Goal: Task Accomplishment & Management: Manage account settings

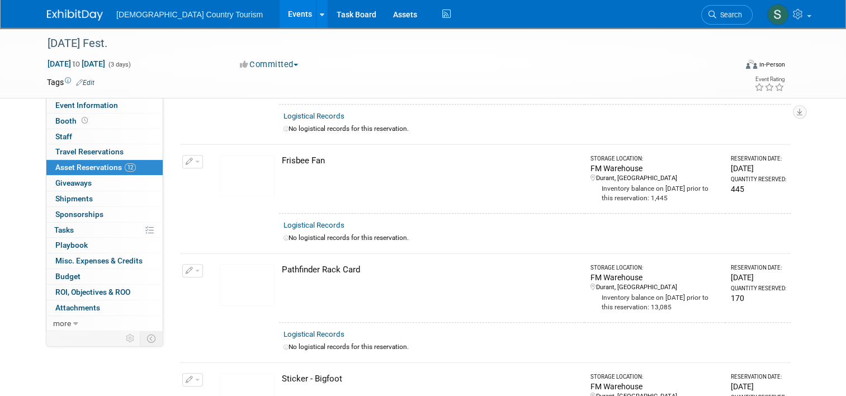
scroll to position [685, 0]
click at [279, 17] on link "Events" at bounding box center [299, 14] width 41 height 28
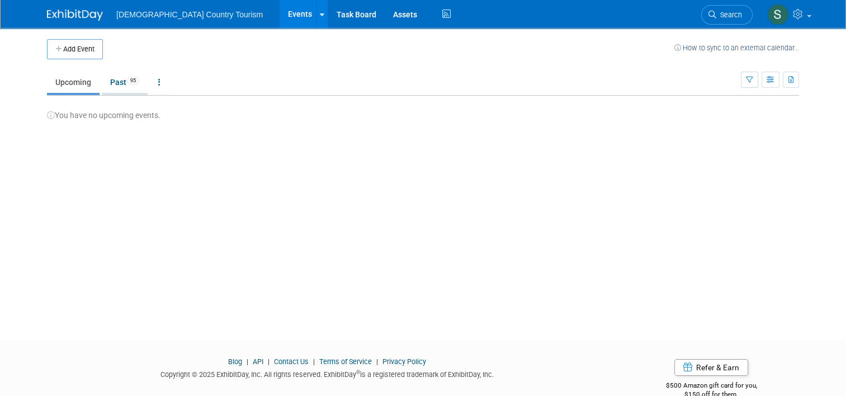
click at [112, 82] on link "Past 95" at bounding box center [125, 82] width 46 height 21
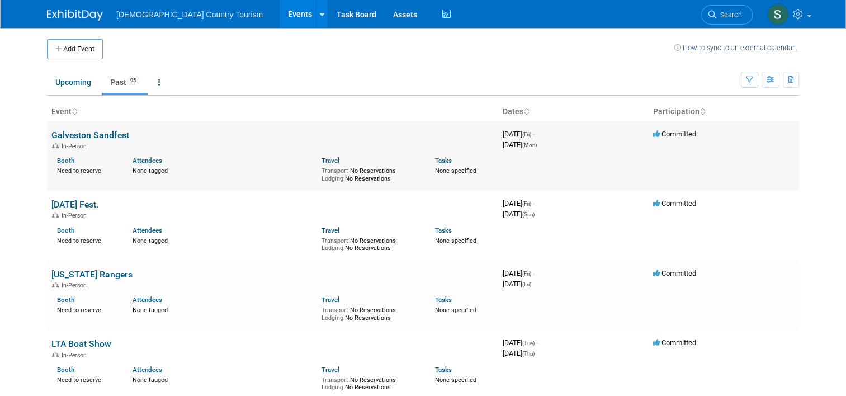
click at [91, 138] on link "Galveston Sandfest" at bounding box center [90, 135] width 78 height 11
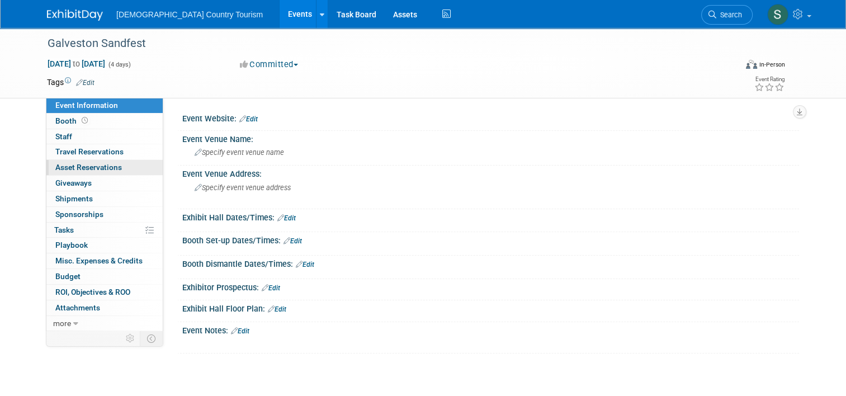
click at [112, 169] on span "Asset Reservations 0" at bounding box center [88, 167] width 67 height 9
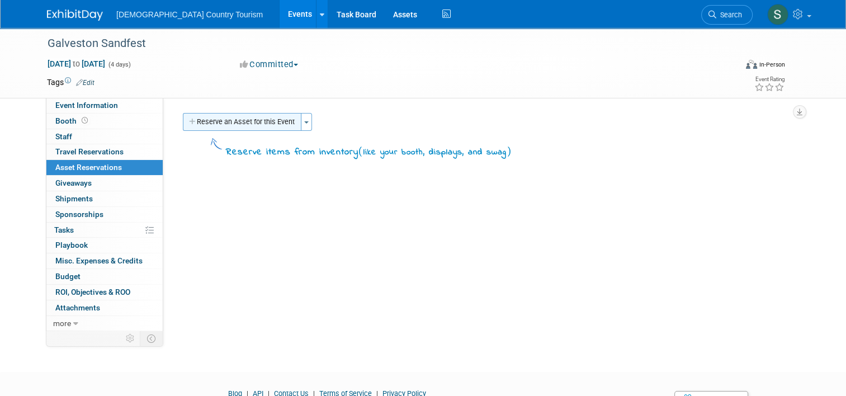
click at [218, 125] on button "Reserve an Asset for this Event" at bounding box center [242, 122] width 119 height 18
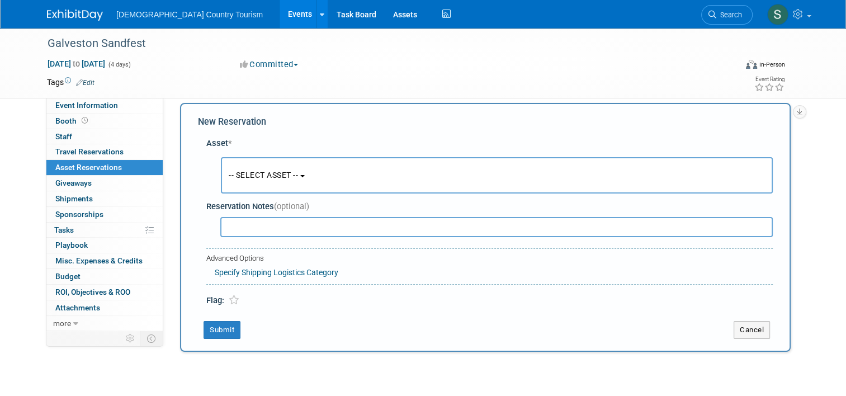
scroll to position [11, 0]
click at [254, 172] on span "-- SELECT ASSET --" at bounding box center [263, 174] width 69 height 9
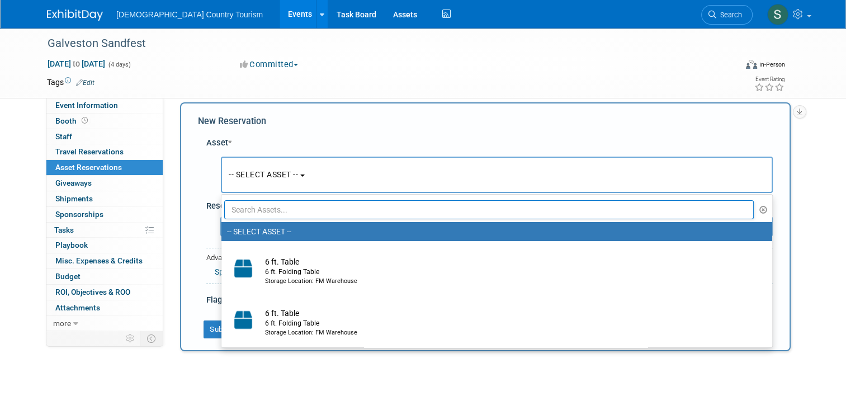
click at [276, 207] on input "text" at bounding box center [488, 209] width 529 height 19
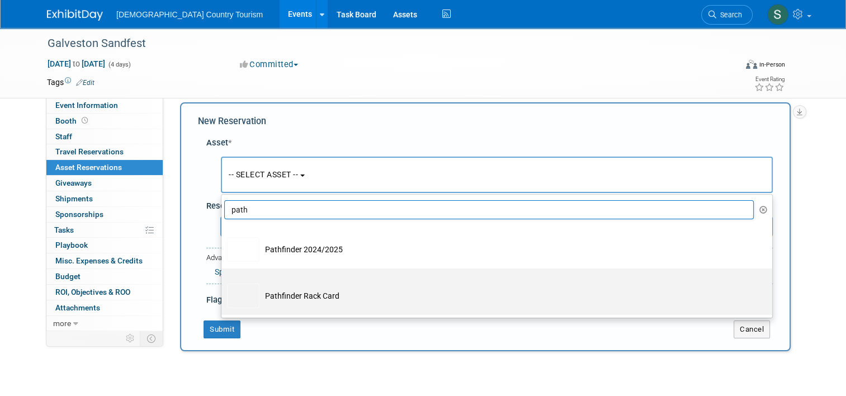
type input "path"
click at [264, 301] on td "Pathfinder Rack Card" at bounding box center [504, 295] width 490 height 25
click at [223, 282] on input "Pathfinder Rack Card" at bounding box center [219, 277] width 7 height 7
select select "10717219"
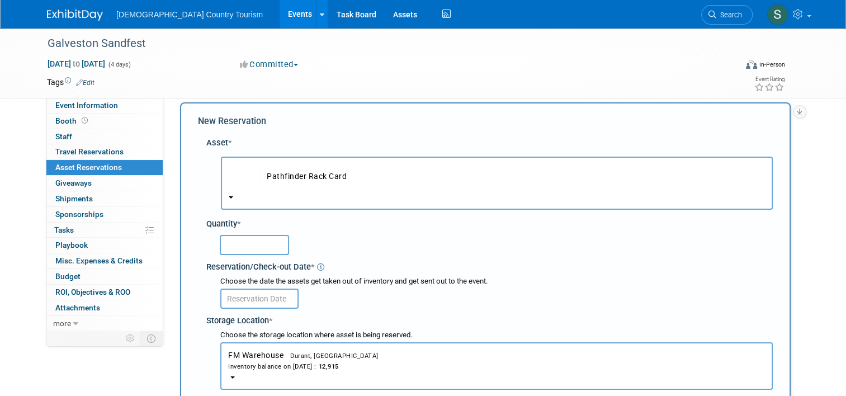
click at [253, 249] on input "text" at bounding box center [254, 245] width 69 height 20
type input "181"
click at [257, 299] on input "text" at bounding box center [259, 298] width 78 height 20
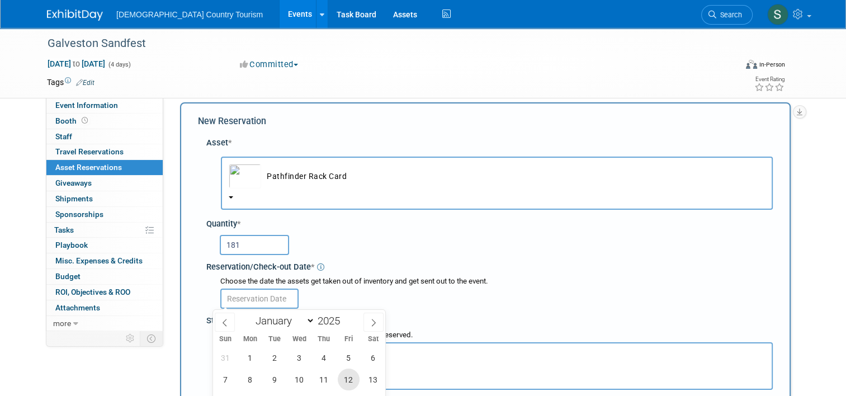
click at [350, 373] on span "12" at bounding box center [349, 379] width 22 height 22
type input "[DATE]"
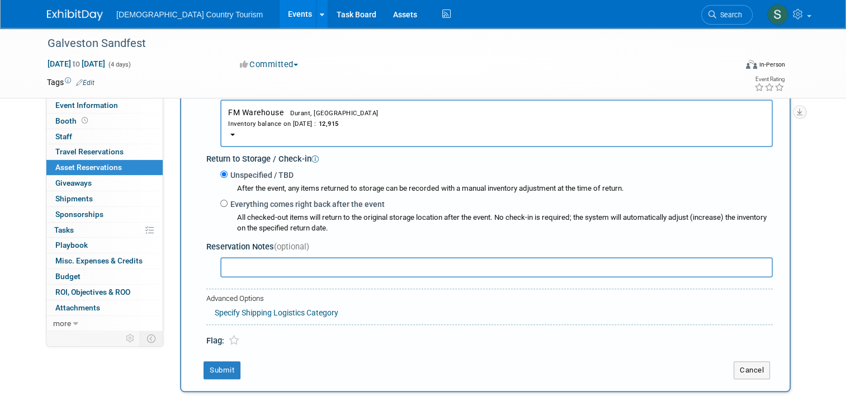
scroll to position [257, 0]
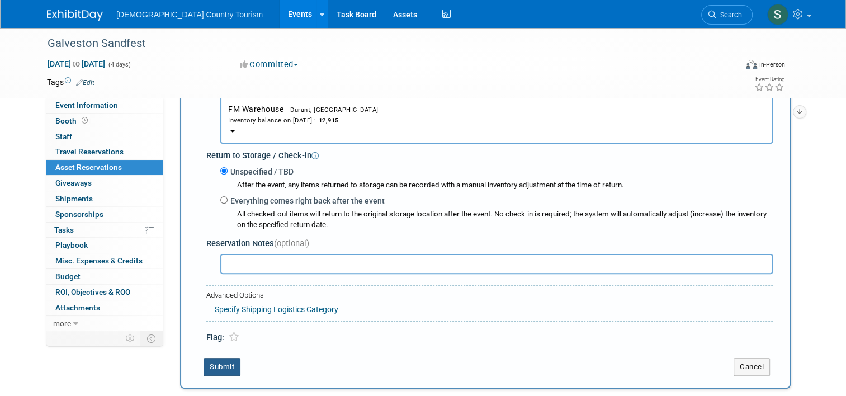
click at [212, 365] on button "Submit" at bounding box center [221, 367] width 37 height 18
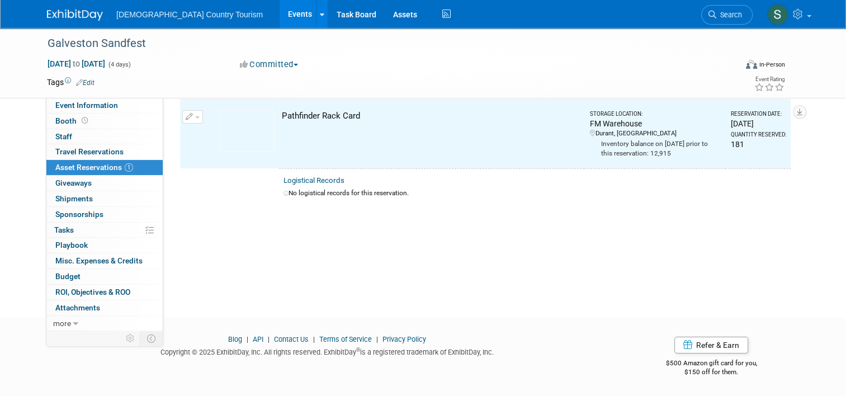
scroll to position [13, 0]
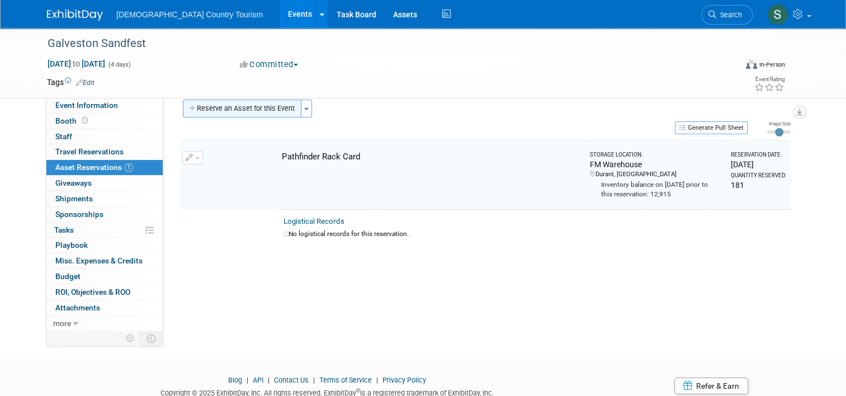
click at [250, 105] on button "Reserve an Asset for this Event" at bounding box center [242, 109] width 119 height 18
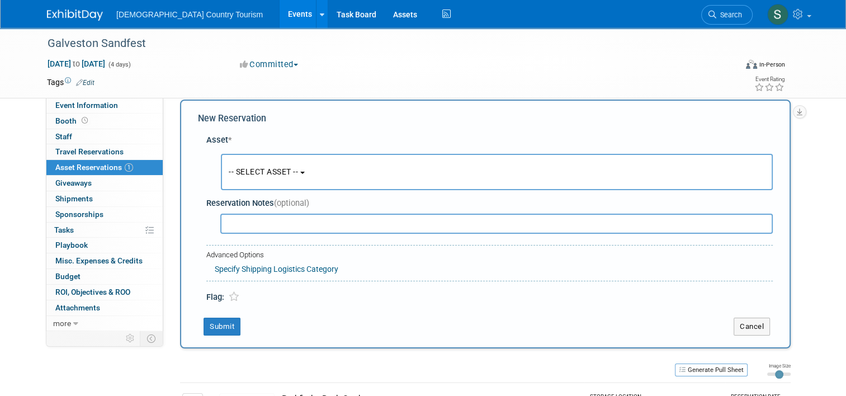
scroll to position [11, 0]
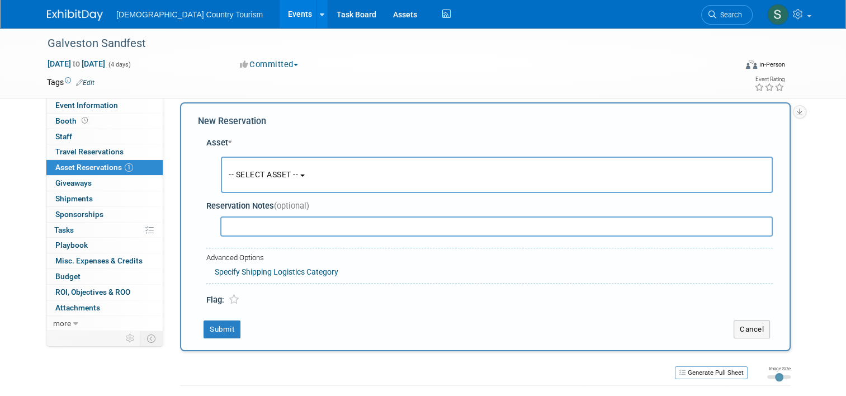
click at [250, 172] on span "-- SELECT ASSET --" at bounding box center [263, 174] width 69 height 9
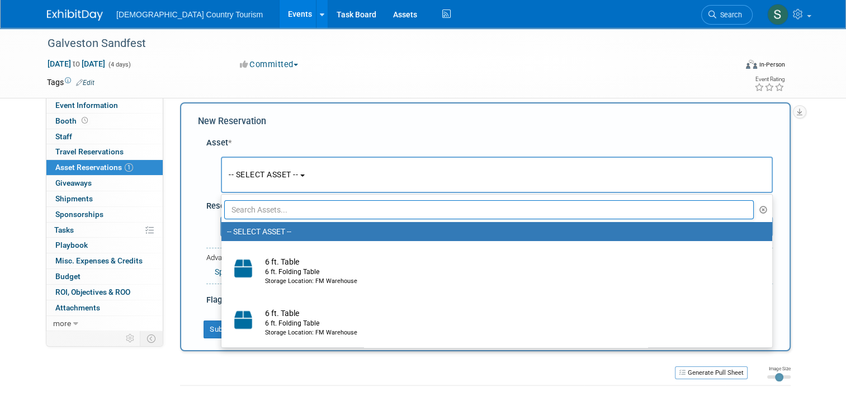
click at [262, 207] on input "text" at bounding box center [488, 209] width 529 height 19
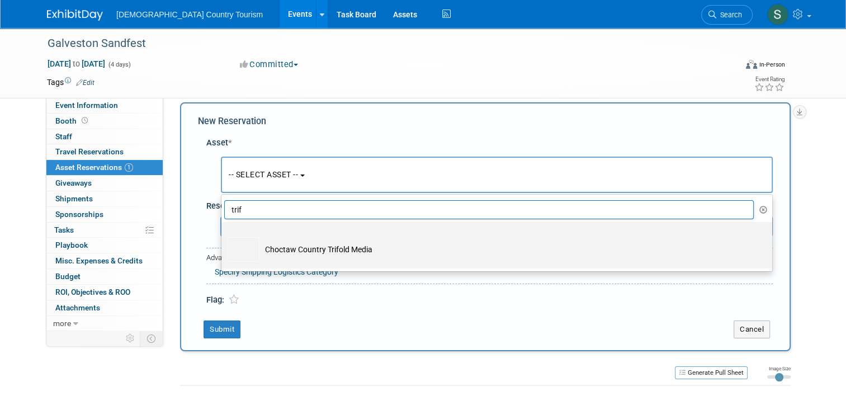
type input "trif"
click at [259, 245] on td "Choctaw Country Trifold Media" at bounding box center [504, 249] width 490 height 25
click at [223, 235] on input "Choctaw Country Trifold Media" at bounding box center [219, 231] width 7 height 7
select select "10717842"
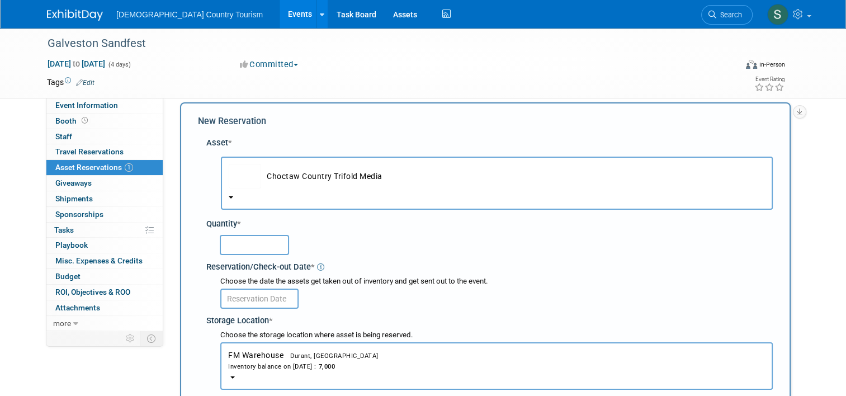
click at [259, 245] on input "text" at bounding box center [254, 245] width 69 height 20
type input "300"
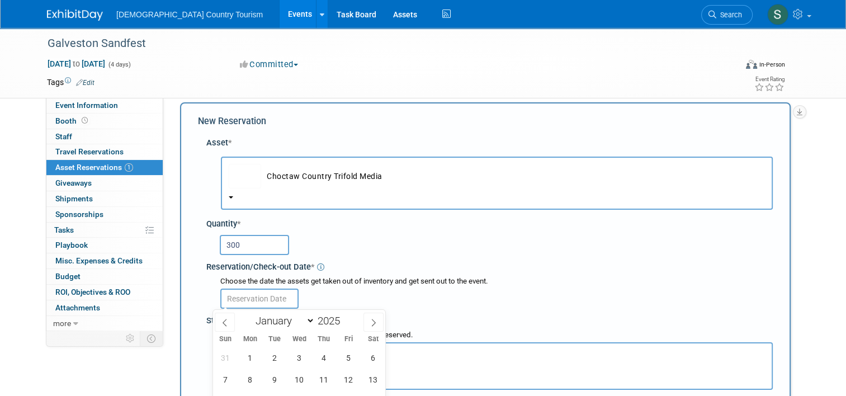
click at [255, 299] on input "text" at bounding box center [259, 298] width 78 height 20
click at [347, 378] on span "12" at bounding box center [349, 379] width 22 height 22
type input "[DATE]"
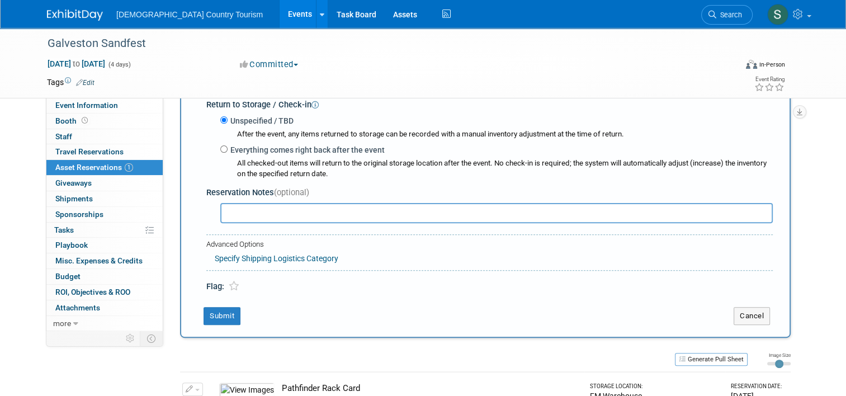
scroll to position [413, 0]
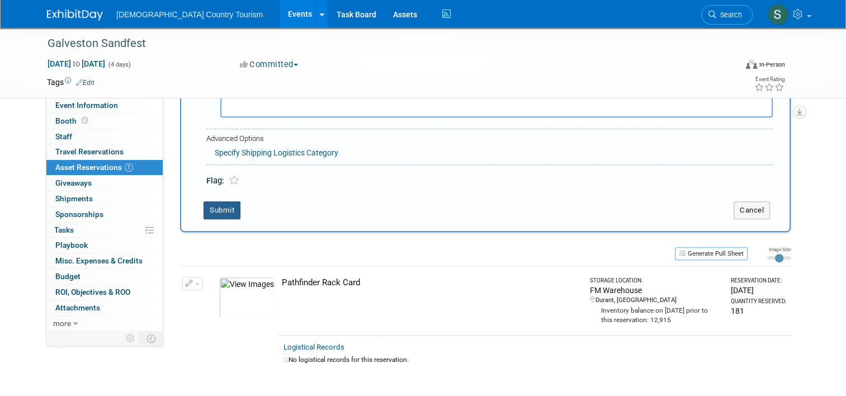
click at [214, 213] on button "Submit" at bounding box center [221, 210] width 37 height 18
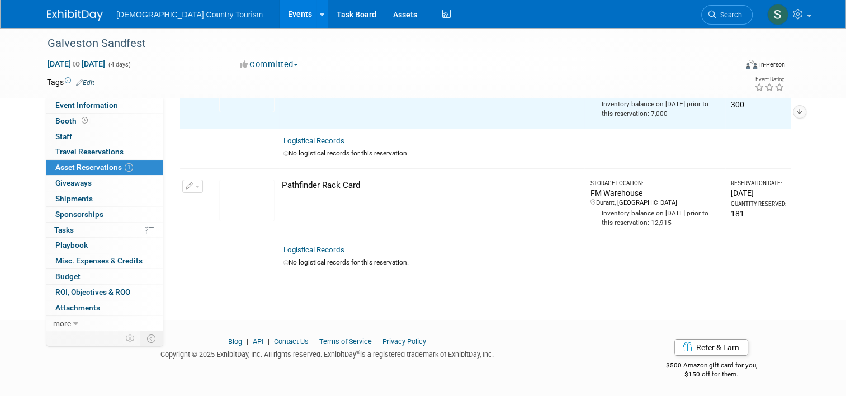
scroll to position [13, 0]
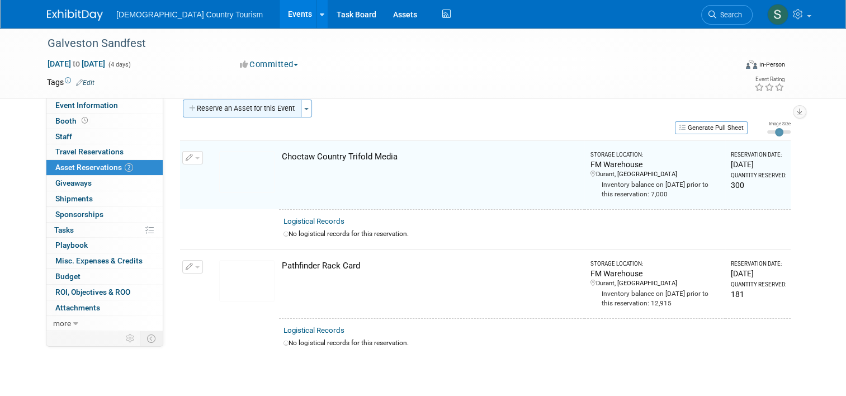
click at [227, 106] on button "Reserve an Asset for this Event" at bounding box center [242, 109] width 119 height 18
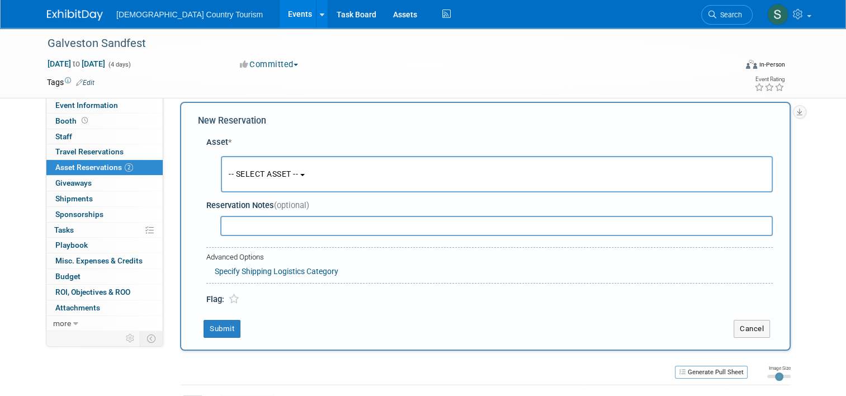
scroll to position [11, 0]
click at [229, 174] on span "-- SELECT ASSET --" at bounding box center [263, 174] width 69 height 9
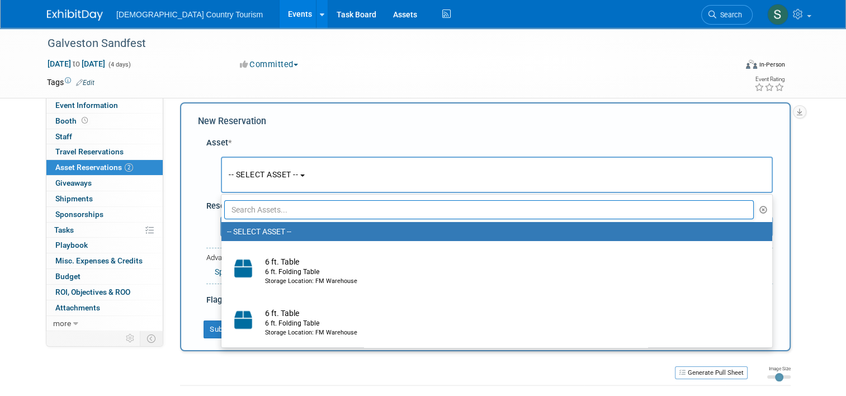
click at [240, 211] on input "text" at bounding box center [488, 209] width 529 height 19
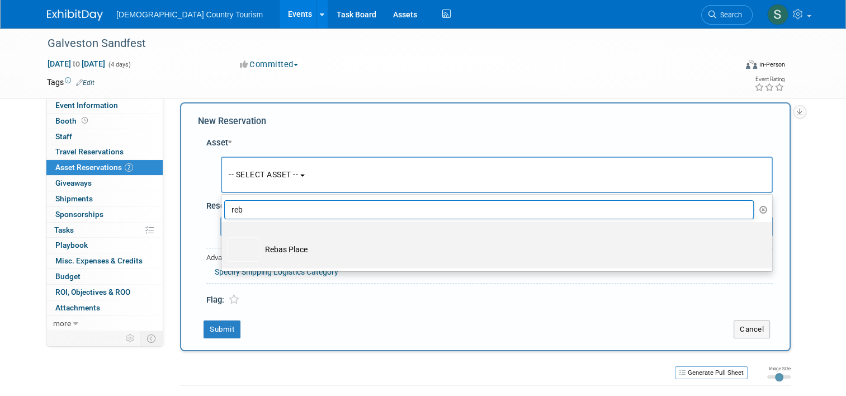
type input "reb"
click at [242, 243] on img at bounding box center [243, 249] width 32 height 25
click at [223, 235] on input "Rebas Place" at bounding box center [219, 231] width 7 height 7
select select "10715902"
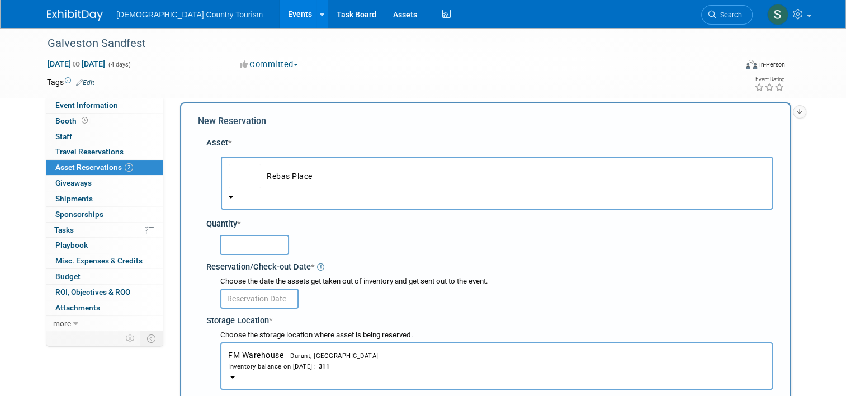
click at [242, 243] on input "text" at bounding box center [254, 245] width 69 height 20
type input "100"
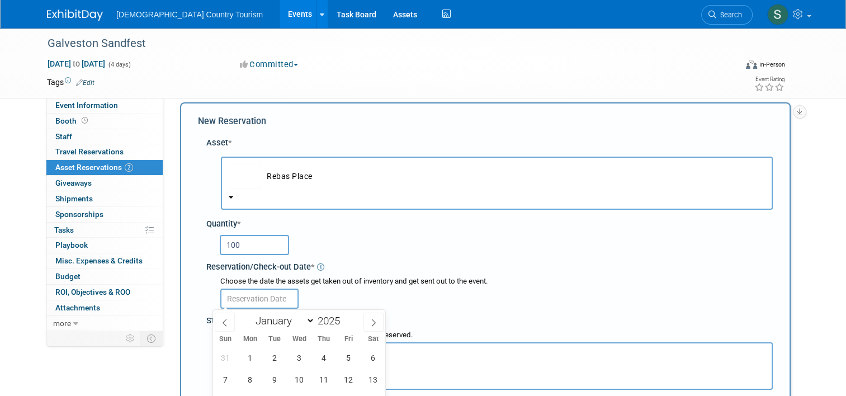
click at [240, 301] on input "text" at bounding box center [259, 298] width 78 height 20
click at [353, 377] on span "12" at bounding box center [349, 379] width 22 height 22
type input "[DATE]"
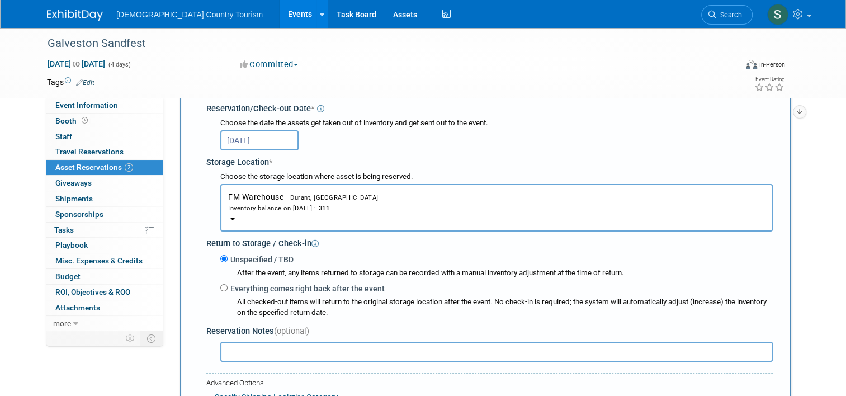
scroll to position [324, 0]
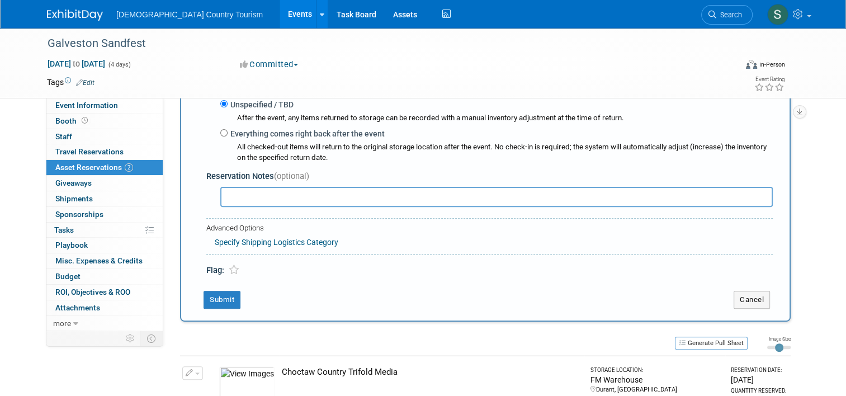
click at [353, 377] on div "Reserve an Asset for this Event Toggle Dropdown New asset reservation Copy asse…" at bounding box center [485, 181] width 610 height 784
click at [216, 301] on button "Submit" at bounding box center [221, 300] width 37 height 18
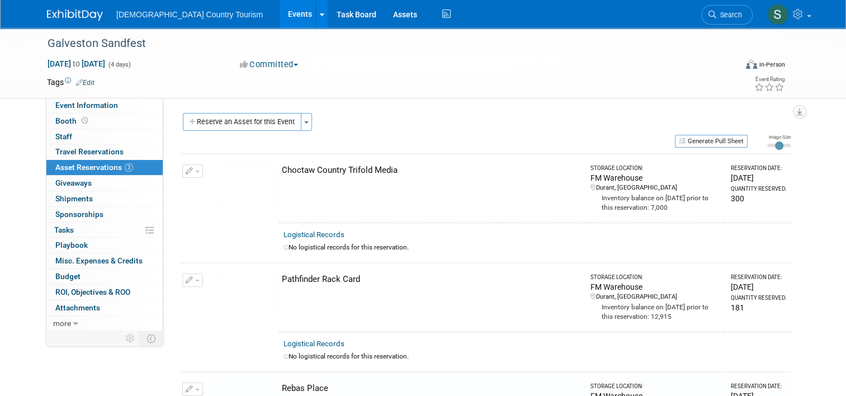
scroll to position [0, 0]
click at [256, 123] on button "Reserve an Asset for this Event" at bounding box center [242, 122] width 119 height 18
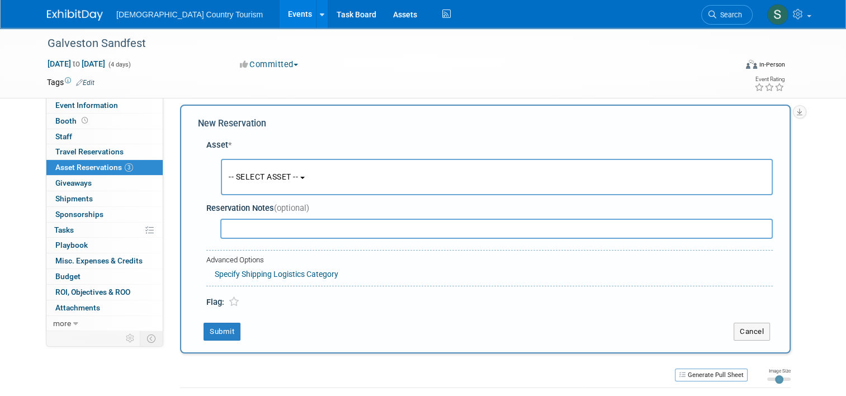
scroll to position [11, 0]
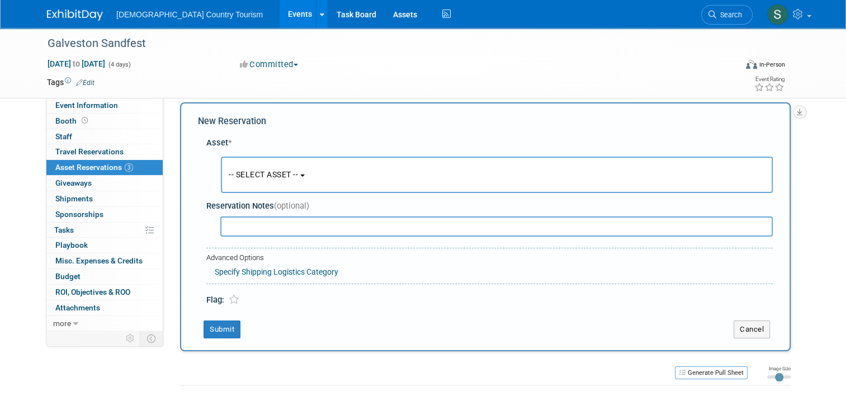
click at [243, 174] on span "-- SELECT ASSET --" at bounding box center [263, 174] width 69 height 9
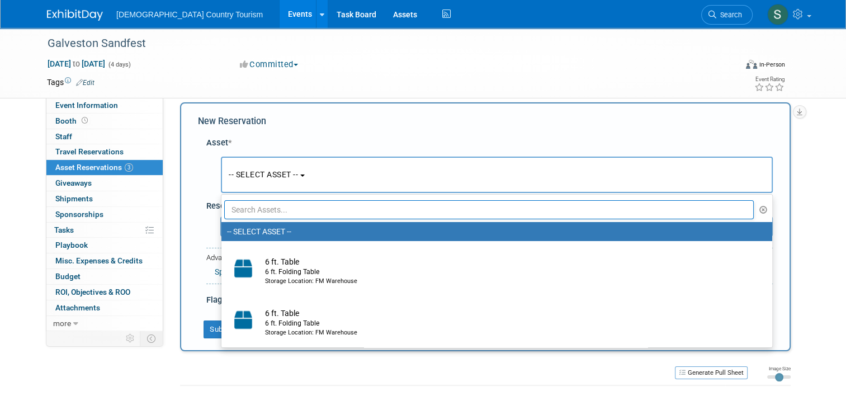
click at [253, 212] on input "text" at bounding box center [488, 209] width 529 height 19
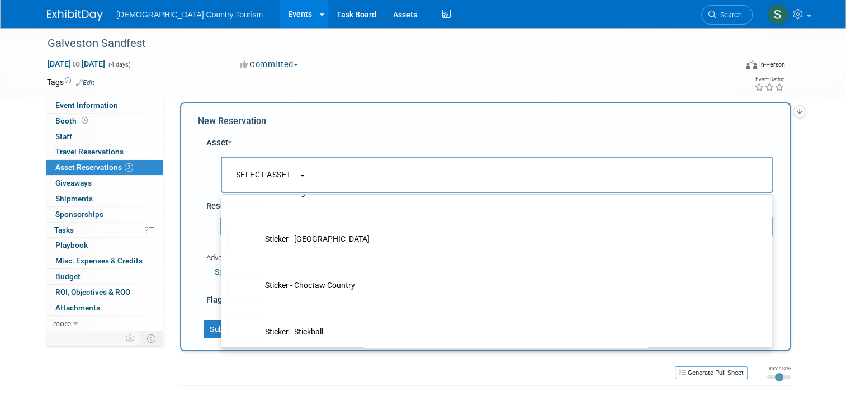
scroll to position [63, 0]
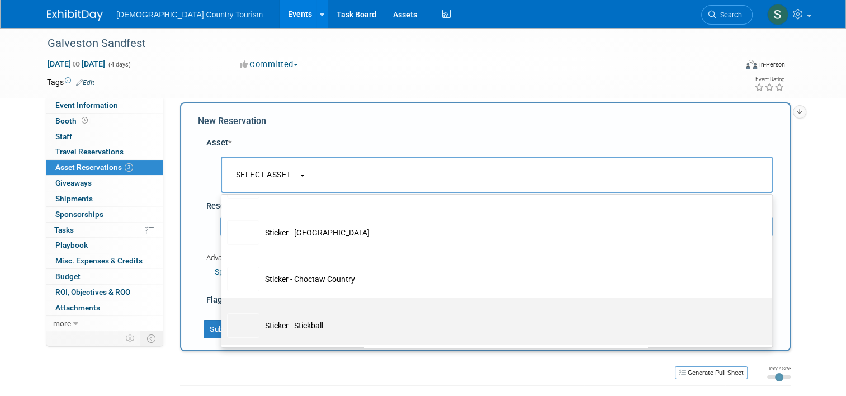
type input "sticke"
click at [552, 335] on td "Sticker - Stickball" at bounding box center [504, 325] width 490 height 25
click at [223, 311] on input "Sticker - Stickball" at bounding box center [219, 307] width 7 height 7
select select "10713736"
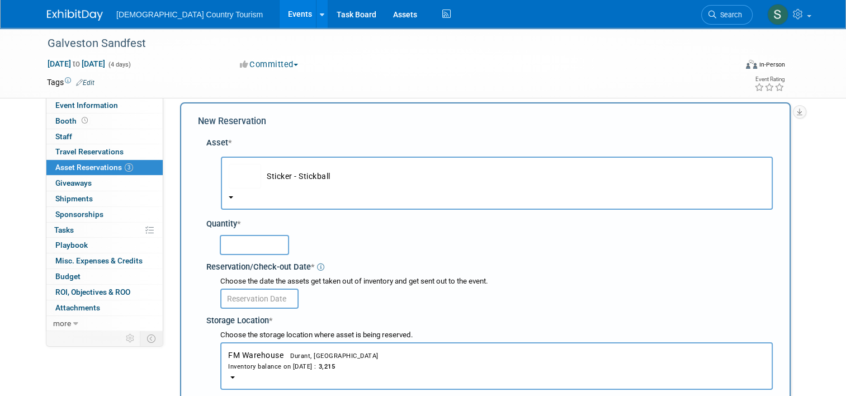
click at [266, 245] on input "text" at bounding box center [254, 245] width 69 height 20
type input "200"
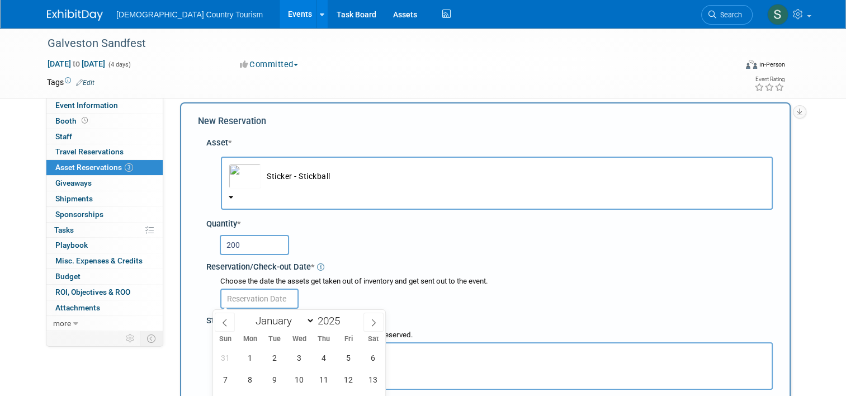
click at [262, 299] on input "text" at bounding box center [259, 298] width 78 height 20
click at [349, 374] on span "12" at bounding box center [349, 379] width 22 height 22
type input "[DATE]"
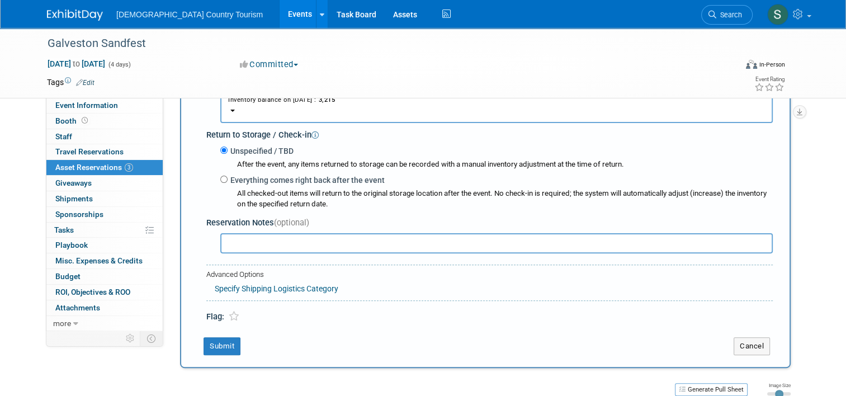
scroll to position [279, 0]
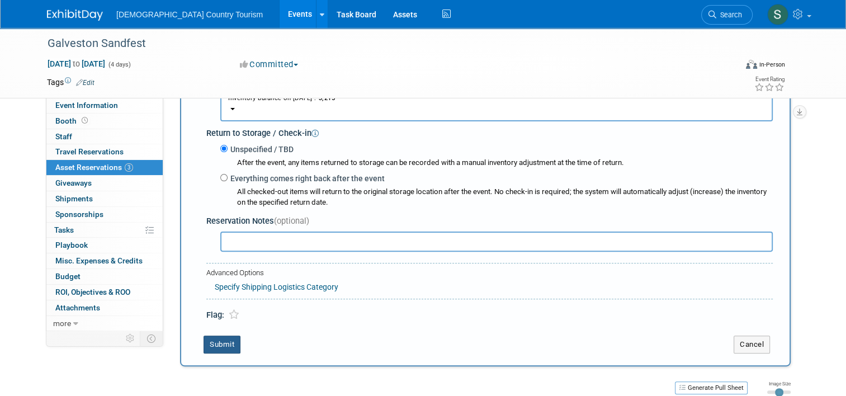
click at [212, 349] on button "Submit" at bounding box center [221, 344] width 37 height 18
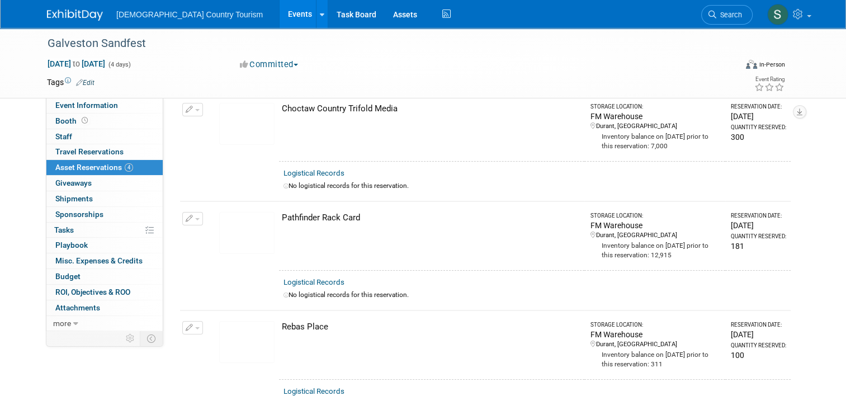
scroll to position [0, 0]
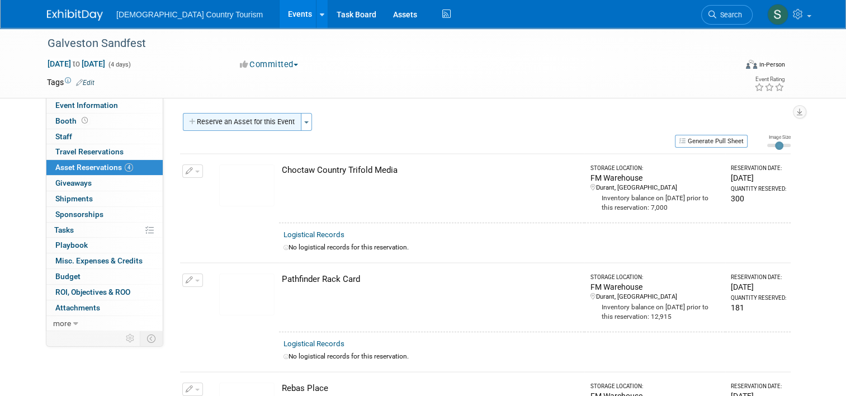
click at [243, 125] on button "Reserve an Asset for this Event" at bounding box center [242, 122] width 119 height 18
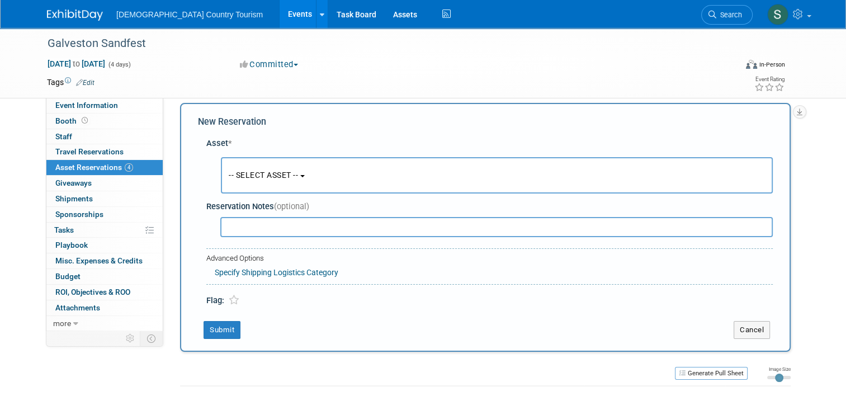
scroll to position [11, 0]
click at [248, 173] on span "-- SELECT ASSET --" at bounding box center [263, 174] width 69 height 9
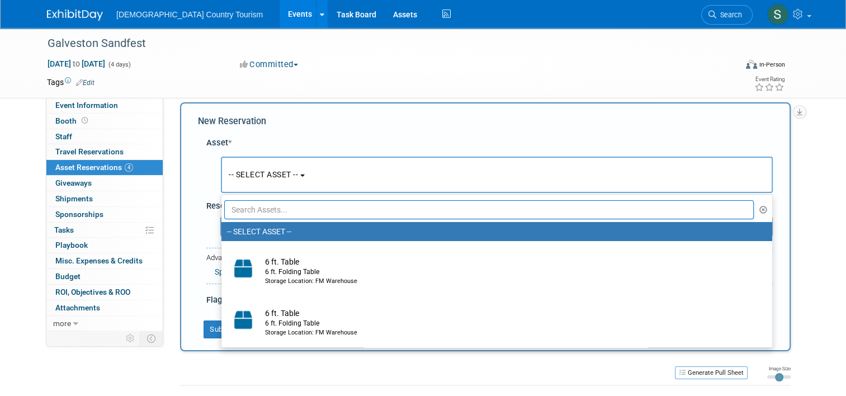
click at [247, 212] on input "text" at bounding box center [488, 209] width 529 height 19
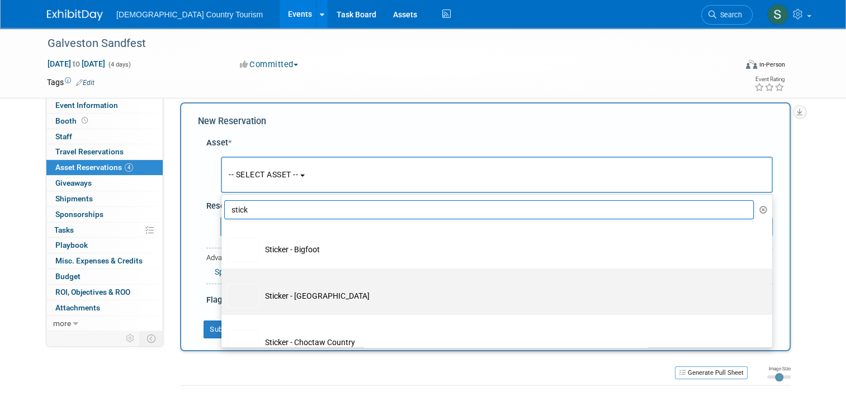
type input "stick"
click at [240, 300] on img at bounding box center [243, 295] width 32 height 25
click at [223, 282] on input "Sticker - [GEOGRAPHIC_DATA]" at bounding box center [219, 277] width 7 height 7
select select "10713737"
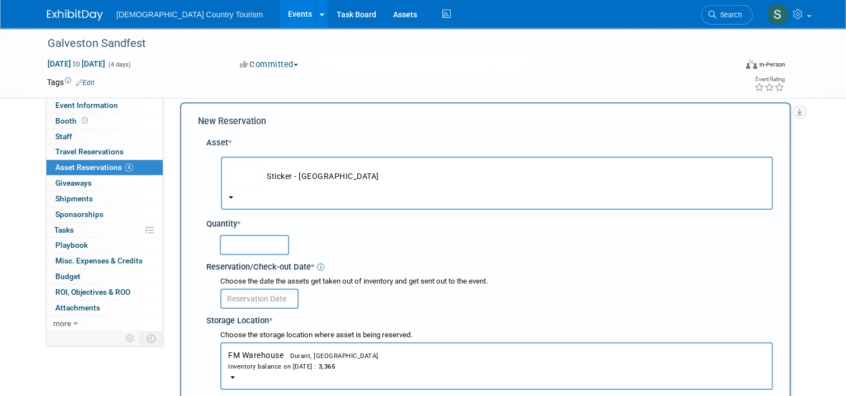
click at [249, 250] on input "text" at bounding box center [254, 245] width 69 height 20
type input "200"
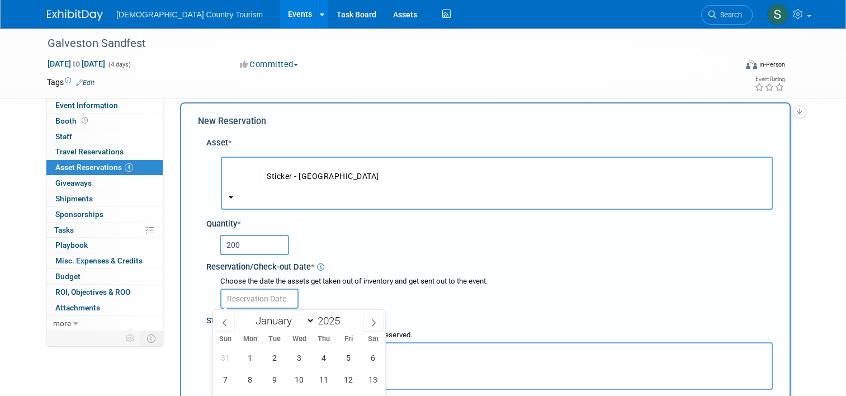
click at [262, 300] on input "text" at bounding box center [259, 298] width 78 height 20
click at [348, 377] on span "12" at bounding box center [349, 379] width 22 height 22
type input "[DATE]"
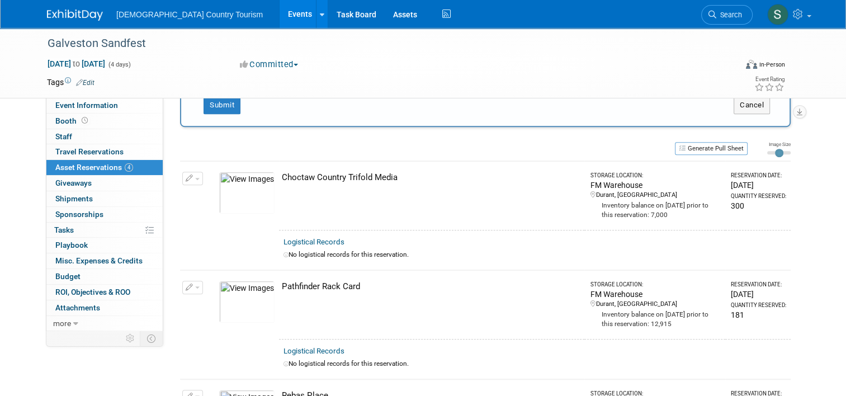
scroll to position [503, 0]
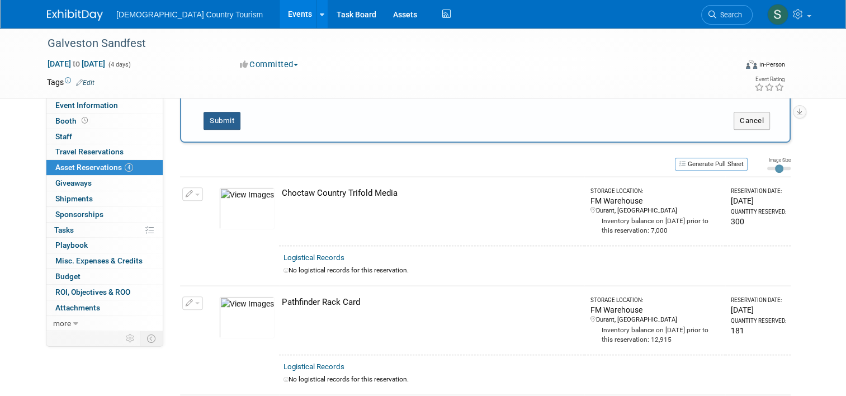
click at [211, 123] on button "Submit" at bounding box center [221, 121] width 37 height 18
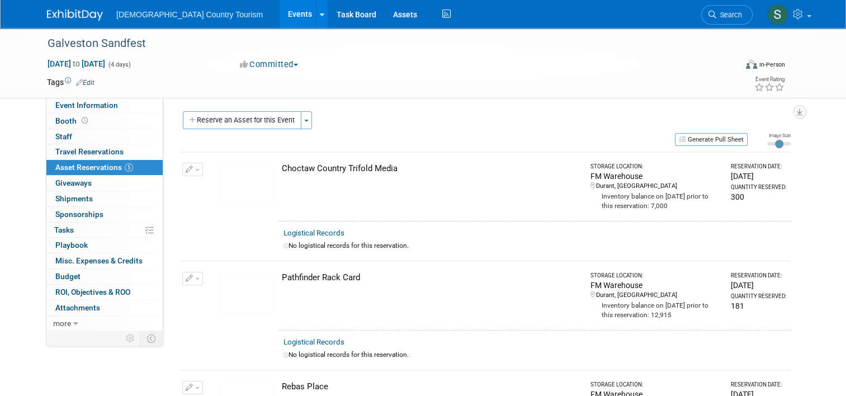
scroll to position [0, 0]
click at [211, 123] on button "Reserve an Asset for this Event" at bounding box center [242, 122] width 119 height 18
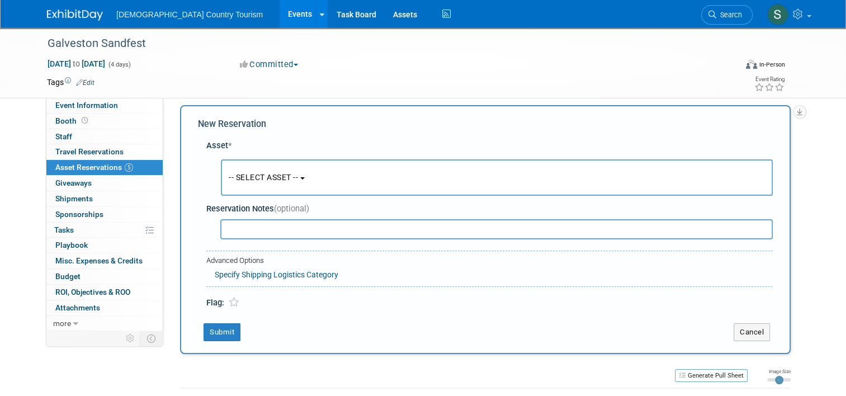
scroll to position [11, 0]
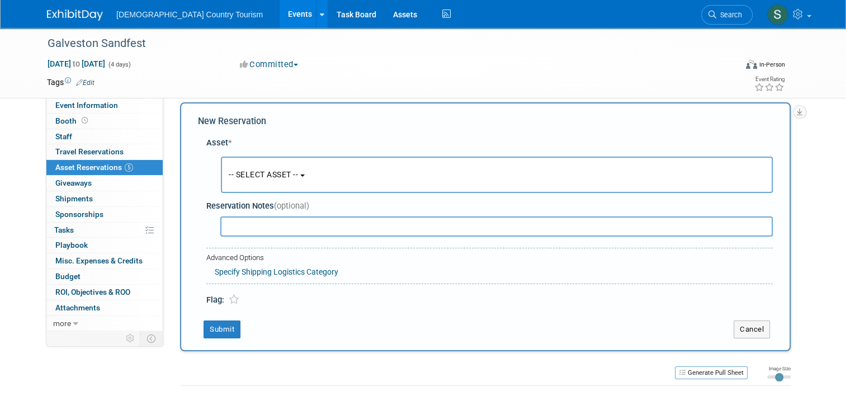
click at [234, 167] on button "-- SELECT ASSET --" at bounding box center [497, 175] width 552 height 36
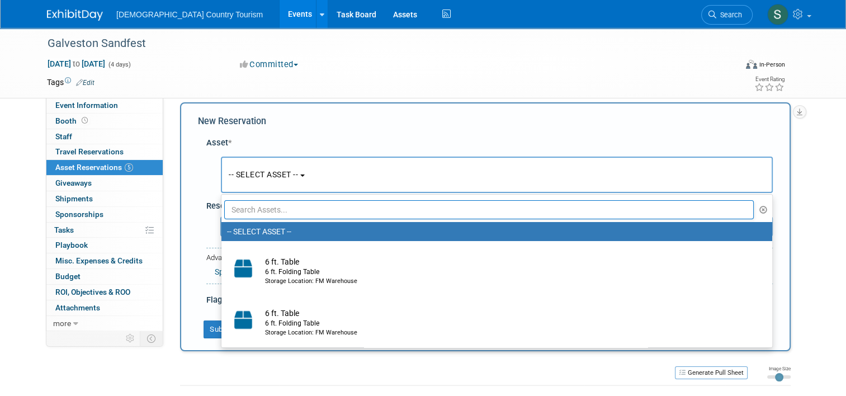
click at [251, 211] on input "text" at bounding box center [488, 209] width 529 height 19
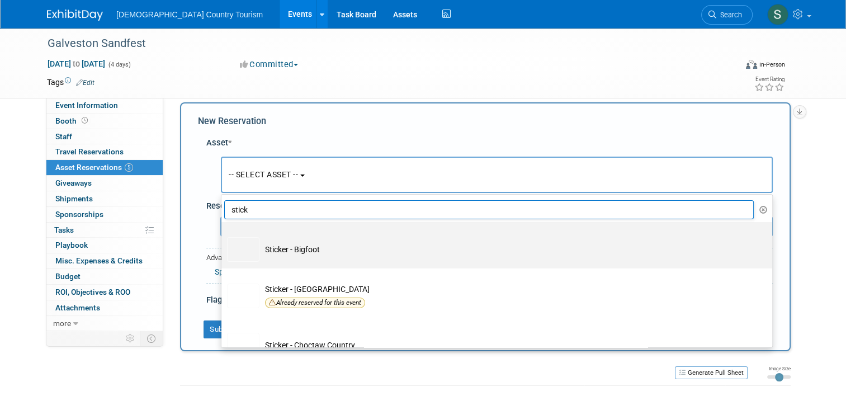
type input "stick"
click at [261, 245] on td "Sticker - Bigfoot" at bounding box center [504, 249] width 490 height 25
click at [223, 235] on input "Sticker - Bigfoot" at bounding box center [219, 231] width 7 height 7
select select "10713739"
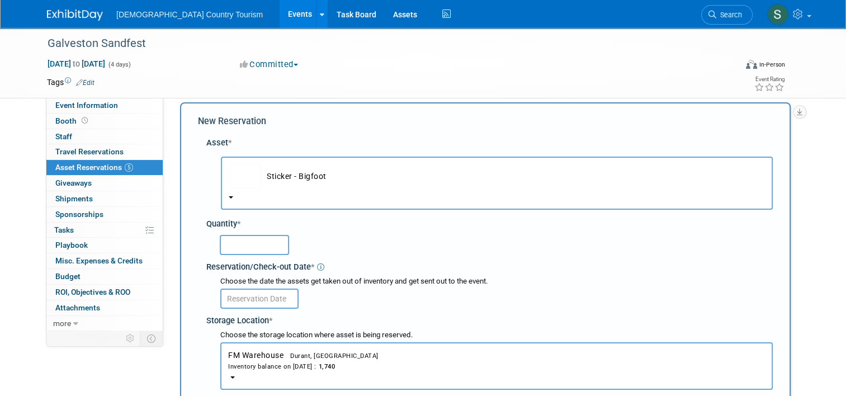
click at [261, 245] on input "text" at bounding box center [254, 245] width 69 height 20
type input "200"
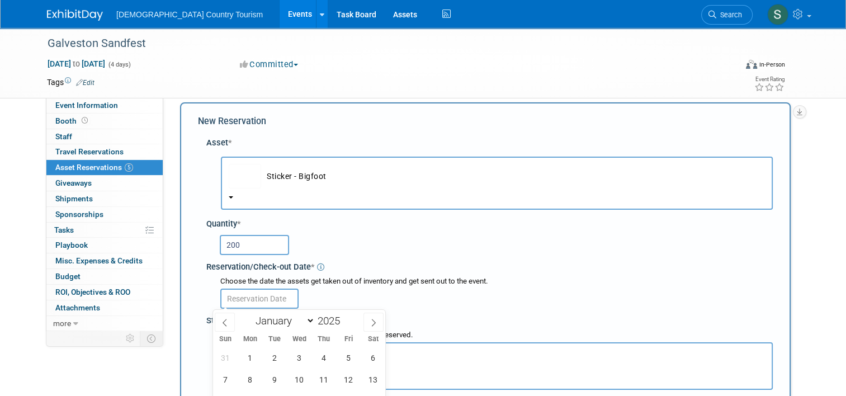
click at [267, 295] on input "text" at bounding box center [259, 298] width 78 height 20
click at [347, 380] on span "12" at bounding box center [349, 379] width 22 height 22
type input "[DATE]"
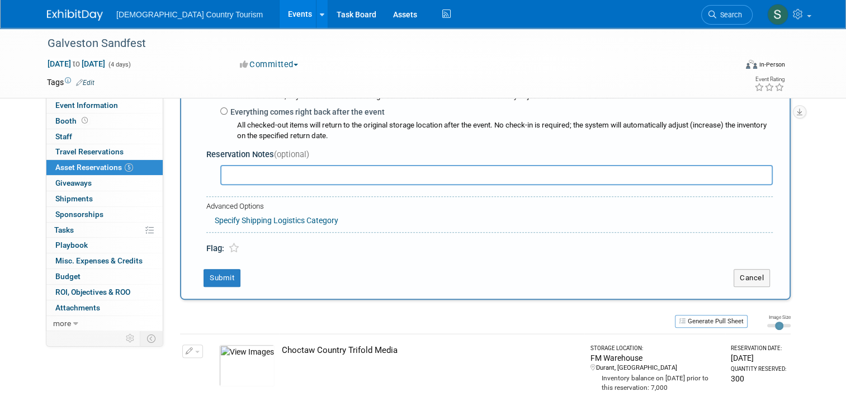
scroll to position [346, 0]
click at [213, 274] on button "Submit" at bounding box center [221, 277] width 37 height 18
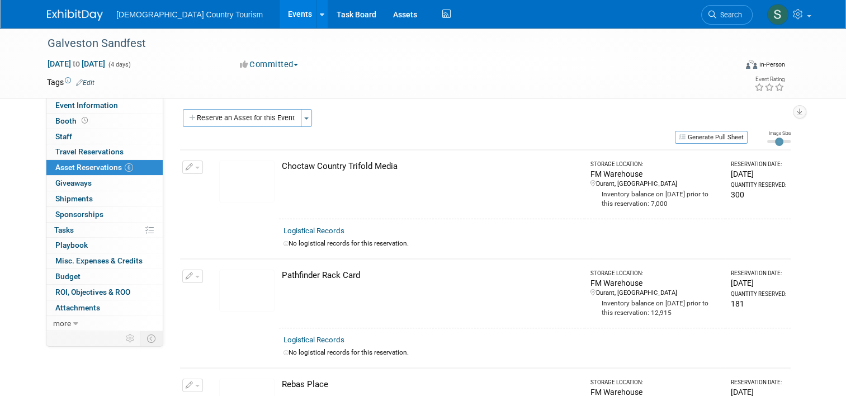
scroll to position [0, 0]
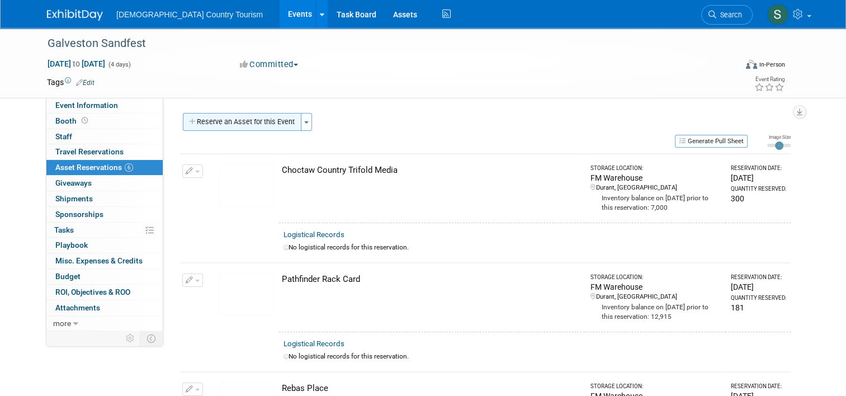
click at [237, 125] on button "Reserve an Asset for this Event" at bounding box center [242, 122] width 119 height 18
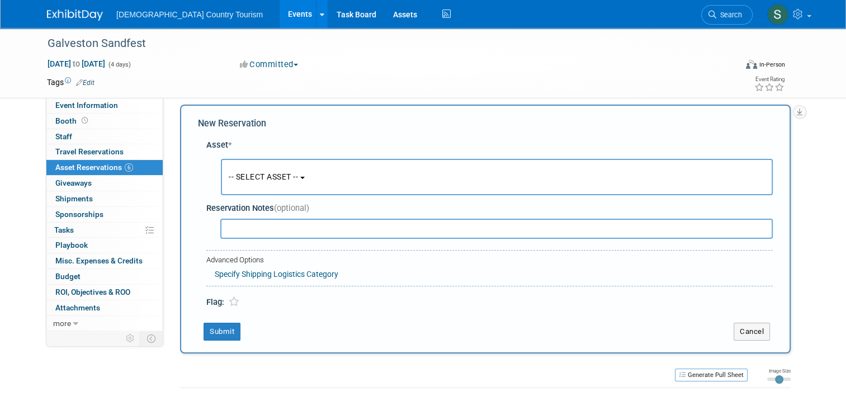
scroll to position [11, 0]
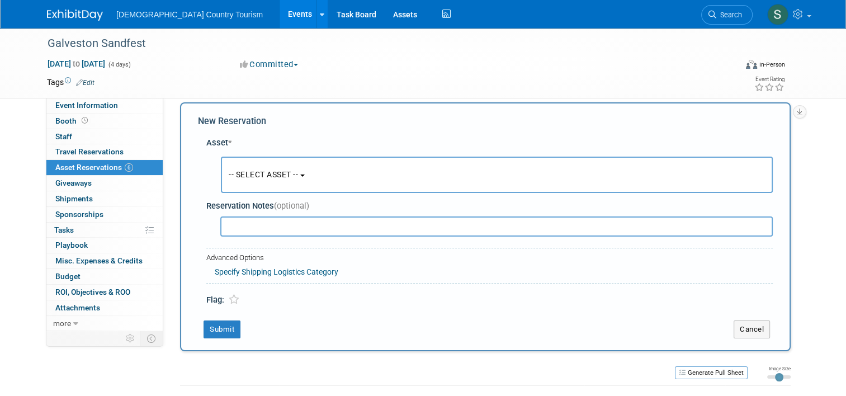
click at [248, 175] on span "-- SELECT ASSET --" at bounding box center [263, 174] width 69 height 9
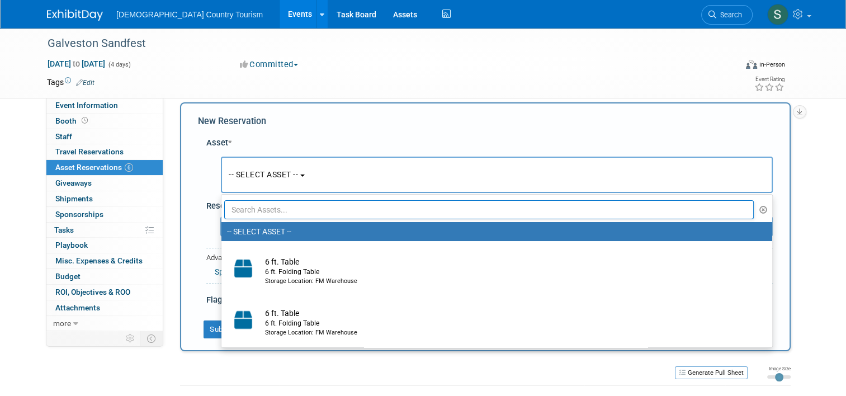
click at [248, 210] on input "text" at bounding box center [488, 209] width 529 height 19
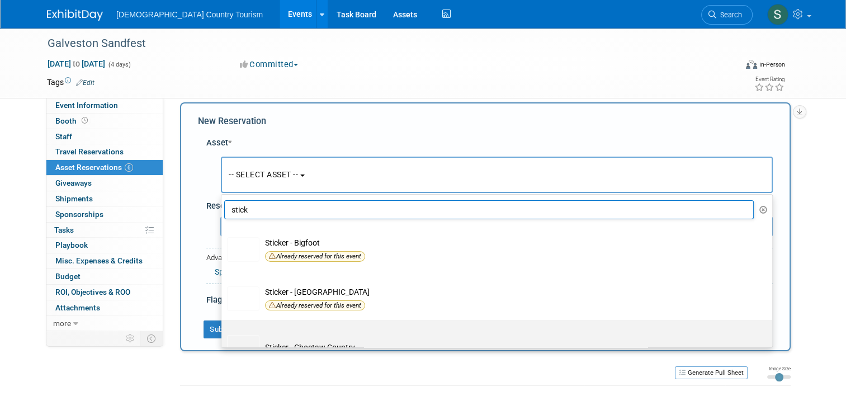
type input "stick"
click at [251, 335] on img at bounding box center [243, 347] width 32 height 25
click at [223, 333] on input "Sticker - Choctaw Country" at bounding box center [219, 329] width 7 height 7
select select "10713738"
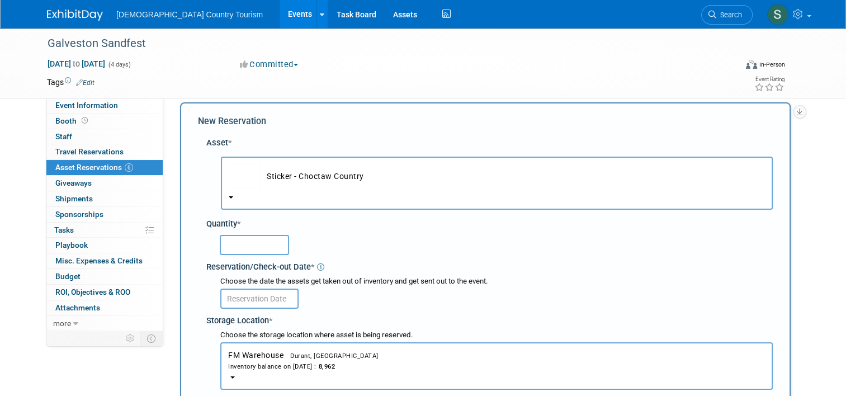
click at [262, 249] on input "text" at bounding box center [254, 245] width 69 height 20
type input "165"
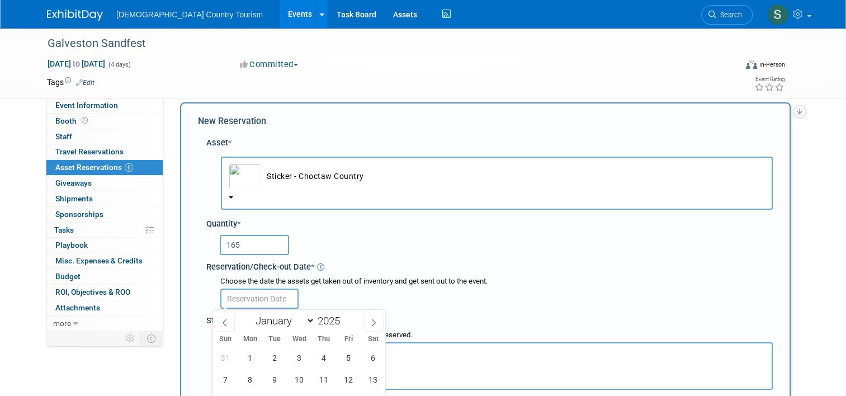
click at [267, 292] on input "text" at bounding box center [259, 298] width 78 height 20
click at [347, 377] on span "12" at bounding box center [349, 379] width 22 height 22
type input "[DATE]"
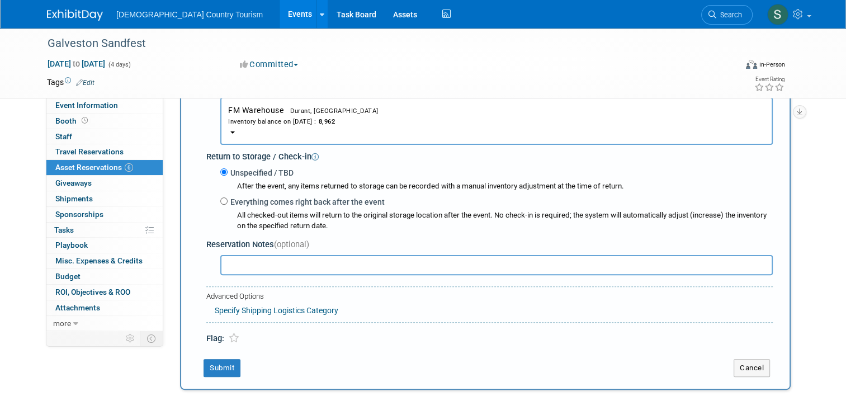
scroll to position [257, 0]
click at [211, 367] on button "Submit" at bounding box center [221, 367] width 37 height 18
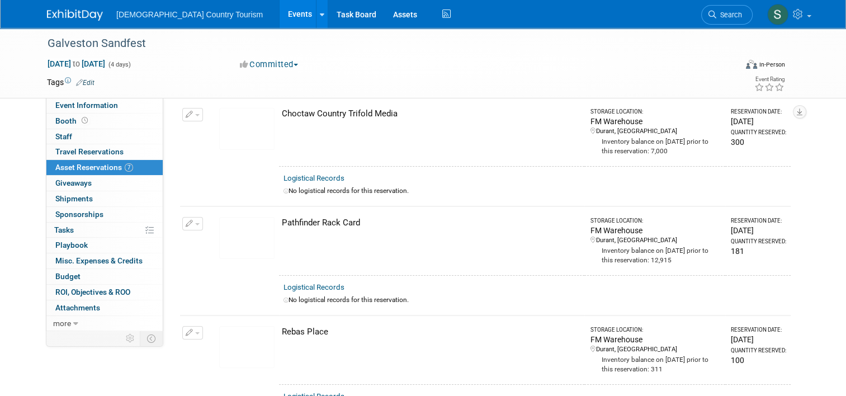
scroll to position [0, 0]
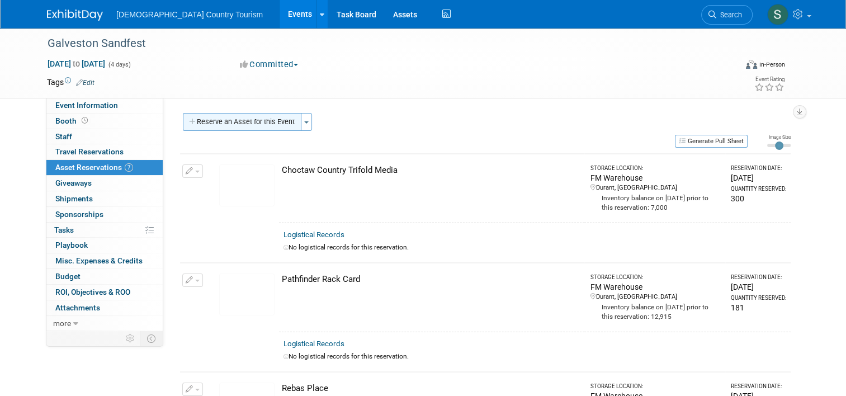
click at [268, 121] on button "Reserve an Asset for this Event" at bounding box center [242, 122] width 119 height 18
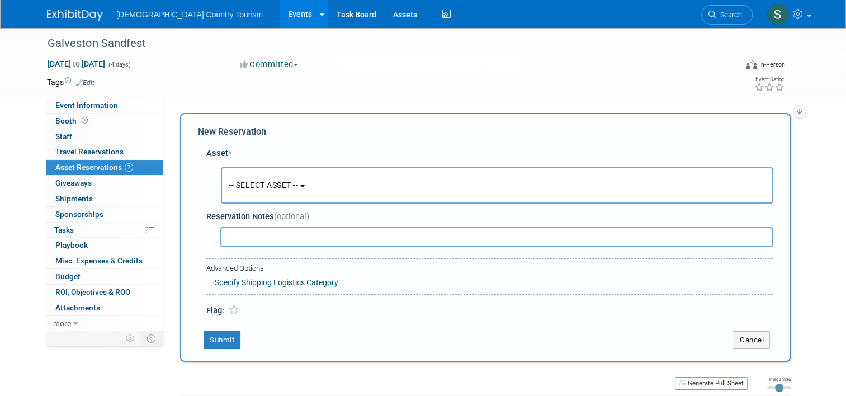
scroll to position [11, 0]
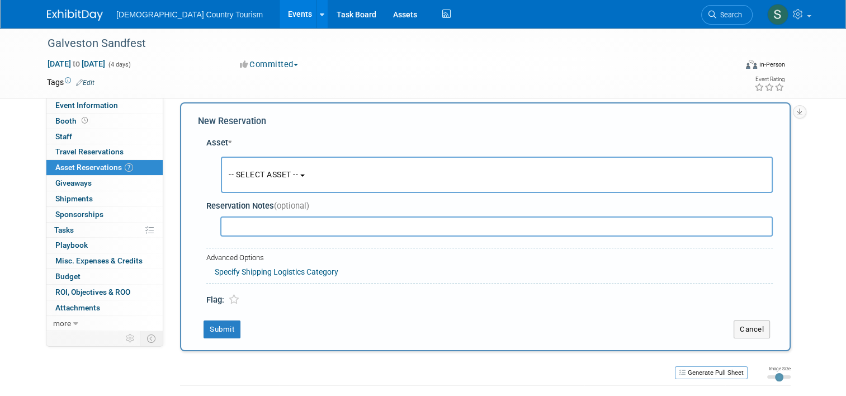
click at [340, 179] on button "-- SELECT ASSET --" at bounding box center [497, 175] width 552 height 36
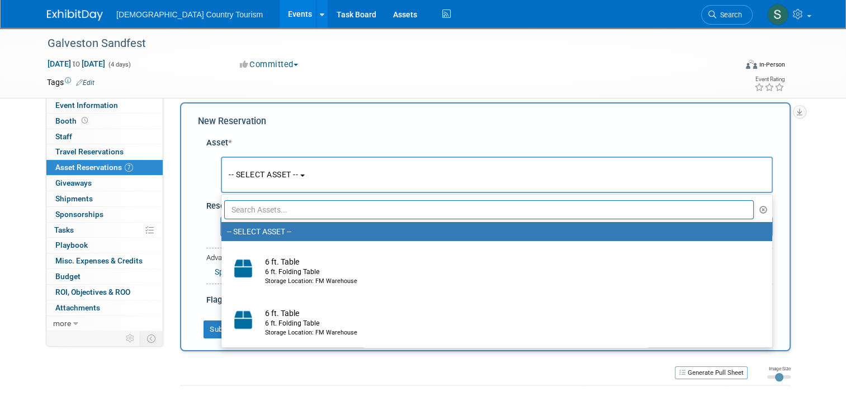
click at [294, 215] on input "text" at bounding box center [488, 209] width 529 height 19
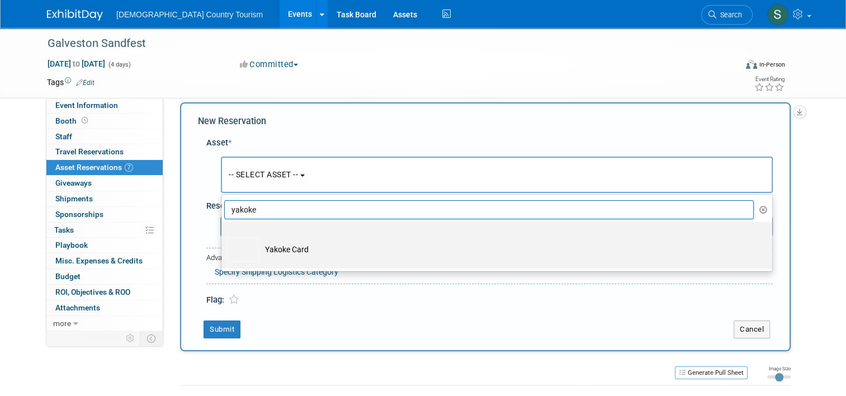
type input "yakoke"
click at [281, 250] on td "Yakoke Card" at bounding box center [504, 249] width 490 height 25
click at [223, 235] on input "Yakoke Card" at bounding box center [219, 231] width 7 height 7
select select "10727854"
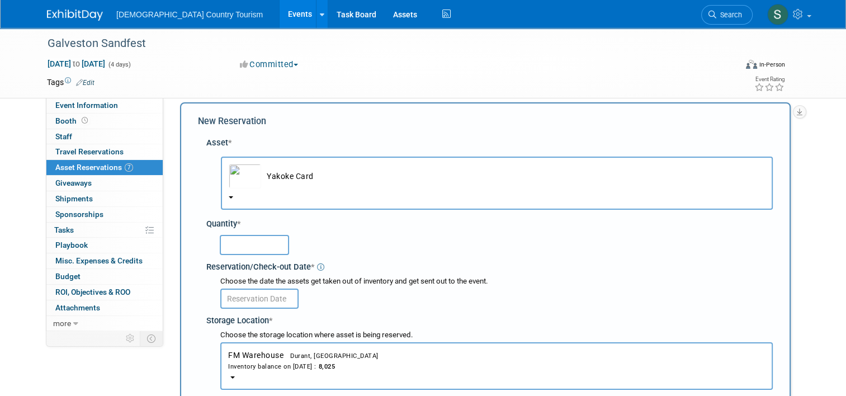
click at [273, 245] on input "text" at bounding box center [254, 245] width 69 height 20
type input "660"
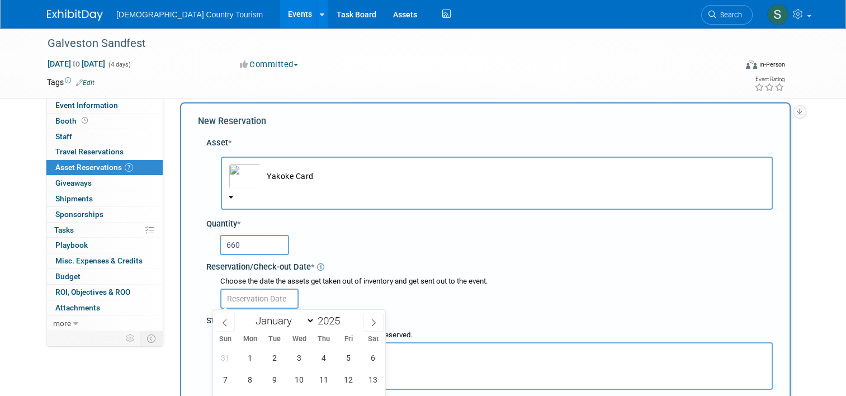
click at [243, 297] on input "text" at bounding box center [259, 298] width 78 height 20
click at [346, 376] on span "12" at bounding box center [349, 379] width 22 height 22
type input "[DATE]"
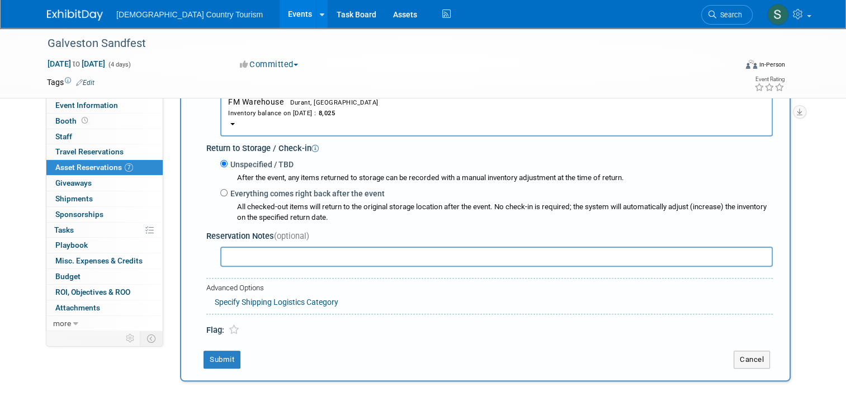
scroll to position [346, 0]
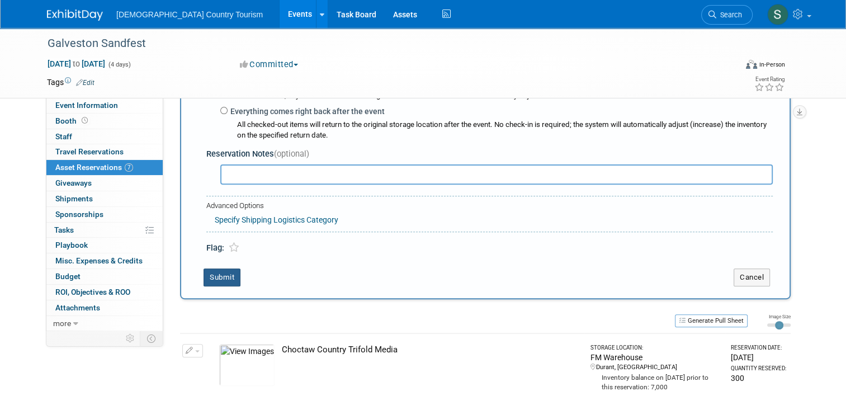
click at [215, 275] on button "Submit" at bounding box center [221, 277] width 37 height 18
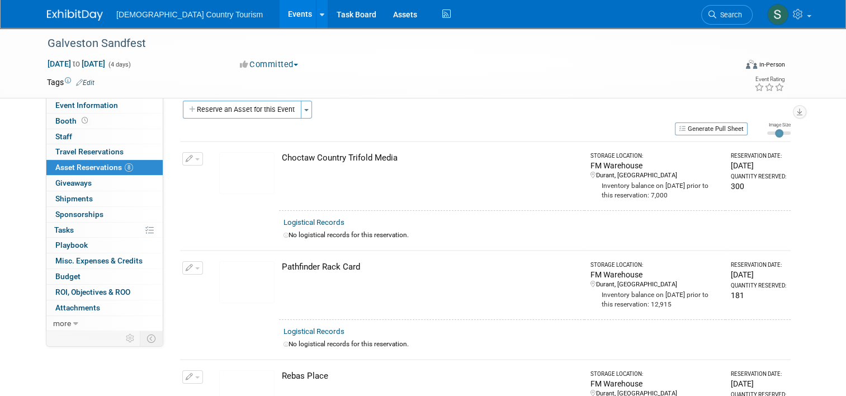
scroll to position [0, 0]
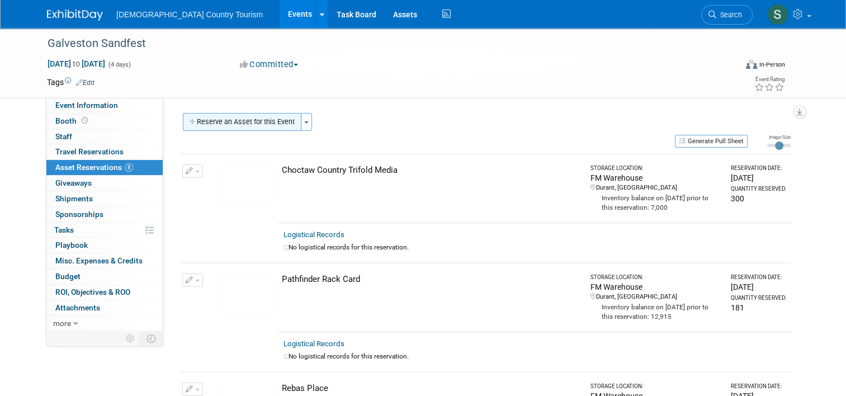
click at [258, 119] on button "Reserve an Asset for this Event" at bounding box center [242, 122] width 119 height 18
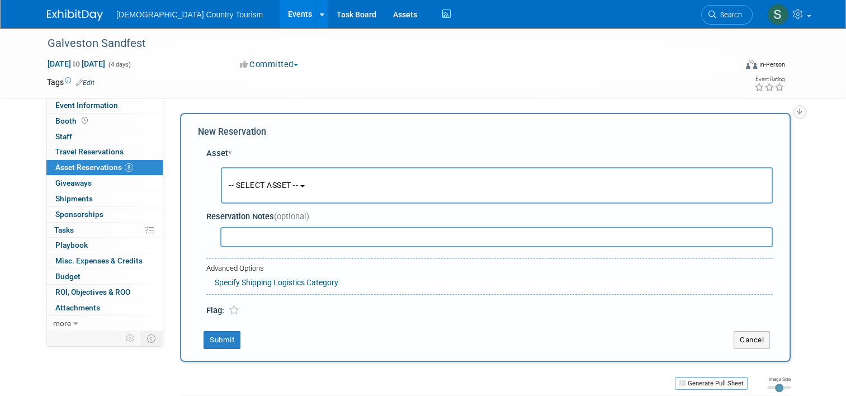
scroll to position [11, 0]
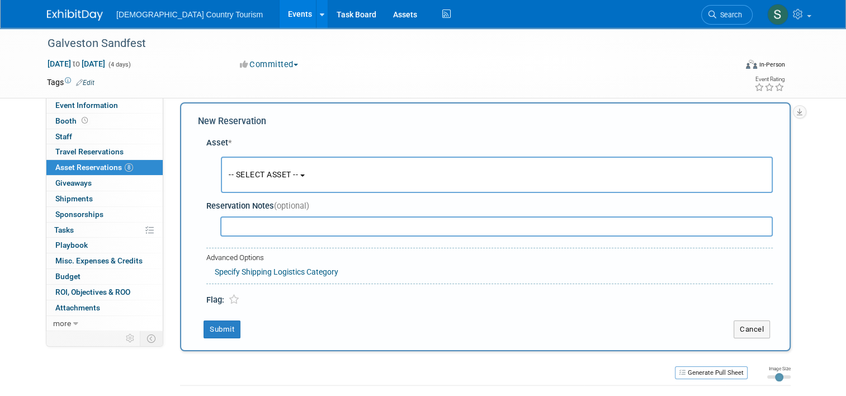
click at [248, 174] on span "-- SELECT ASSET --" at bounding box center [263, 174] width 69 height 9
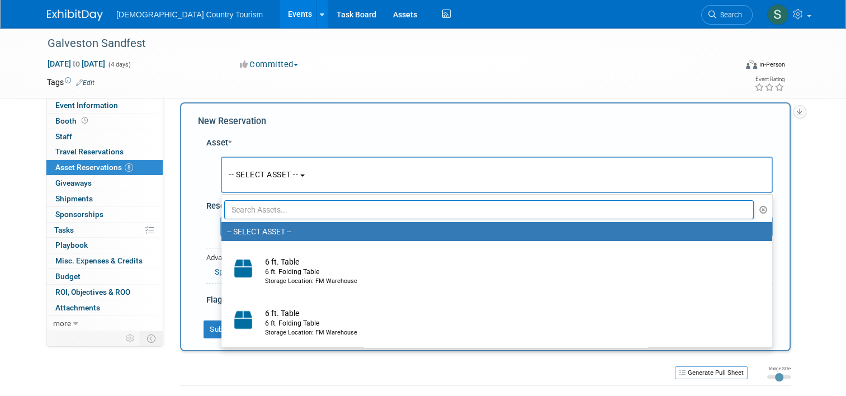
click at [246, 208] on input "text" at bounding box center [488, 209] width 529 height 19
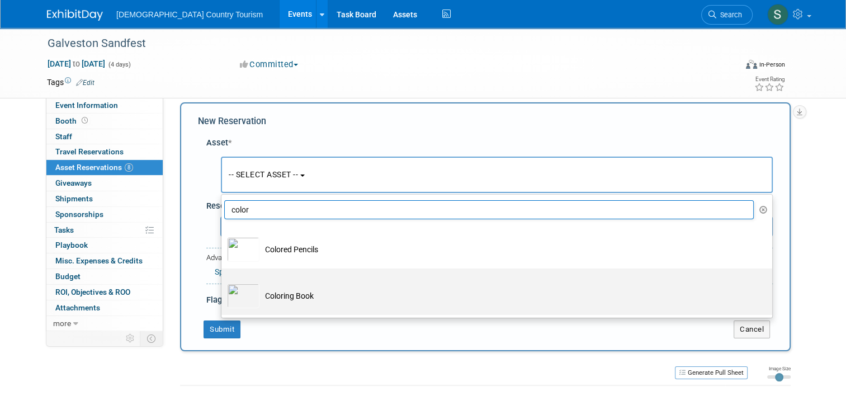
type input "color"
click at [259, 291] on td "Coloring Book" at bounding box center [504, 295] width 490 height 25
click at [223, 282] on input "Coloring Book" at bounding box center [219, 277] width 7 height 7
select select "10712652"
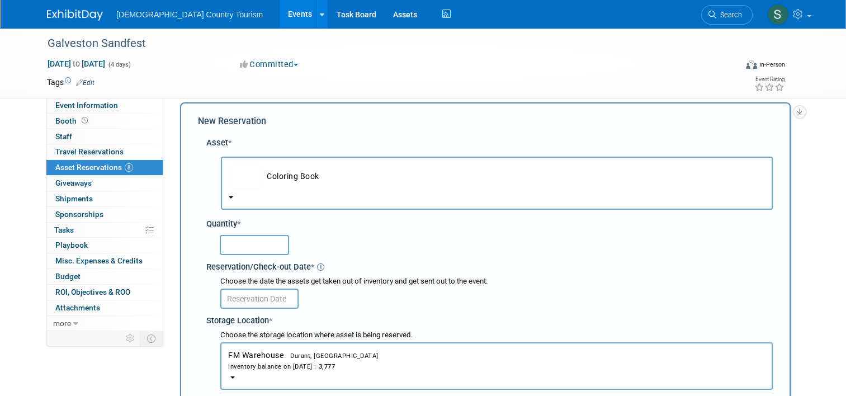
click at [263, 239] on input "text" at bounding box center [254, 245] width 69 height 20
type input "190"
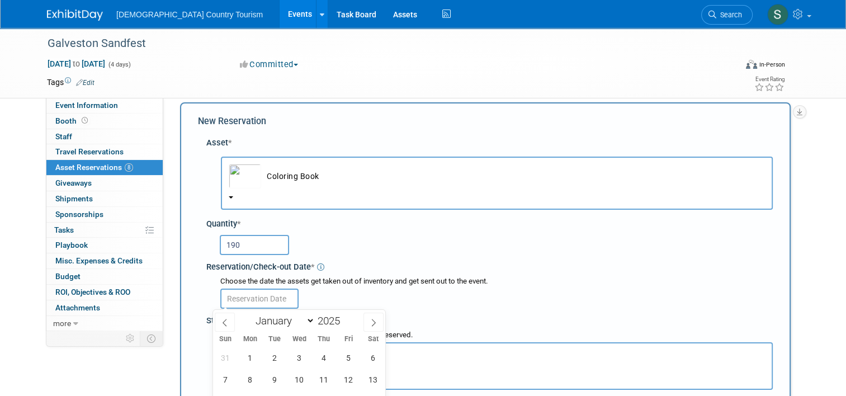
click at [254, 295] on input "text" at bounding box center [259, 298] width 78 height 20
click at [348, 380] on span "12" at bounding box center [349, 379] width 22 height 22
type input "[DATE]"
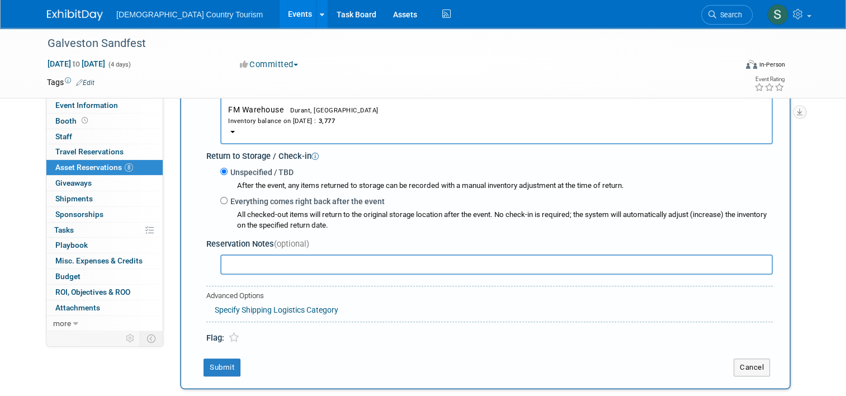
scroll to position [257, 0]
click at [212, 370] on button "Submit" at bounding box center [221, 367] width 37 height 18
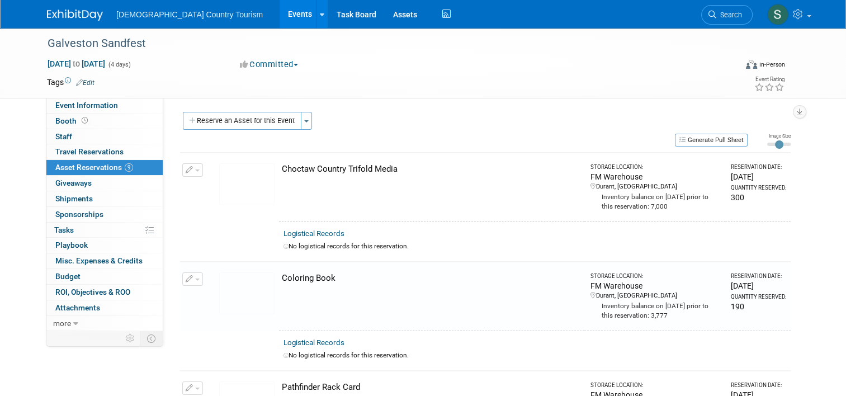
scroll to position [0, 0]
click at [241, 121] on button "Reserve an Asset for this Event" at bounding box center [242, 122] width 119 height 18
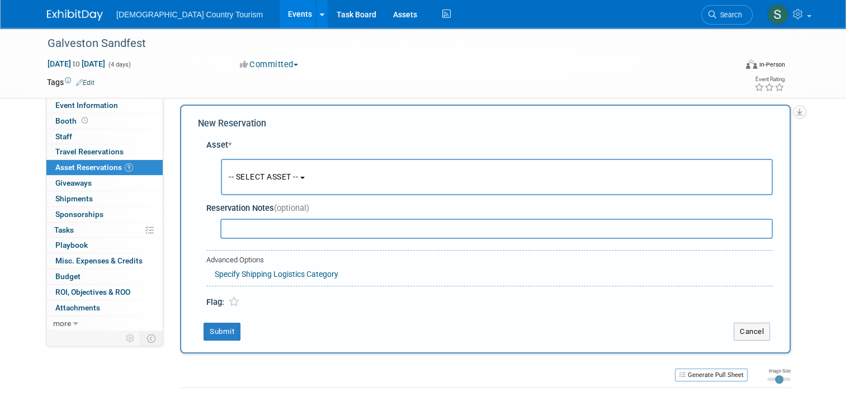
scroll to position [11, 0]
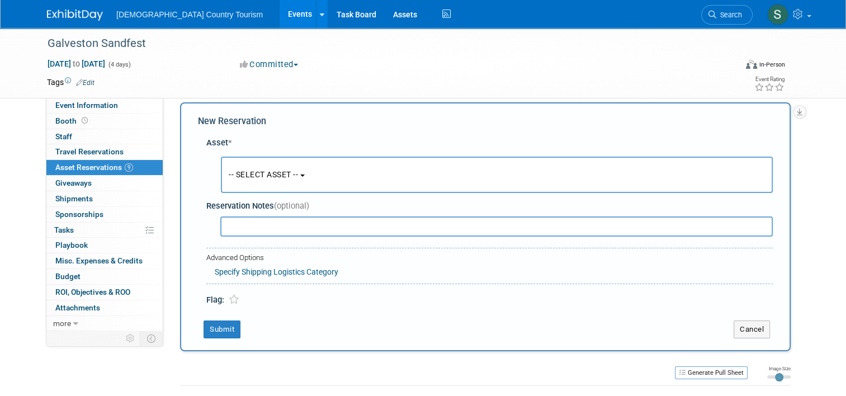
drag, startPoint x: 239, startPoint y: 167, endPoint x: 258, endPoint y: 178, distance: 21.3
click at [258, 178] on button "-- SELECT ASSET --" at bounding box center [497, 175] width 552 height 36
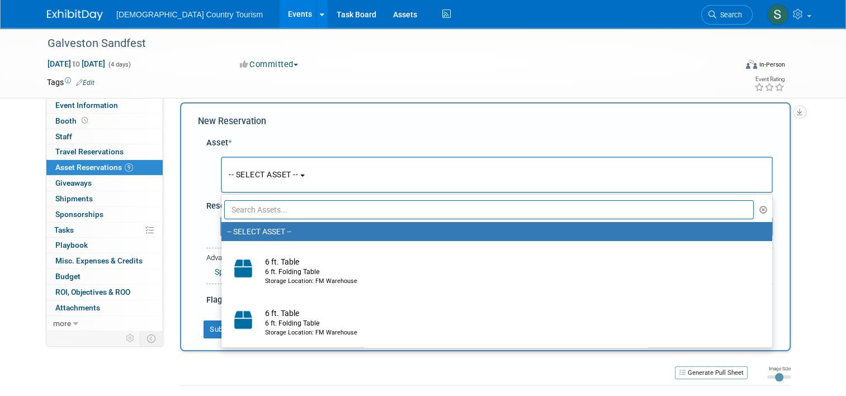
click at [258, 178] on span "-- SELECT ASSET --" at bounding box center [263, 174] width 69 height 9
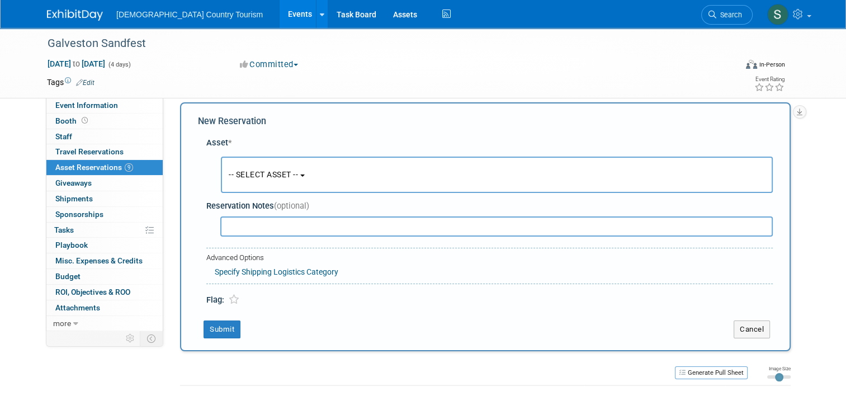
click at [258, 178] on span "-- SELECT ASSET --" at bounding box center [263, 174] width 69 height 9
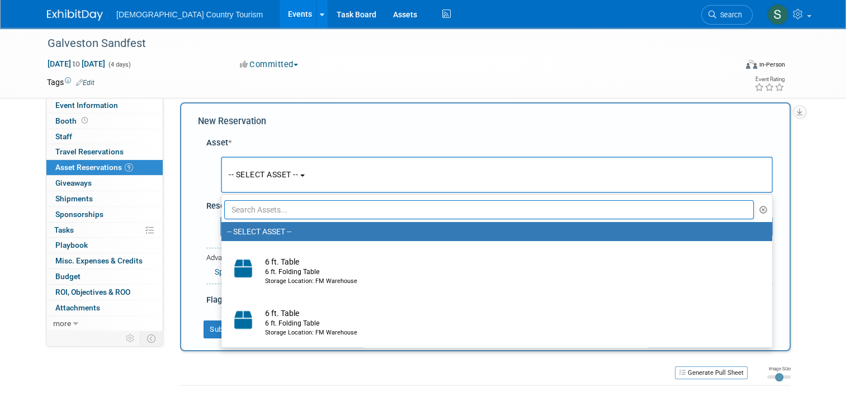
click at [260, 207] on input "text" at bounding box center [488, 209] width 529 height 19
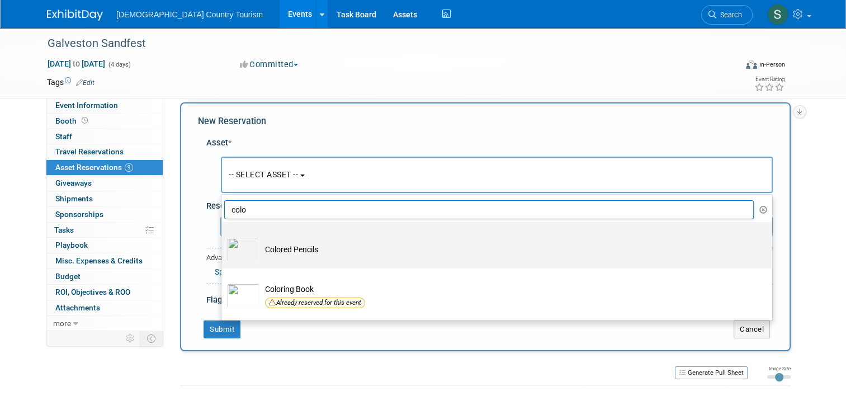
type input "colo"
click at [259, 248] on td "Colored Pencils" at bounding box center [504, 249] width 490 height 25
click at [223, 235] on input "Colored Pencils" at bounding box center [219, 231] width 7 height 7
select select "10712108"
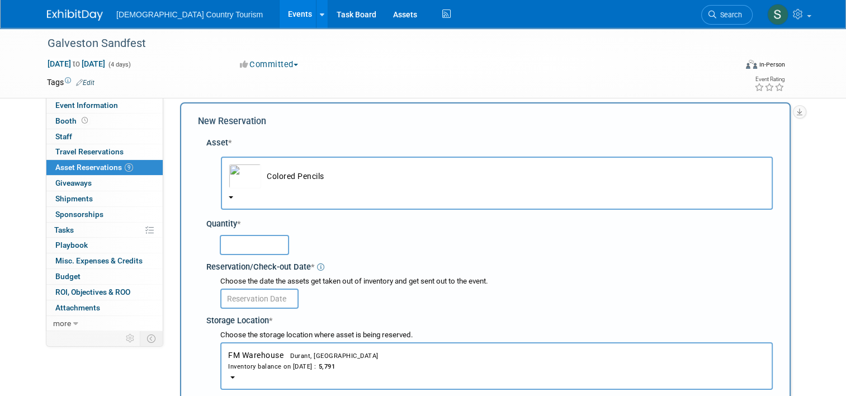
click at [257, 248] on input "text" at bounding box center [254, 245] width 69 height 20
type input "200"
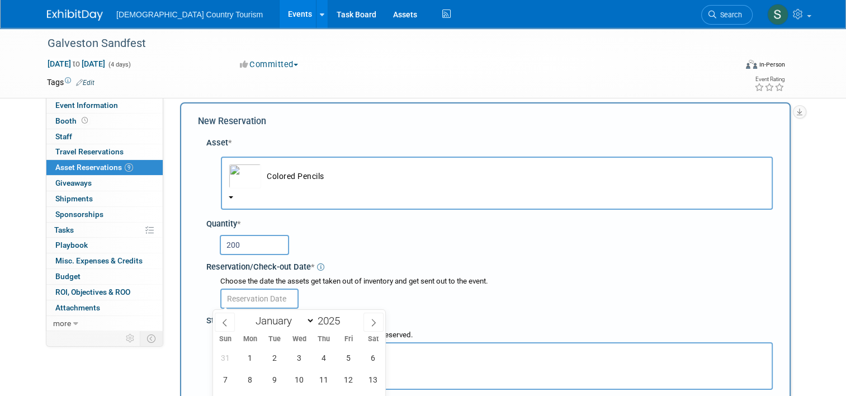
click at [268, 297] on input "text" at bounding box center [259, 298] width 78 height 20
click at [353, 376] on span "12" at bounding box center [349, 379] width 22 height 22
type input "[DATE]"
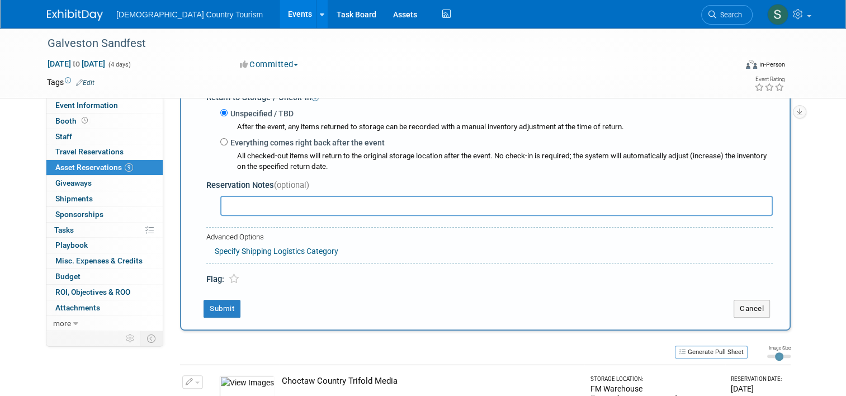
scroll to position [324, 0]
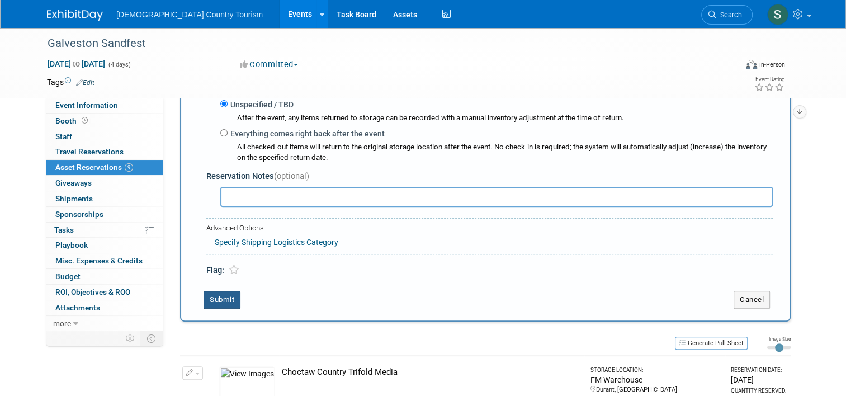
click at [208, 304] on button "Submit" at bounding box center [221, 300] width 37 height 18
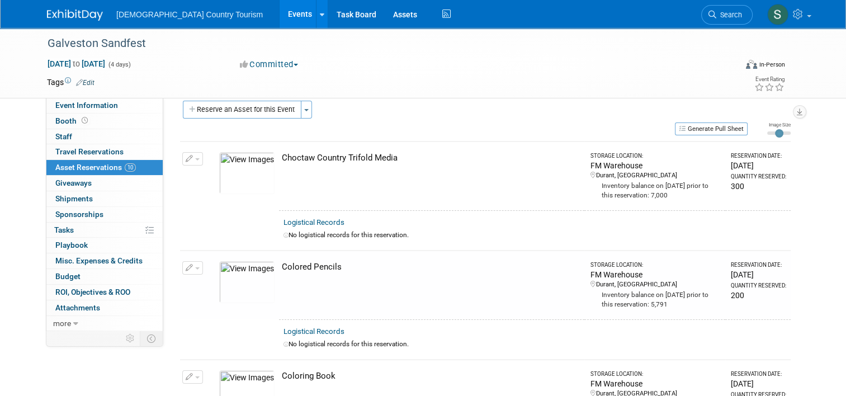
scroll to position [0, 0]
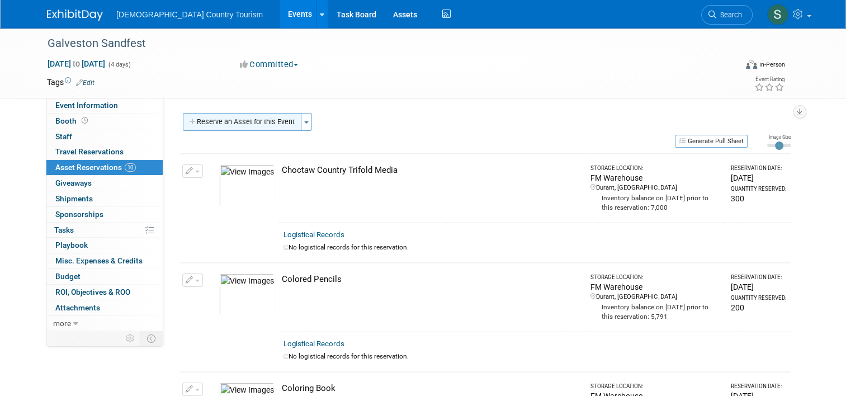
click at [233, 120] on button "Reserve an Asset for this Event" at bounding box center [242, 122] width 119 height 18
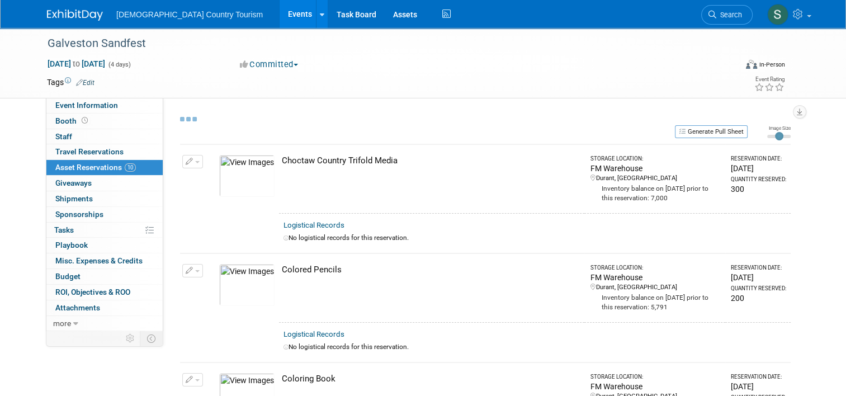
click at [233, 120] on div at bounding box center [485, 118] width 610 height 11
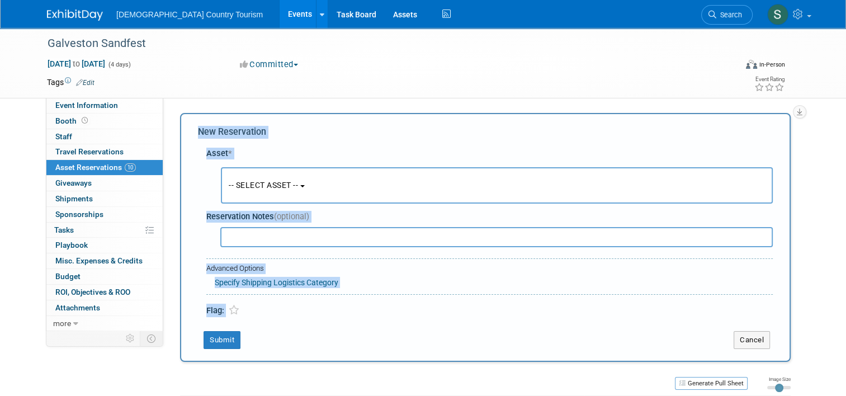
scroll to position [11, 0]
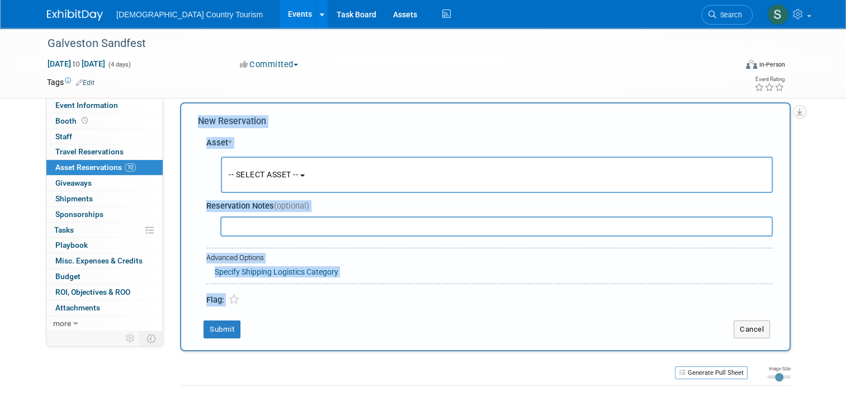
click at [235, 179] on span "-- SELECT ASSET --" at bounding box center [263, 174] width 69 height 9
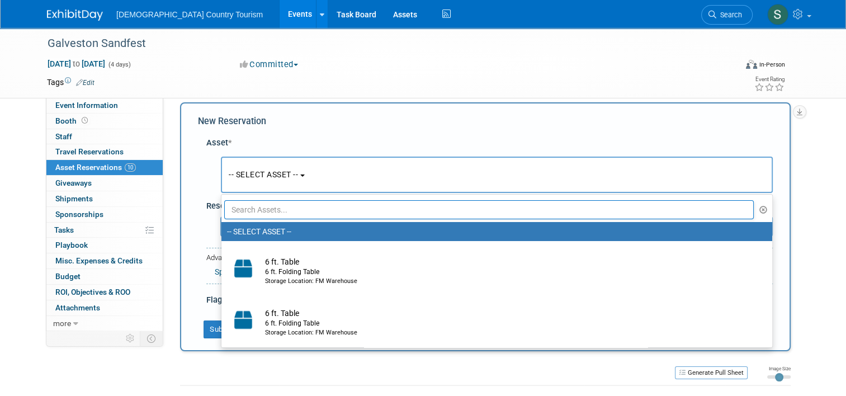
click at [248, 206] on input "text" at bounding box center [488, 209] width 529 height 19
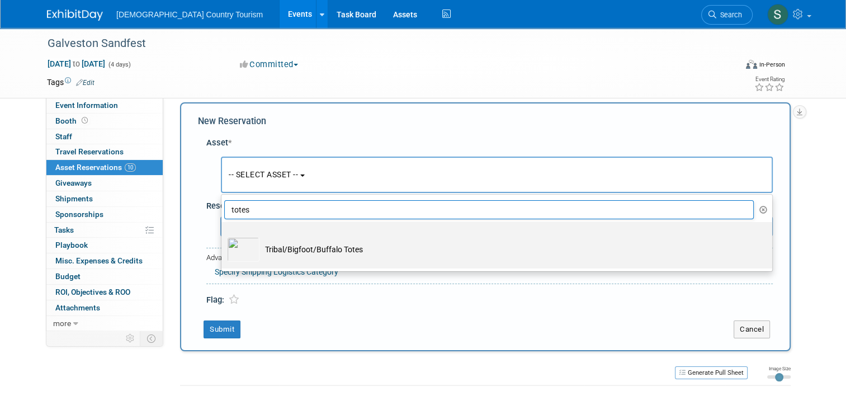
type input "totes"
click at [259, 252] on td "Tribal/Bigfoot/Buffalo Totes" at bounding box center [504, 249] width 490 height 25
click at [223, 235] on input "Tribal/Bigfoot/Buffalo Totes" at bounding box center [219, 231] width 7 height 7
select select "10721299"
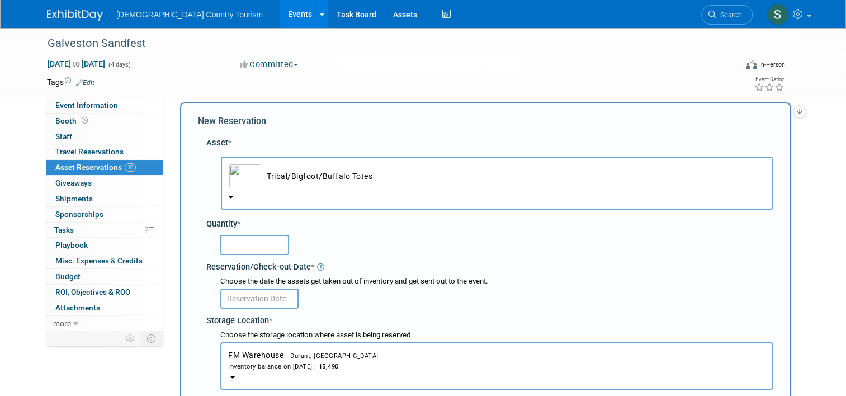
click at [255, 252] on input "text" at bounding box center [254, 245] width 69 height 20
type input "1200"
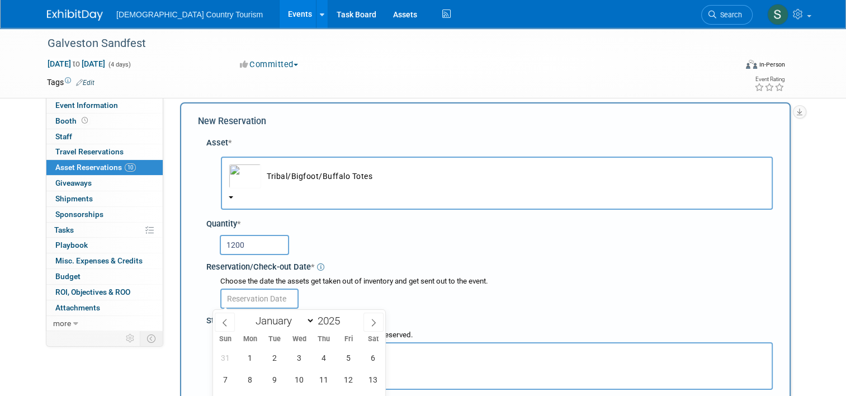
click at [265, 293] on input "text" at bounding box center [259, 298] width 78 height 20
click at [343, 379] on span "12" at bounding box center [349, 379] width 22 height 22
type input "[DATE]"
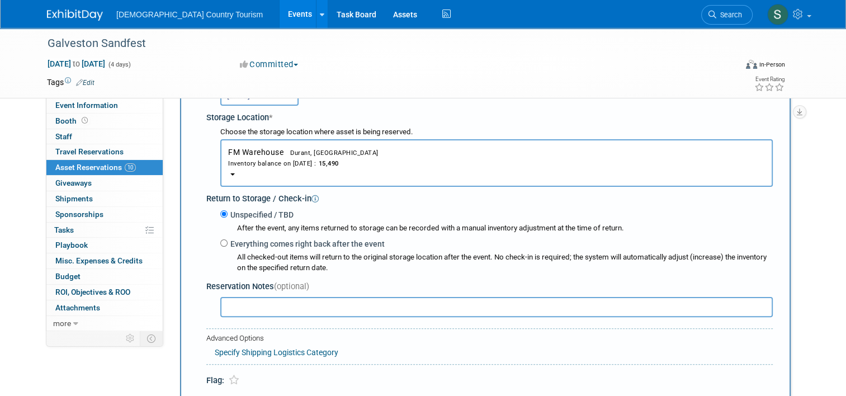
scroll to position [234, 0]
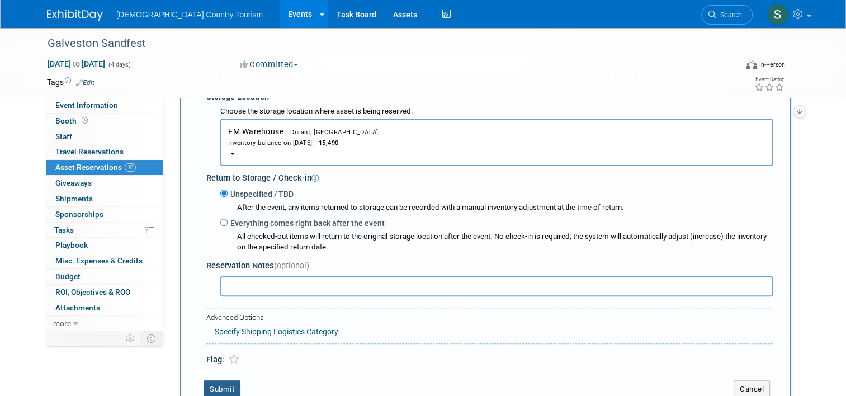
click at [214, 386] on button "Submit" at bounding box center [221, 389] width 37 height 18
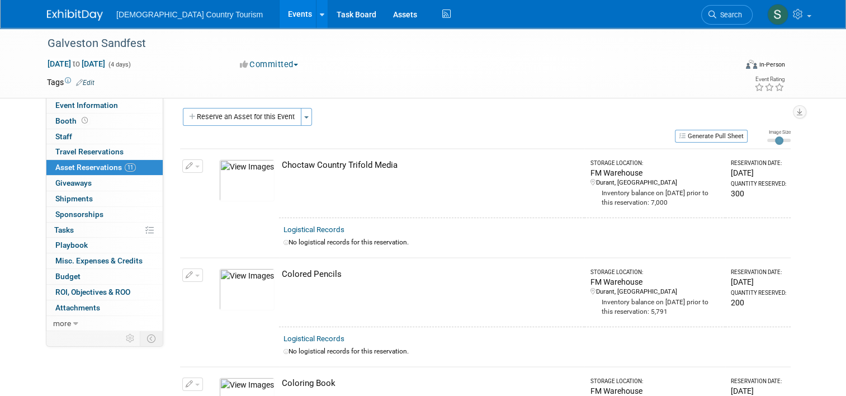
scroll to position [0, 0]
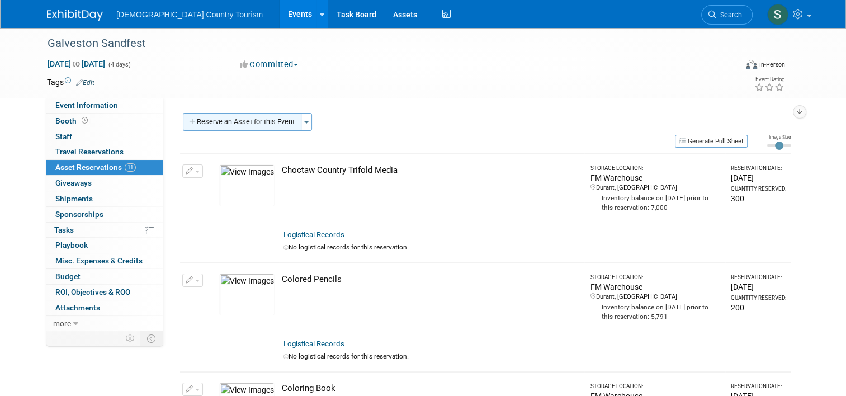
click at [233, 124] on button "Reserve an Asset for this Event" at bounding box center [242, 122] width 119 height 18
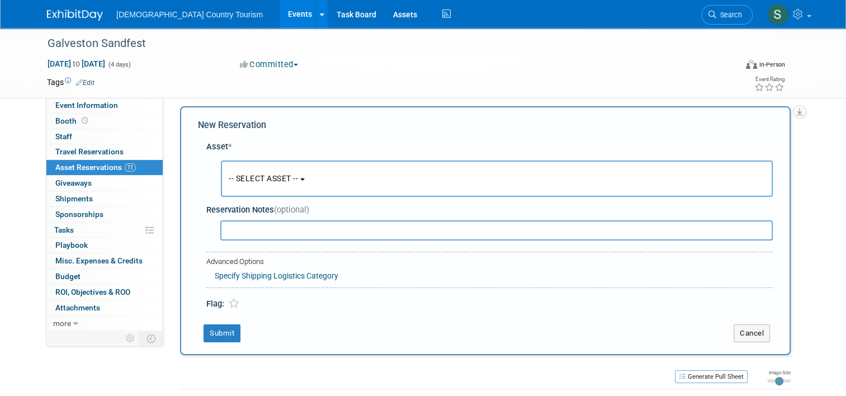
scroll to position [11, 0]
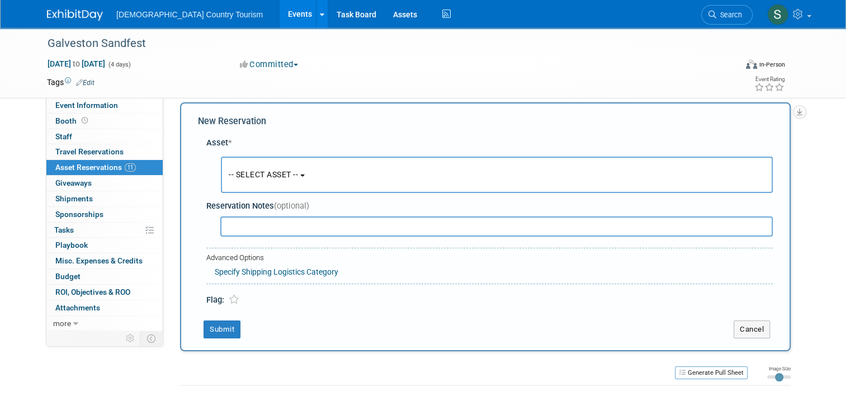
click at [242, 173] on span "-- SELECT ASSET --" at bounding box center [263, 174] width 69 height 9
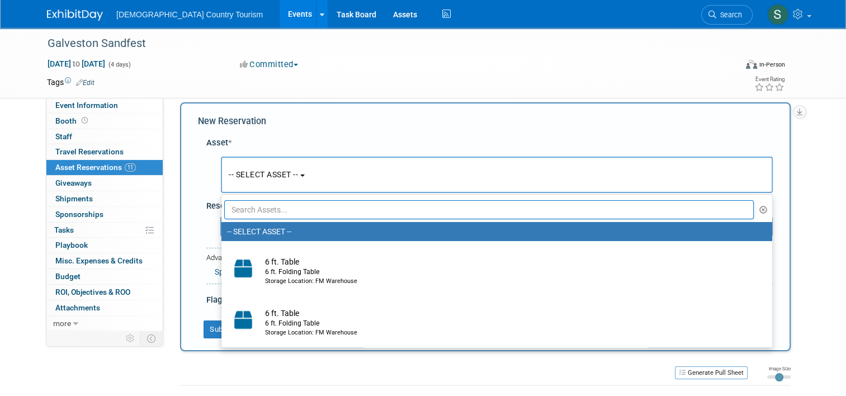
click at [258, 206] on input "text" at bounding box center [488, 209] width 529 height 19
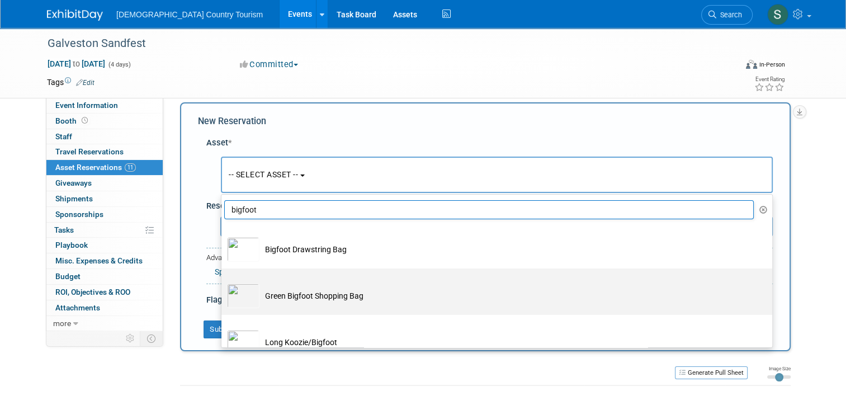
type input "bigfoot"
click at [260, 296] on td "Green Bigfoot Shopping Bag" at bounding box center [504, 295] width 490 height 25
click at [223, 282] on input "Green Bigfoot Shopping Bag" at bounding box center [219, 277] width 7 height 7
select select "10723217"
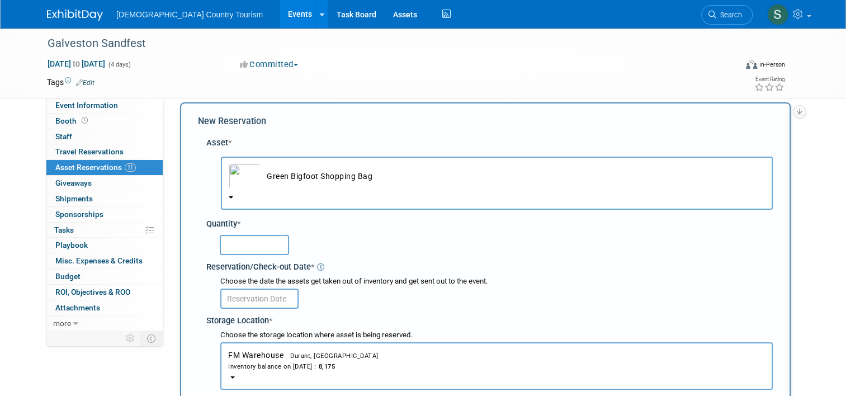
click at [253, 243] on input "text" at bounding box center [254, 245] width 69 height 20
type input "100"
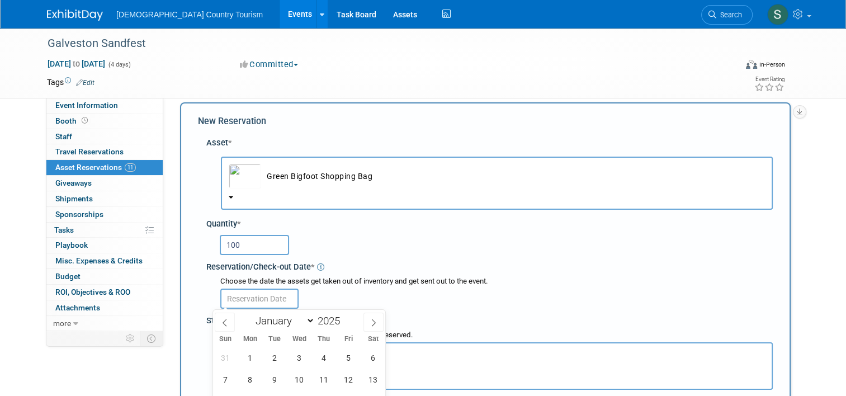
click at [267, 296] on input "text" at bounding box center [259, 298] width 78 height 20
click at [350, 381] on span "12" at bounding box center [349, 379] width 22 height 22
type input "[DATE]"
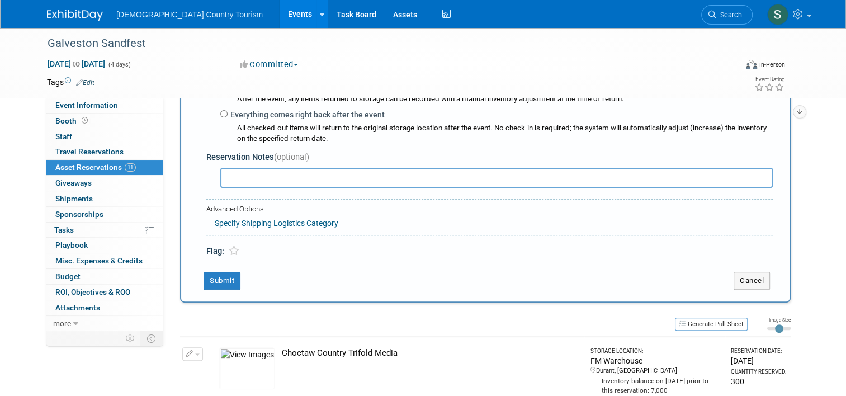
scroll to position [346, 0]
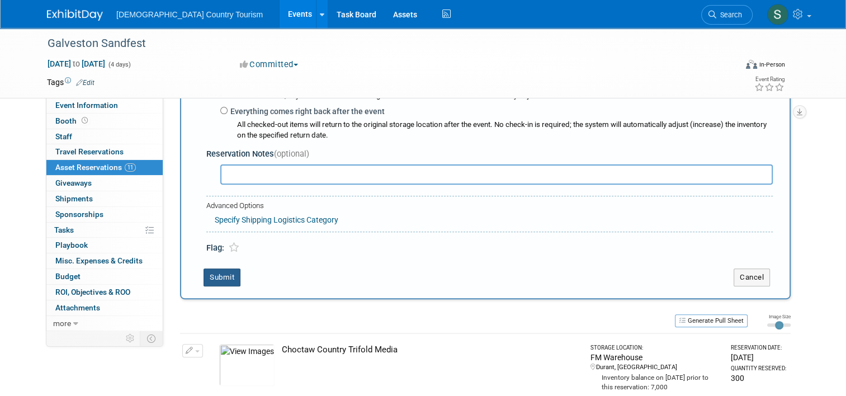
click at [217, 280] on button "Submit" at bounding box center [221, 277] width 37 height 18
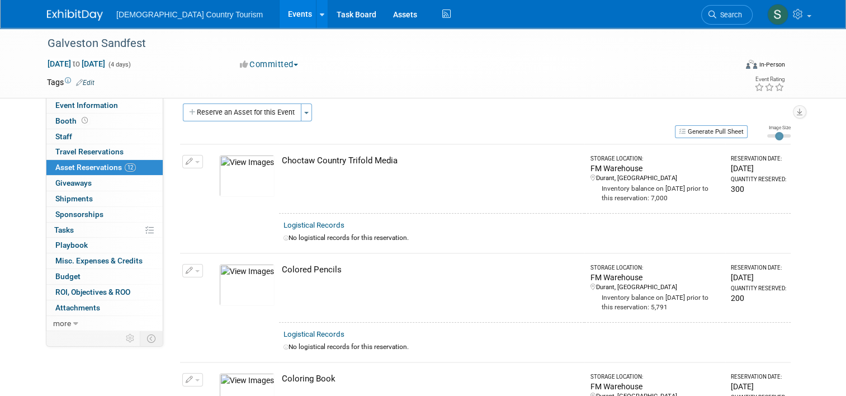
scroll to position [0, 0]
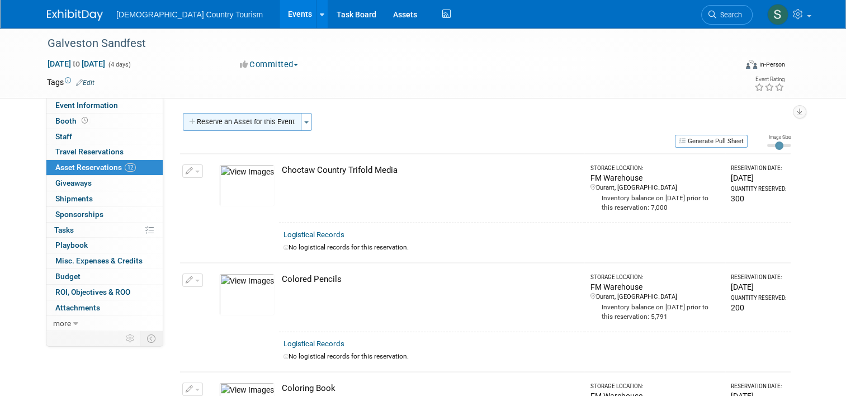
click at [221, 122] on button "Reserve an Asset for this Event" at bounding box center [242, 122] width 119 height 18
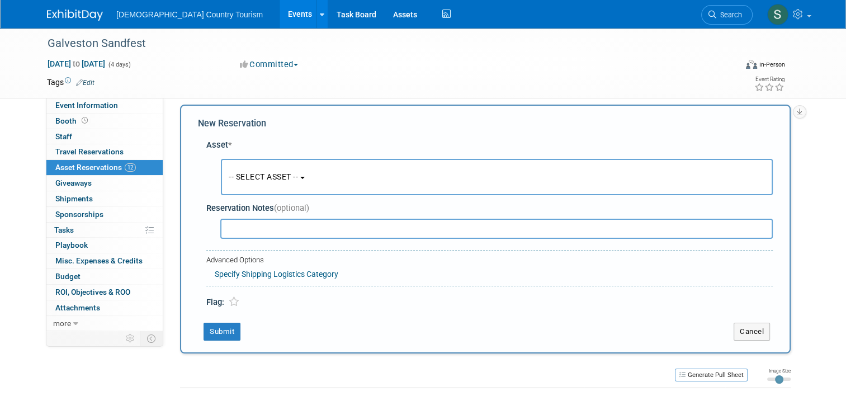
scroll to position [11, 0]
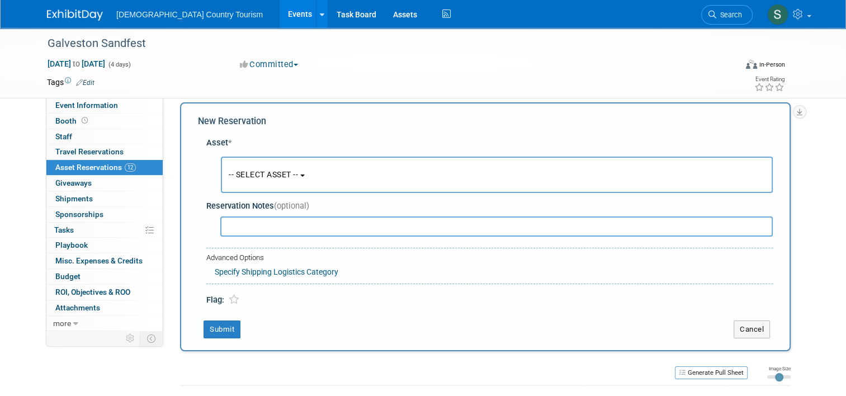
click at [245, 180] on button "-- SELECT ASSET --" at bounding box center [497, 175] width 552 height 36
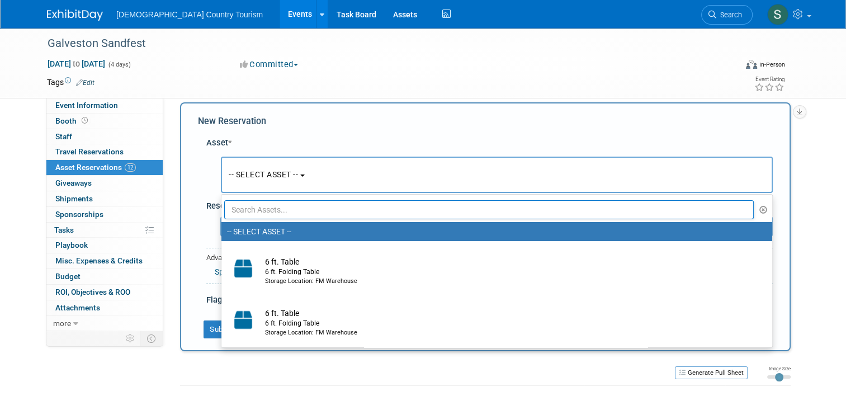
click at [255, 209] on input "text" at bounding box center [488, 209] width 529 height 19
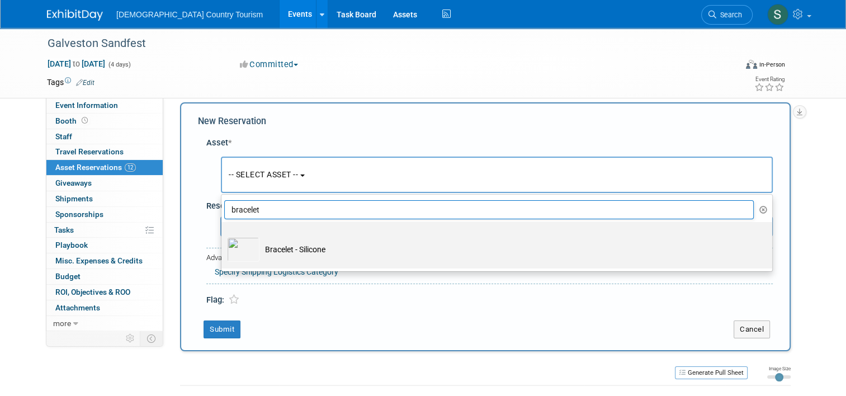
type input "bracelet"
click at [287, 252] on td "Bracelet - Silicone" at bounding box center [504, 249] width 490 height 25
click at [223, 235] on input "Bracelet - Silicone" at bounding box center [219, 231] width 7 height 7
select select "10712561"
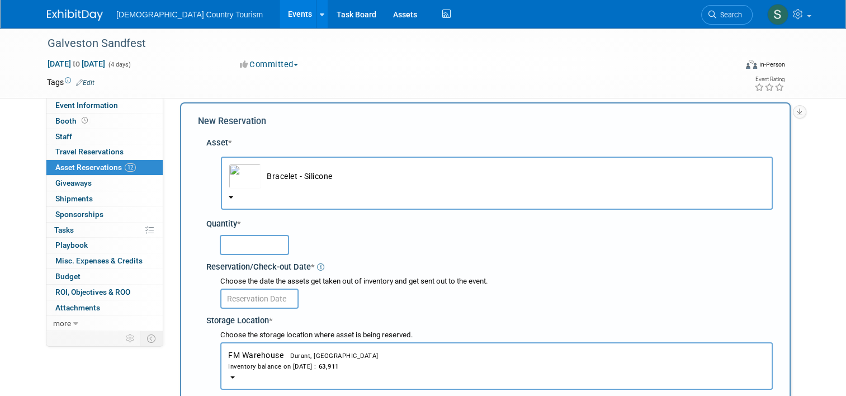
click at [263, 243] on input "text" at bounding box center [254, 245] width 69 height 20
type input "500"
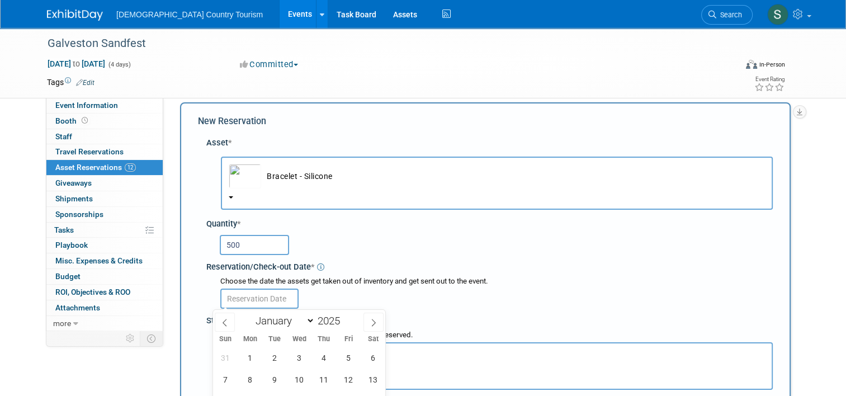
click at [266, 299] on input "text" at bounding box center [259, 298] width 78 height 20
click at [348, 384] on span "12" at bounding box center [349, 379] width 22 height 22
type input "[DATE]"
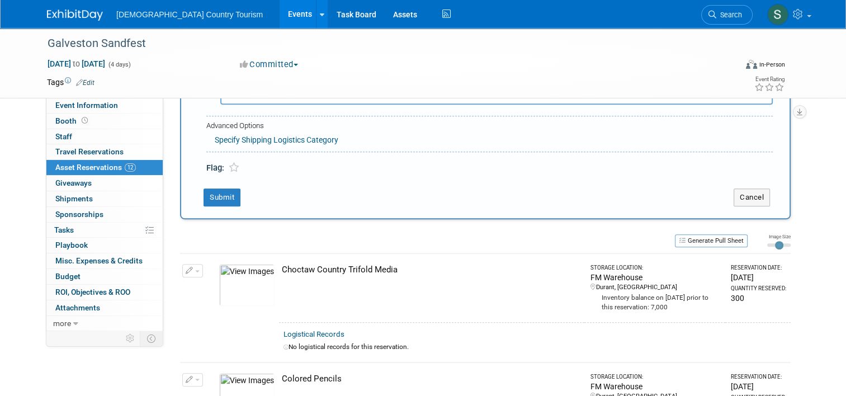
scroll to position [435, 0]
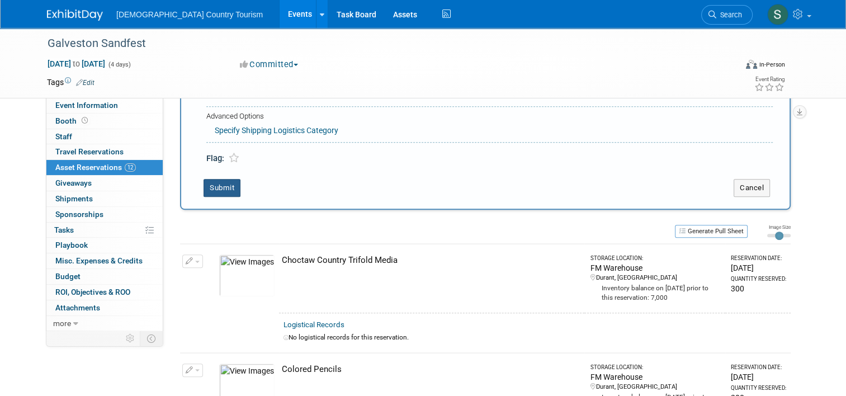
click at [220, 184] on button "Submit" at bounding box center [221, 188] width 37 height 18
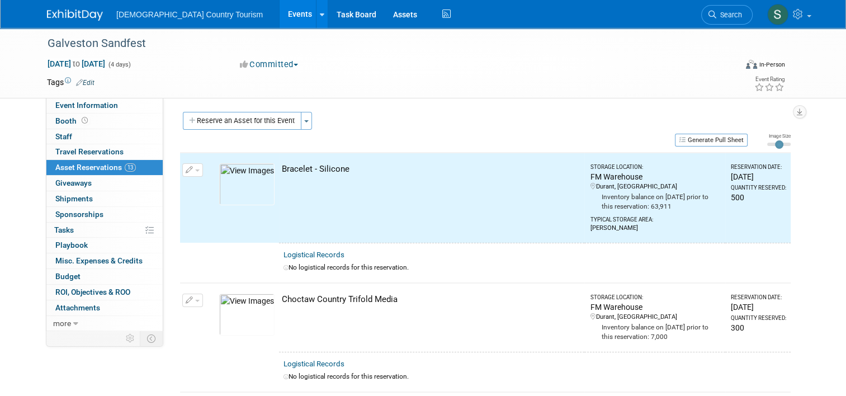
scroll to position [0, 0]
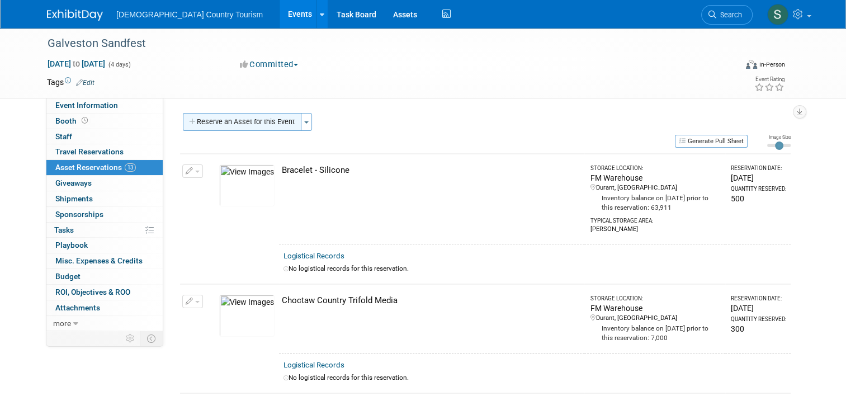
click at [252, 118] on button "Reserve an Asset for this Event" at bounding box center [242, 122] width 119 height 18
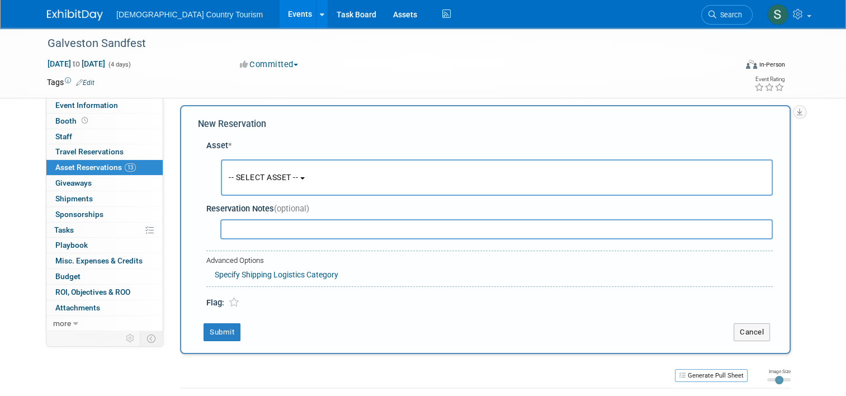
scroll to position [11, 0]
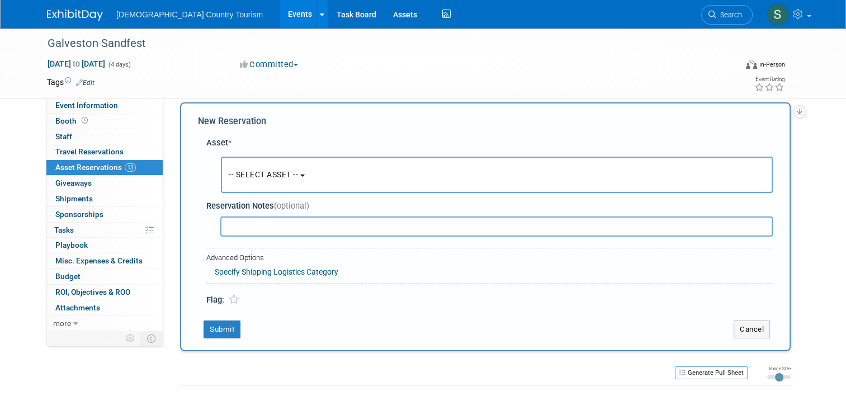
click at [260, 172] on span "-- SELECT ASSET --" at bounding box center [263, 174] width 69 height 9
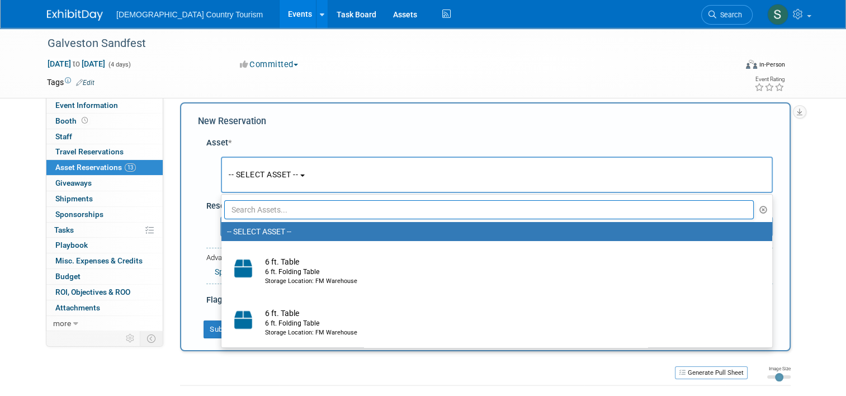
click at [270, 215] on input "text" at bounding box center [488, 209] width 529 height 19
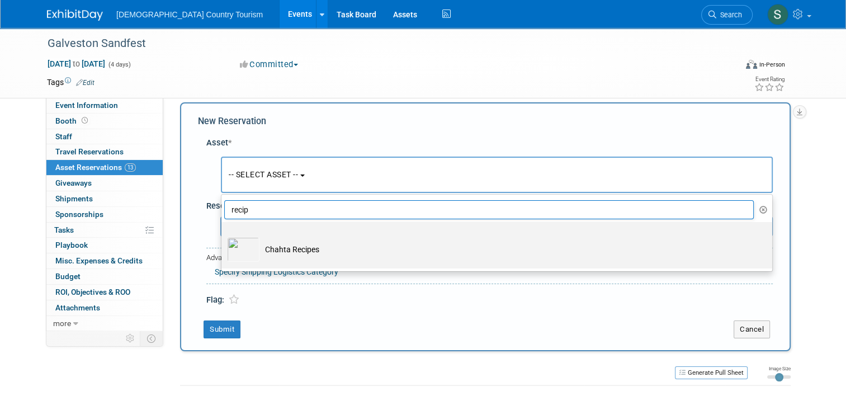
type input "recip"
click at [266, 249] on td "Chahta Recipes" at bounding box center [504, 249] width 490 height 25
click at [223, 235] on input "Chahta Recipes" at bounding box center [219, 231] width 7 height 7
select select "10717218"
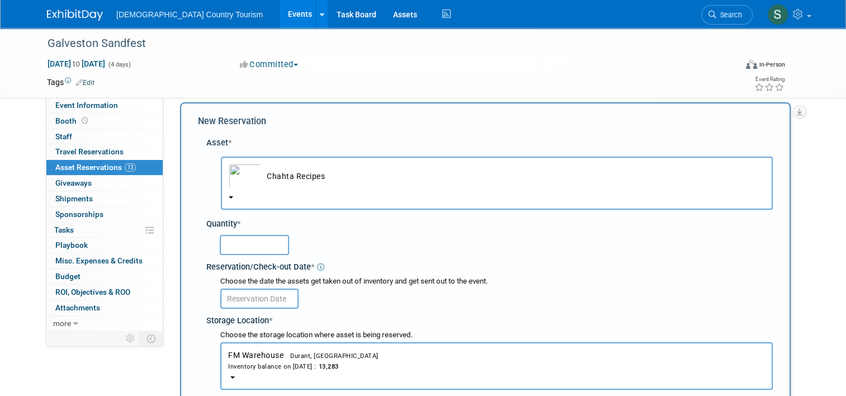
click at [266, 249] on input "text" at bounding box center [254, 245] width 69 height 20
type input "260"
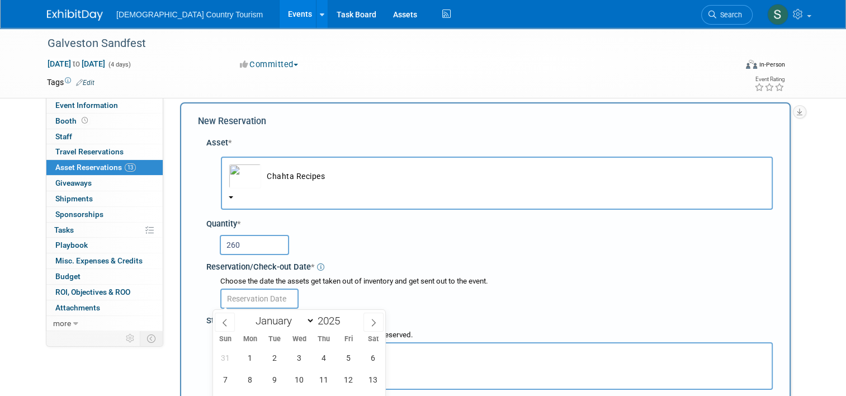
click at [268, 296] on input "text" at bounding box center [259, 298] width 78 height 20
click at [348, 375] on span "12" at bounding box center [349, 379] width 22 height 22
type input "[DATE]"
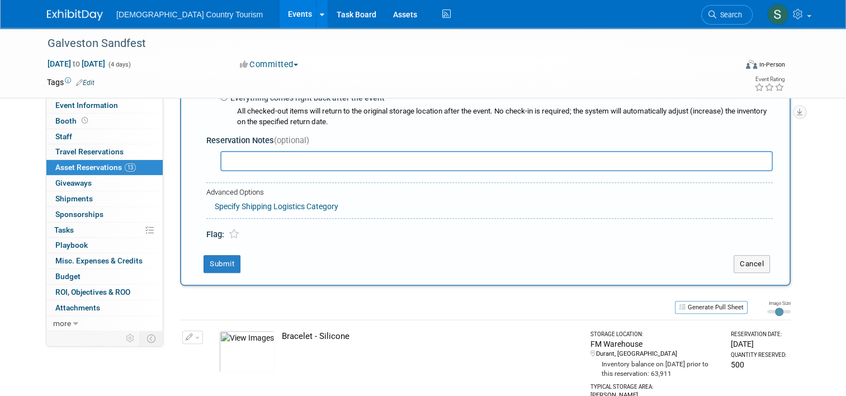
scroll to position [391, 0]
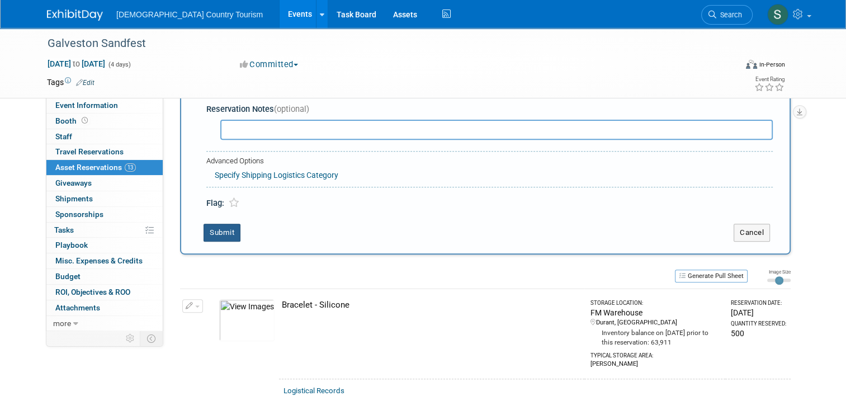
click at [220, 235] on button "Submit" at bounding box center [221, 233] width 37 height 18
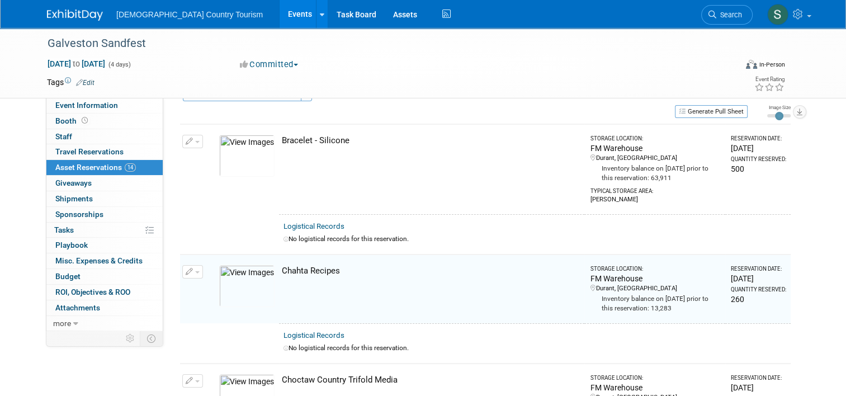
scroll to position [0, 0]
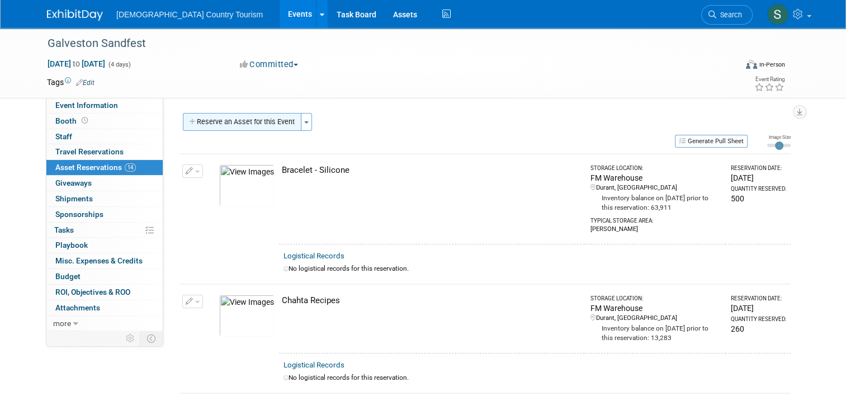
click at [258, 117] on button "Reserve an Asset for this Event" at bounding box center [242, 122] width 119 height 18
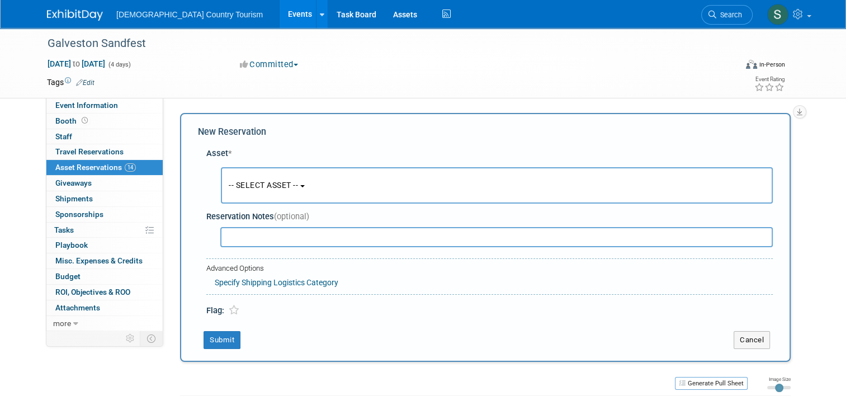
scroll to position [11, 0]
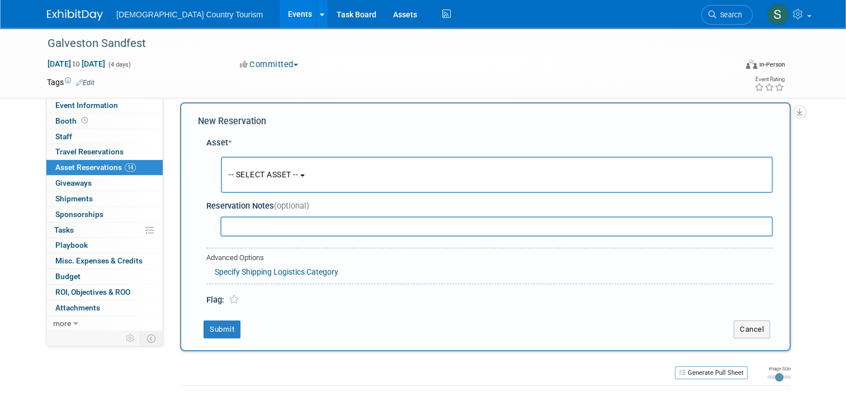
click at [258, 172] on span "-- SELECT ASSET --" at bounding box center [263, 174] width 69 height 9
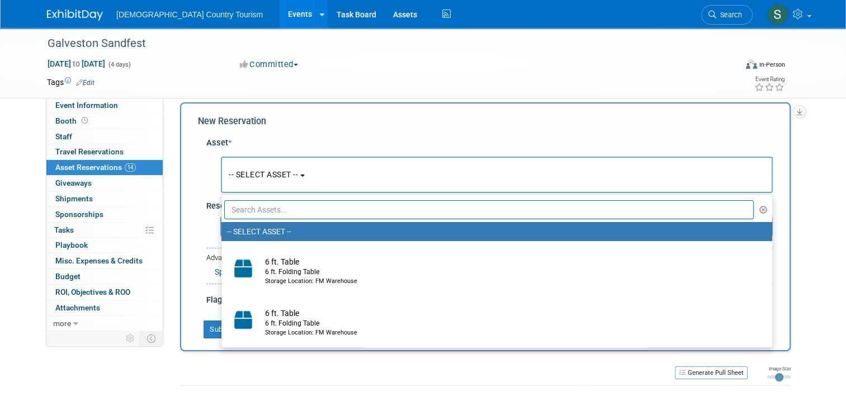
click at [259, 208] on input "text" at bounding box center [488, 209] width 529 height 19
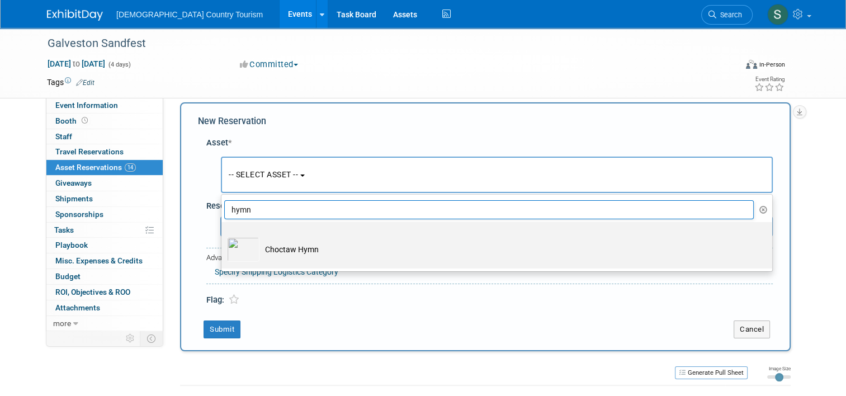
type input "hymn"
click at [259, 249] on td "Choctaw Hymn" at bounding box center [504, 249] width 490 height 25
click at [223, 235] on input "Choctaw Hymn" at bounding box center [219, 231] width 7 height 7
select select "10718571"
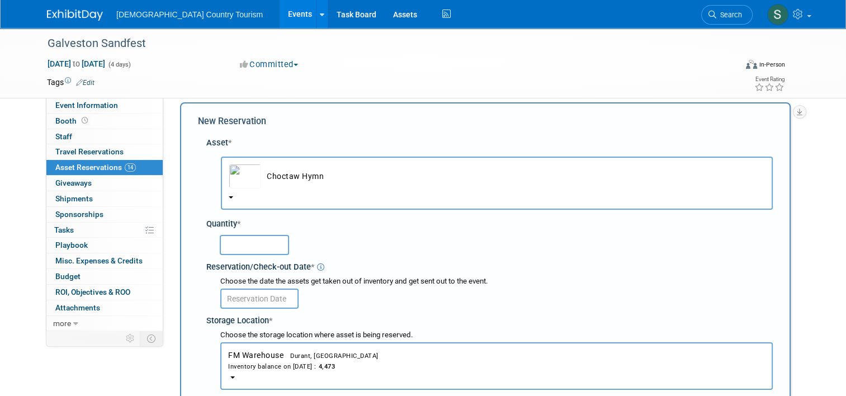
click at [258, 249] on input "text" at bounding box center [254, 245] width 69 height 20
type input "163"
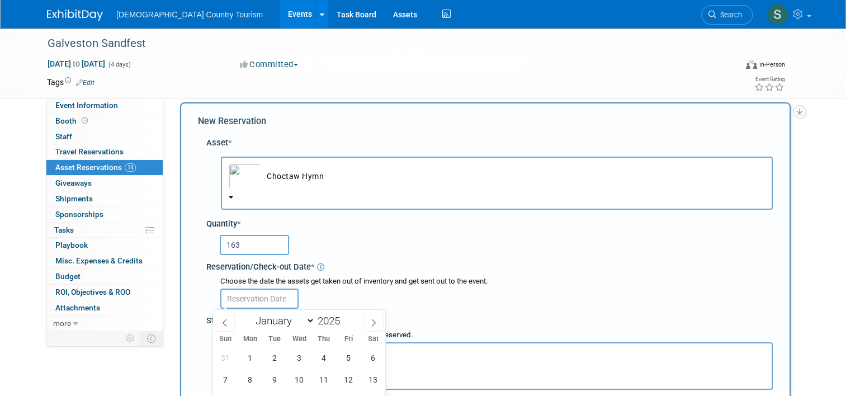
click at [271, 303] on input "text" at bounding box center [259, 298] width 78 height 20
click at [347, 382] on span "12" at bounding box center [349, 379] width 22 height 22
type input "[DATE]"
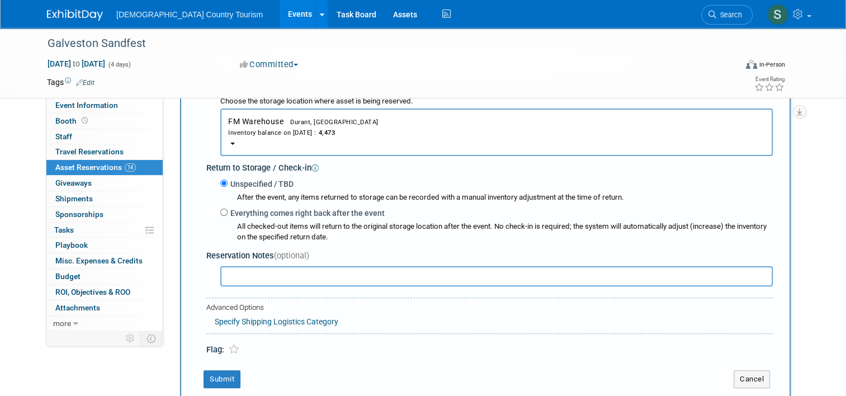
scroll to position [257, 0]
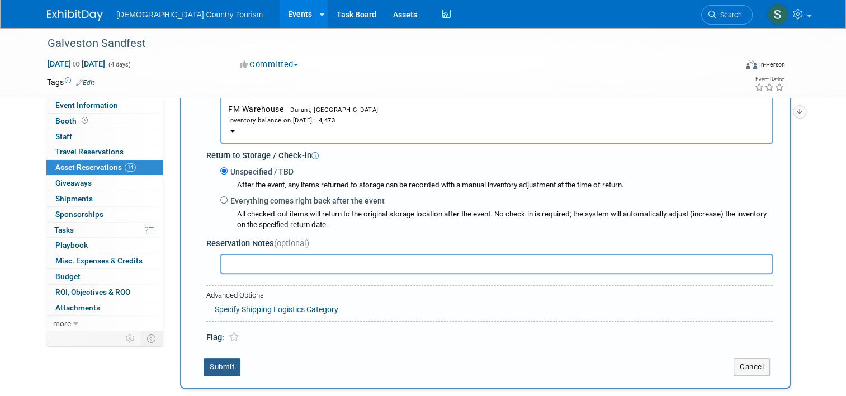
click at [226, 366] on button "Submit" at bounding box center [221, 367] width 37 height 18
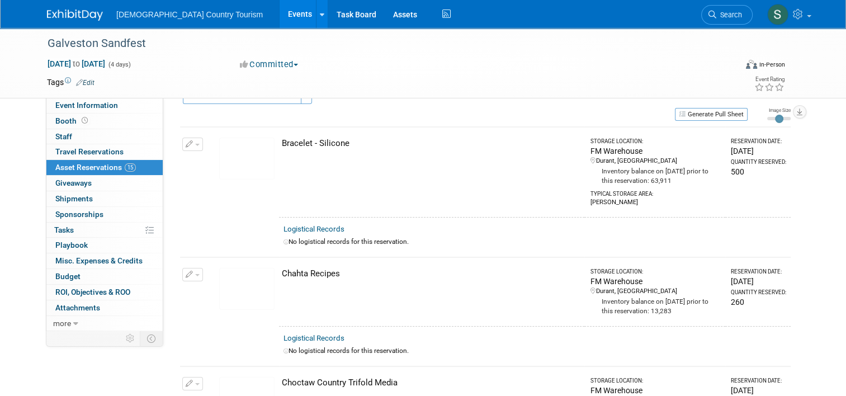
scroll to position [0, 0]
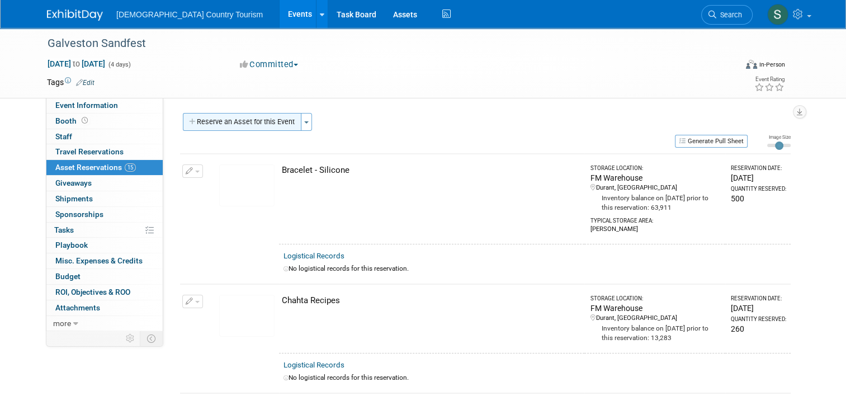
click at [263, 122] on button "Reserve an Asset for this Event" at bounding box center [242, 122] width 119 height 18
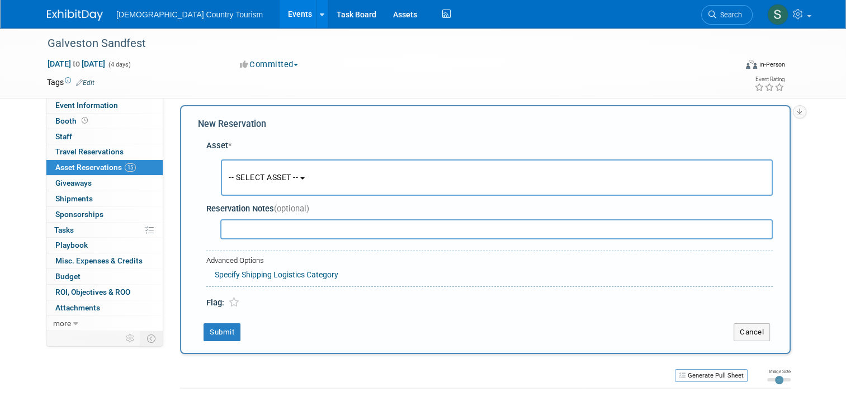
scroll to position [11, 0]
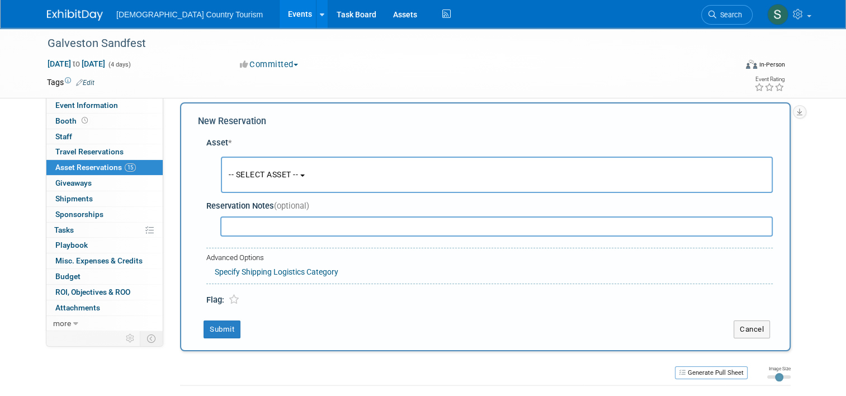
click at [259, 173] on span "-- SELECT ASSET --" at bounding box center [263, 174] width 69 height 9
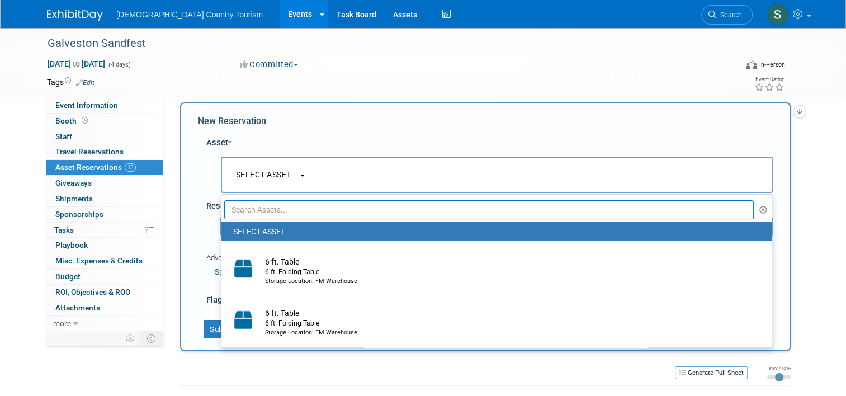
click at [260, 206] on input "text" at bounding box center [488, 209] width 529 height 19
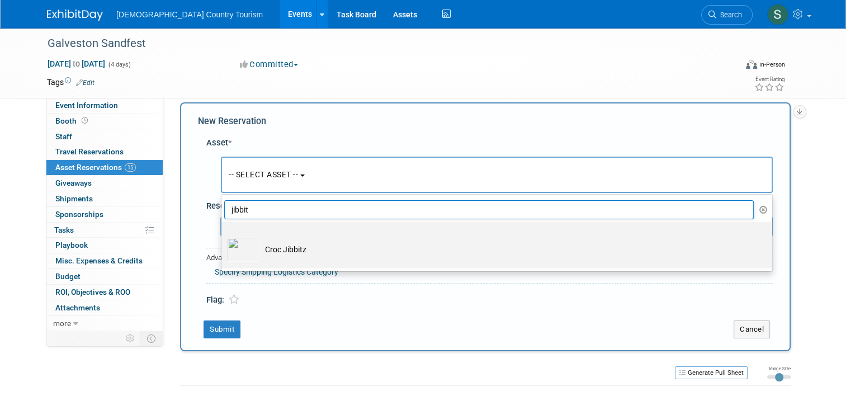
type input "jibbit"
click at [259, 247] on td "Croc Jibbitz" at bounding box center [504, 249] width 490 height 25
click at [223, 235] on input "Croc Jibbitz" at bounding box center [219, 231] width 7 height 7
select select "10723252"
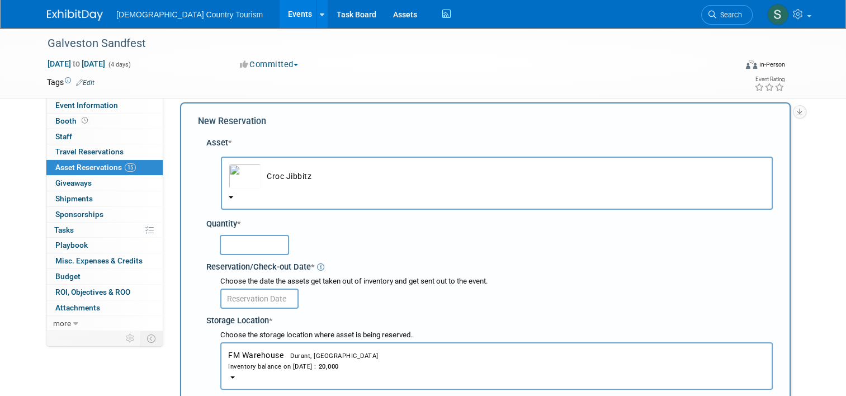
click at [259, 247] on input "text" at bounding box center [254, 245] width 69 height 20
type input "2565"
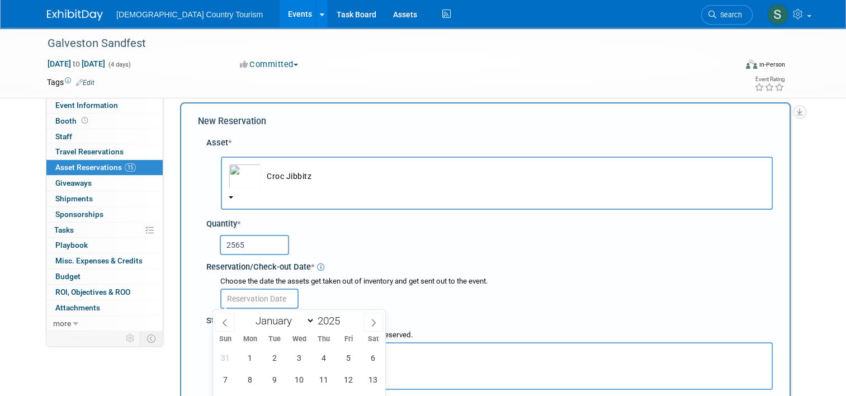
click at [276, 292] on input "text" at bounding box center [259, 298] width 78 height 20
click at [347, 383] on span "12" at bounding box center [349, 379] width 22 height 22
type input "[DATE]"
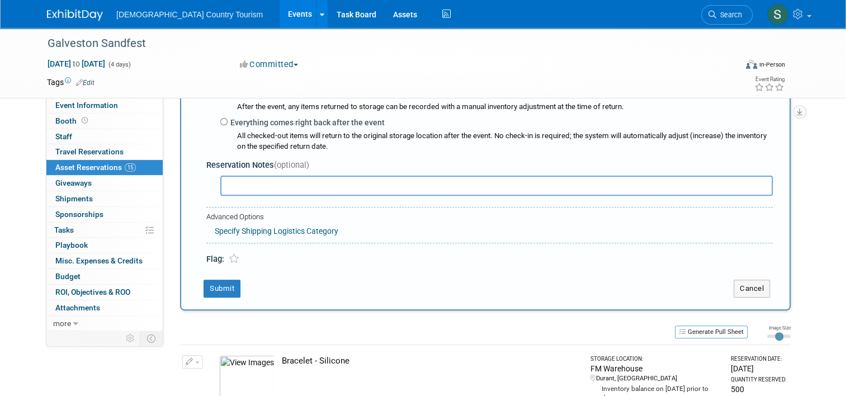
scroll to position [368, 0]
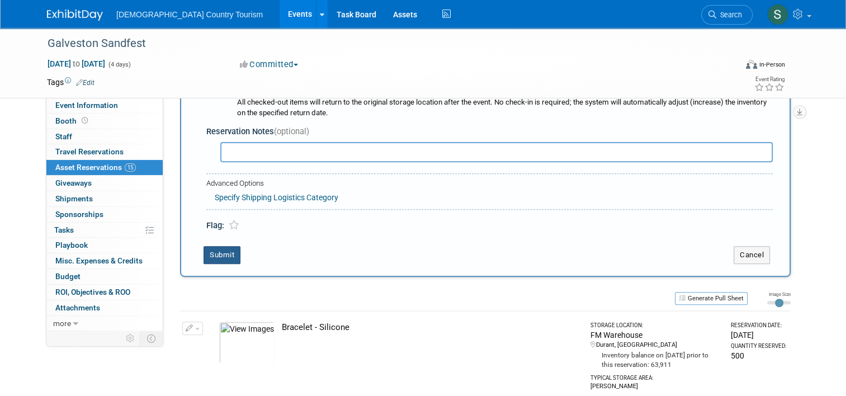
click at [218, 259] on button "Submit" at bounding box center [221, 255] width 37 height 18
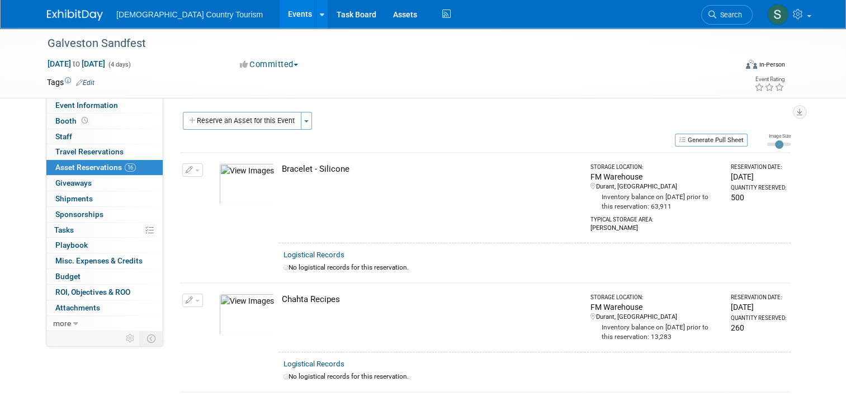
scroll to position [0, 0]
click at [221, 124] on button "Reserve an Asset for this Event" at bounding box center [242, 122] width 119 height 18
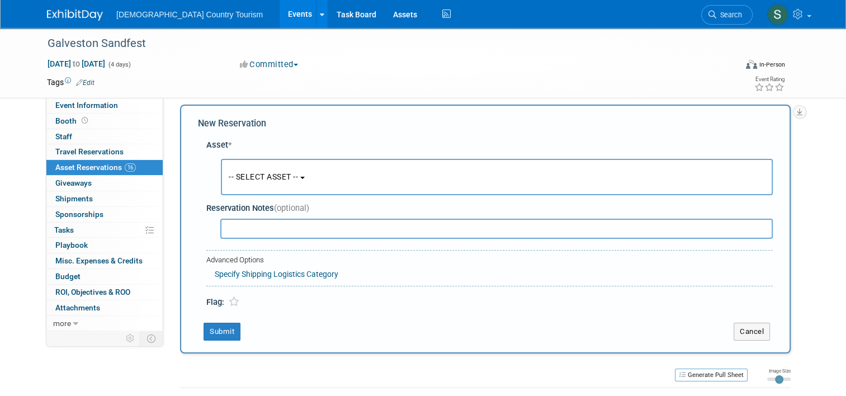
scroll to position [11, 0]
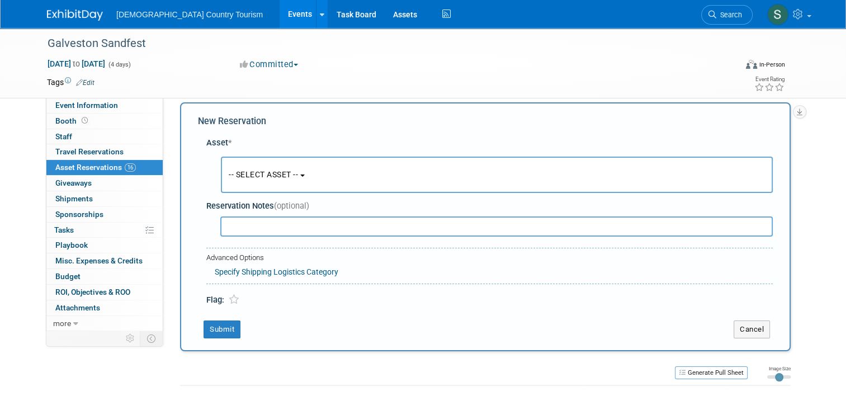
click at [240, 167] on button "-- SELECT ASSET --" at bounding box center [497, 175] width 552 height 36
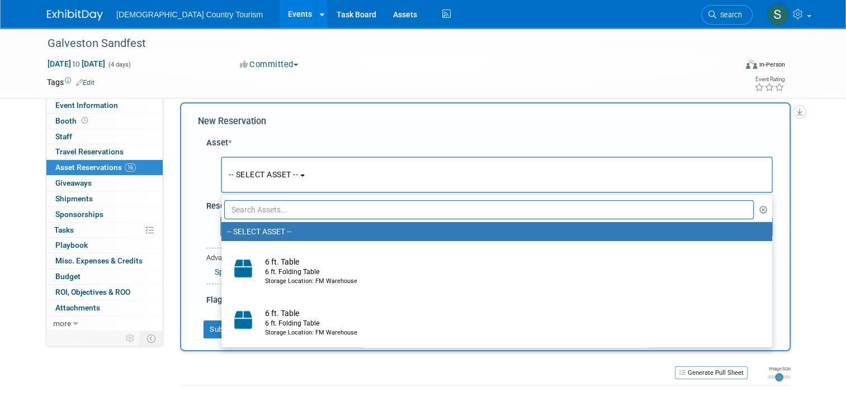
click at [257, 207] on input "text" at bounding box center [488, 209] width 529 height 19
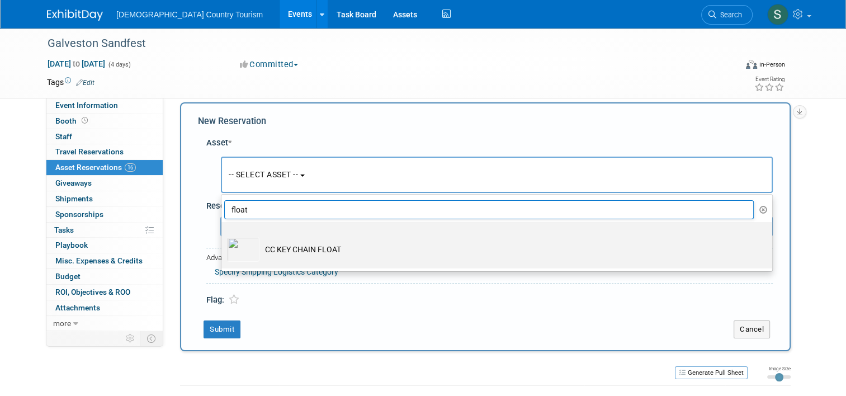
type input "float"
click at [272, 247] on td "CC KEY CHAIN FLOAT" at bounding box center [504, 249] width 490 height 25
click at [223, 235] on input "CC KEY CHAIN FLOAT" at bounding box center [219, 231] width 7 height 7
select select "10726064"
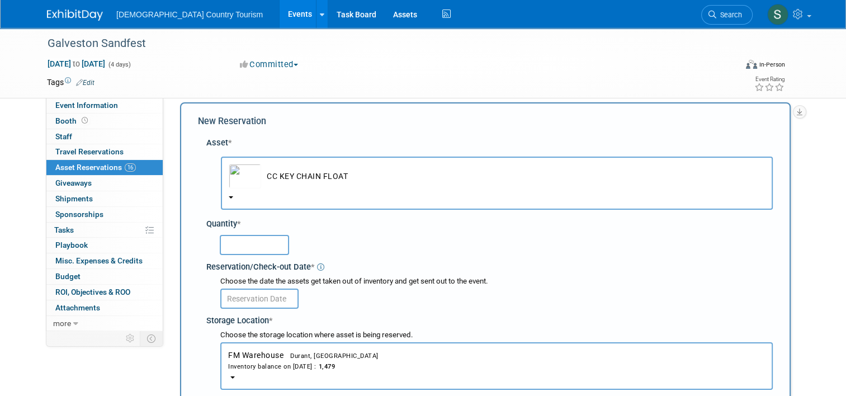
click at [272, 247] on input "text" at bounding box center [254, 245] width 69 height 20
type input "1000"
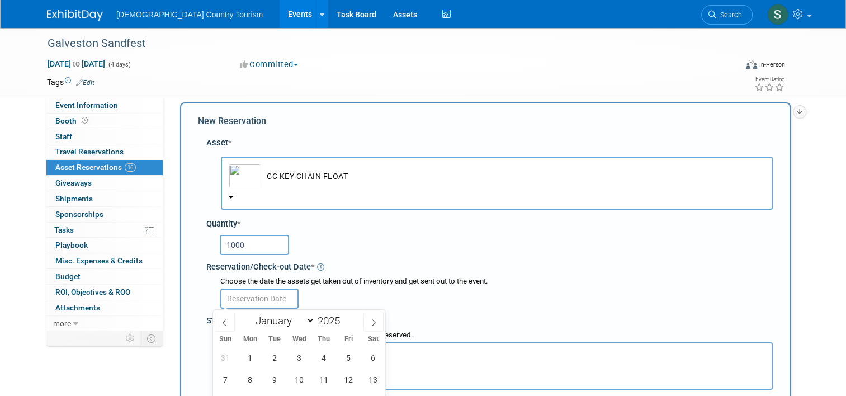
click at [273, 300] on input "text" at bounding box center [259, 298] width 78 height 20
click at [345, 381] on span "12" at bounding box center [349, 379] width 22 height 22
type input "[DATE]"
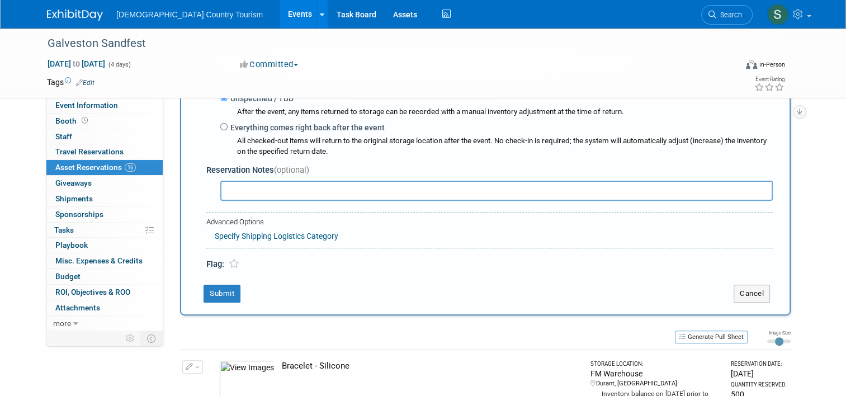
scroll to position [346, 0]
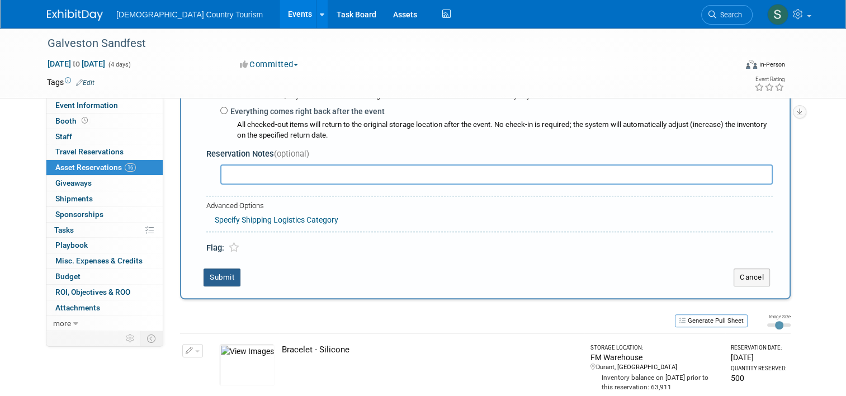
click at [209, 278] on button "Submit" at bounding box center [221, 277] width 37 height 18
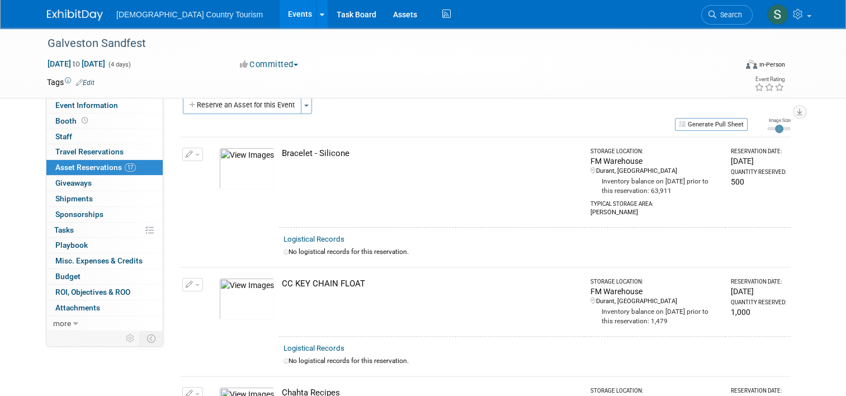
scroll to position [0, 0]
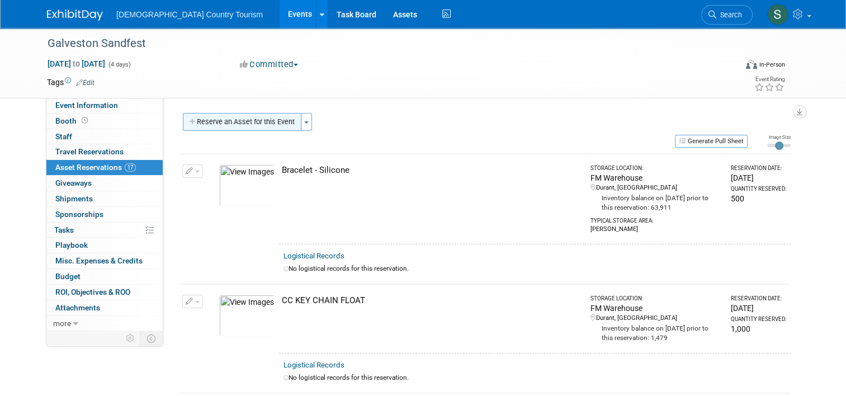
click at [230, 125] on button "Reserve an Asset for this Event" at bounding box center [242, 122] width 119 height 18
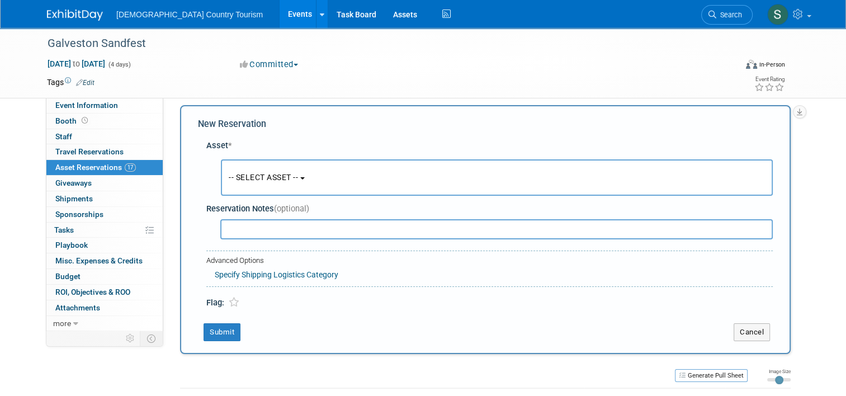
scroll to position [11, 0]
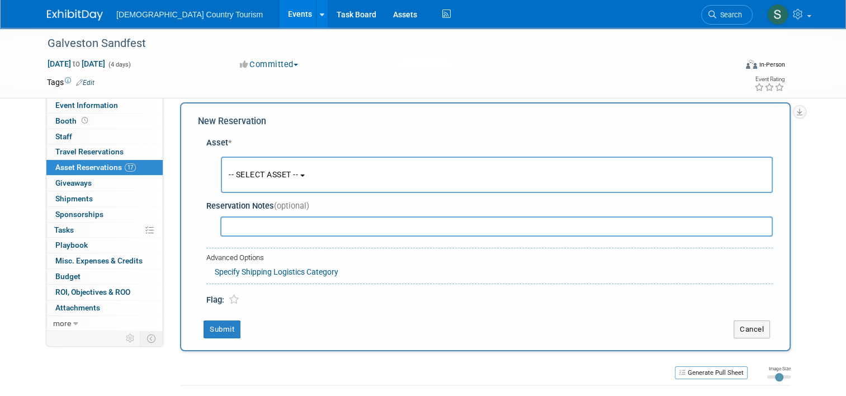
click at [239, 178] on span "-- SELECT ASSET --" at bounding box center [263, 174] width 69 height 9
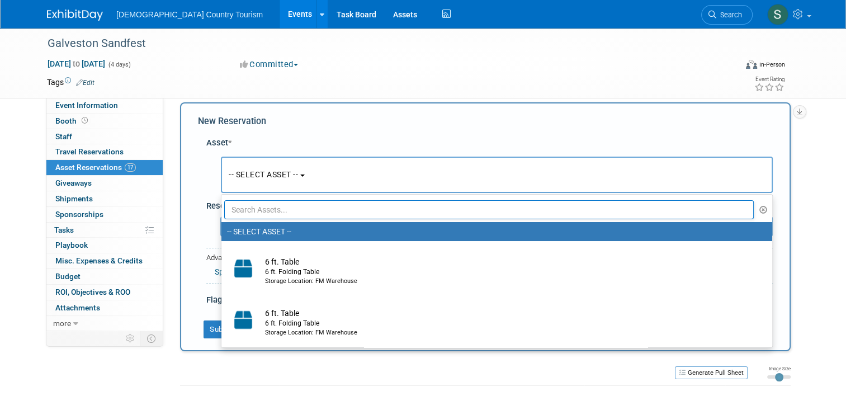
click at [245, 208] on input "text" at bounding box center [488, 209] width 529 height 19
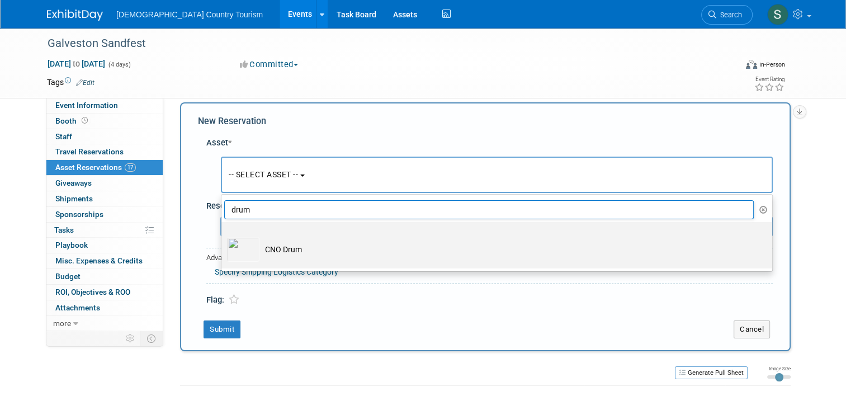
type input "drum"
click at [259, 258] on td "CNO Drum" at bounding box center [504, 249] width 490 height 25
click at [223, 235] on input "CNO Drum" at bounding box center [219, 231] width 7 height 7
select select "10722201"
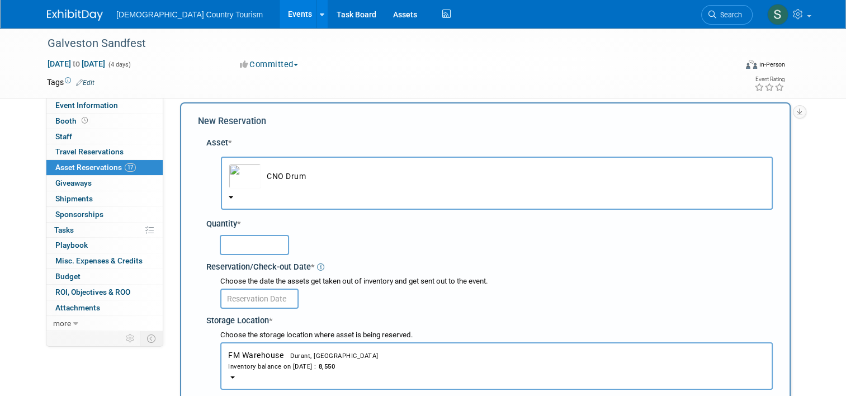
click at [254, 246] on input "text" at bounding box center [254, 245] width 69 height 20
type input "450"
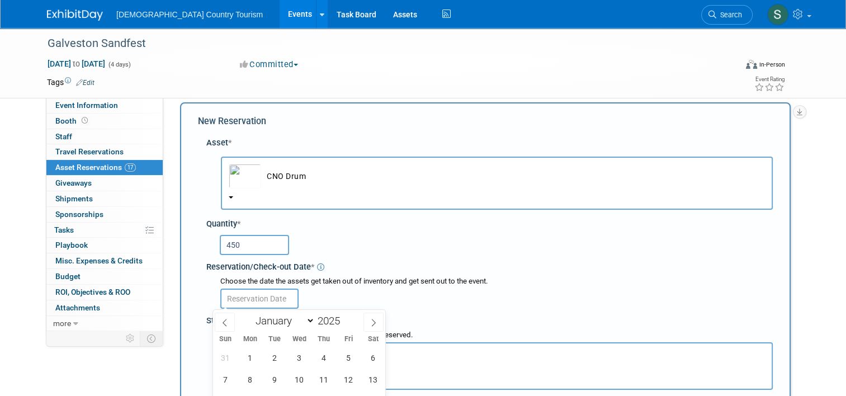
click at [248, 295] on input "text" at bounding box center [259, 298] width 78 height 20
click at [346, 380] on span "12" at bounding box center [349, 379] width 22 height 22
type input "[DATE]"
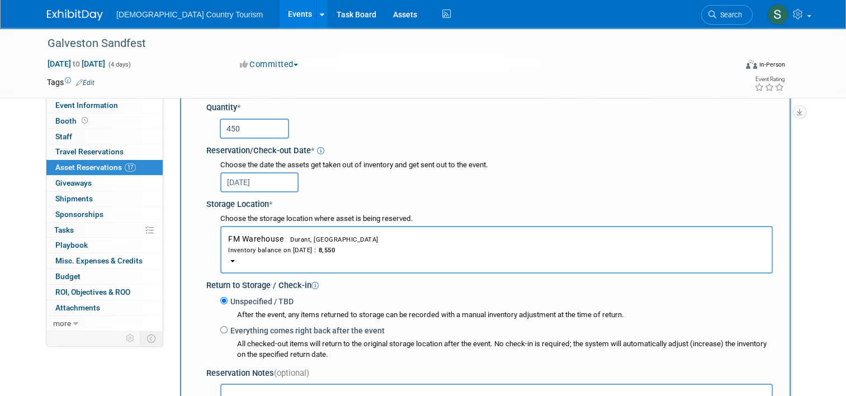
scroll to position [279, 0]
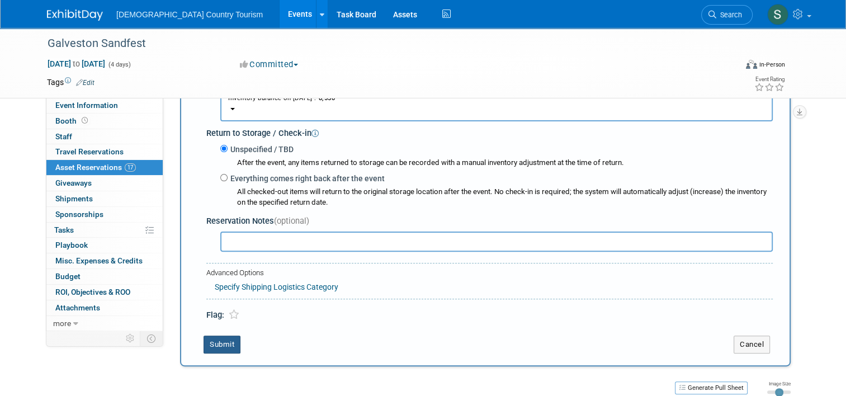
click at [221, 350] on button "Submit" at bounding box center [221, 344] width 37 height 18
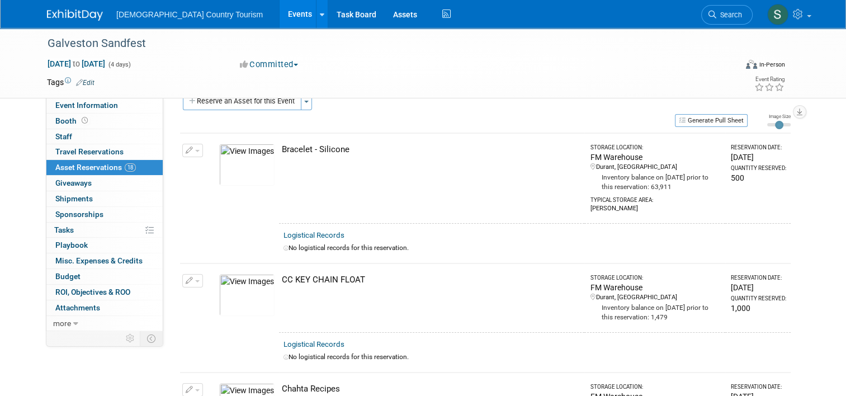
scroll to position [0, 0]
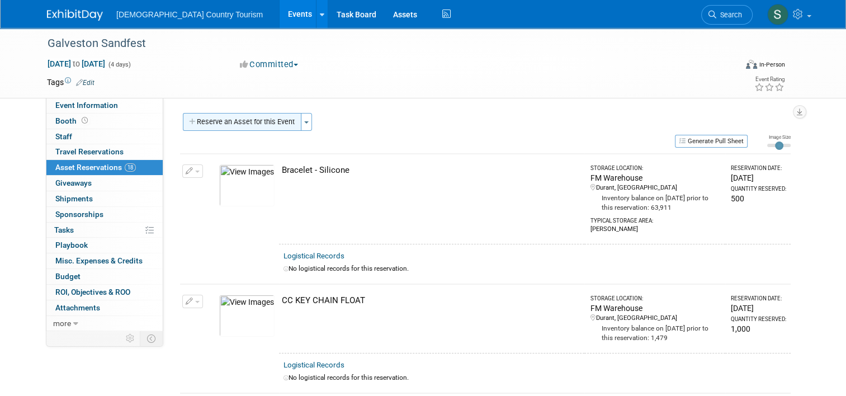
click at [249, 121] on button "Reserve an Asset for this Event" at bounding box center [242, 122] width 119 height 18
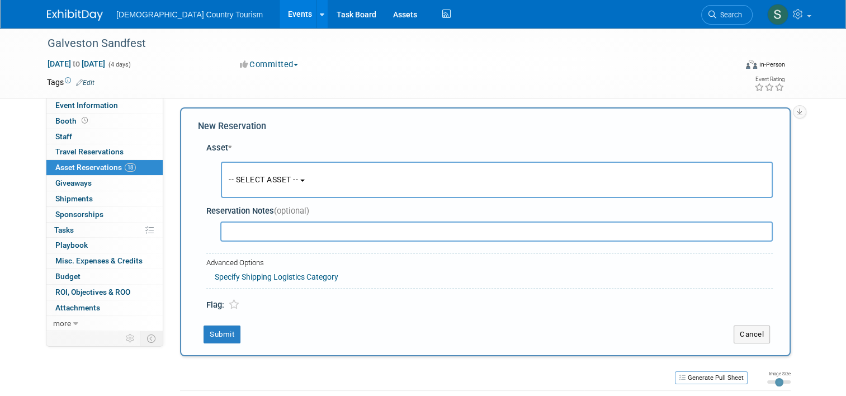
scroll to position [11, 0]
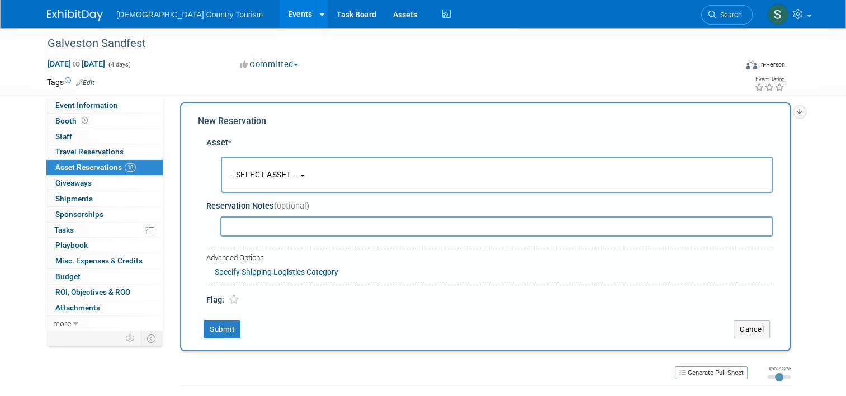
click at [248, 173] on span "-- SELECT ASSET --" at bounding box center [263, 174] width 69 height 9
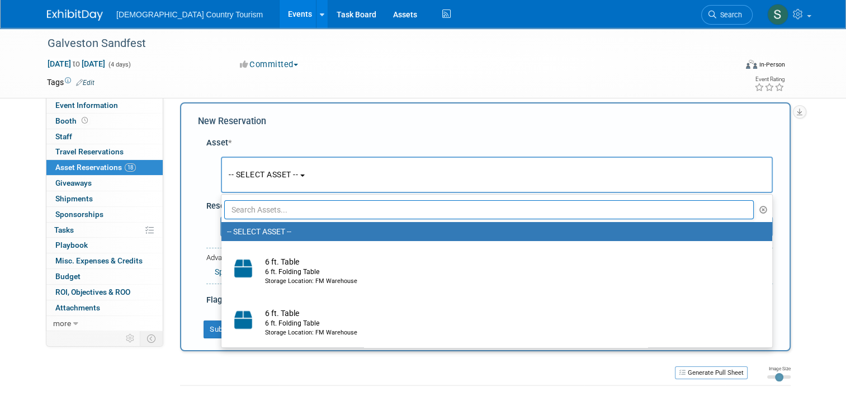
click at [254, 212] on input "text" at bounding box center [488, 209] width 529 height 19
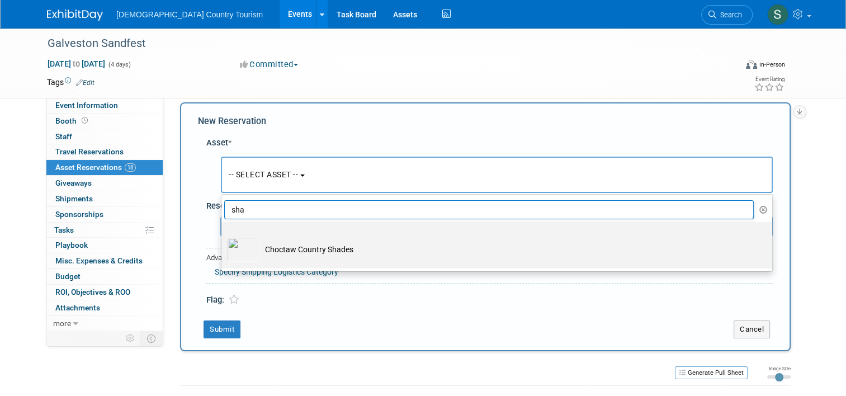
type input "sha"
click at [268, 248] on td "Choctaw Country Shades" at bounding box center [504, 249] width 490 height 25
click at [223, 235] on input "Choctaw Country Shades" at bounding box center [219, 231] width 7 height 7
select select "10718173"
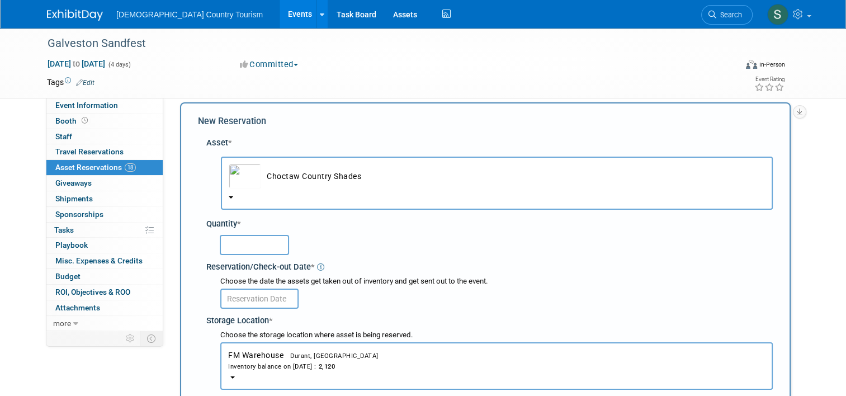
click at [268, 248] on input "text" at bounding box center [254, 245] width 69 height 20
type input "1457"
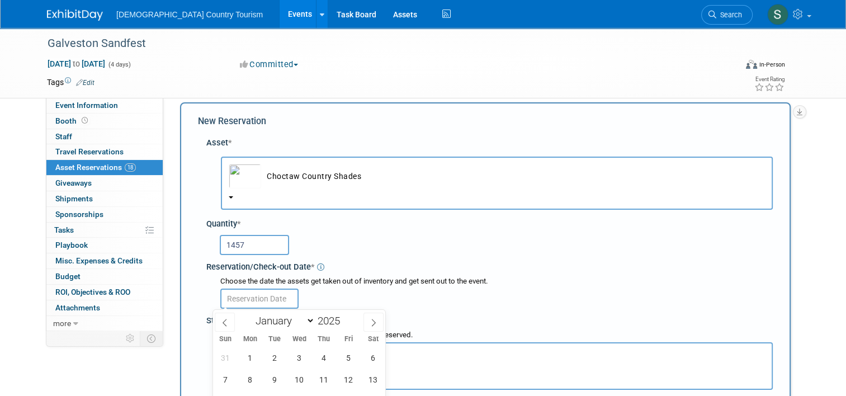
click at [268, 299] on input "text" at bounding box center [259, 298] width 78 height 20
click at [350, 375] on span "12" at bounding box center [349, 379] width 22 height 22
type input "[DATE]"
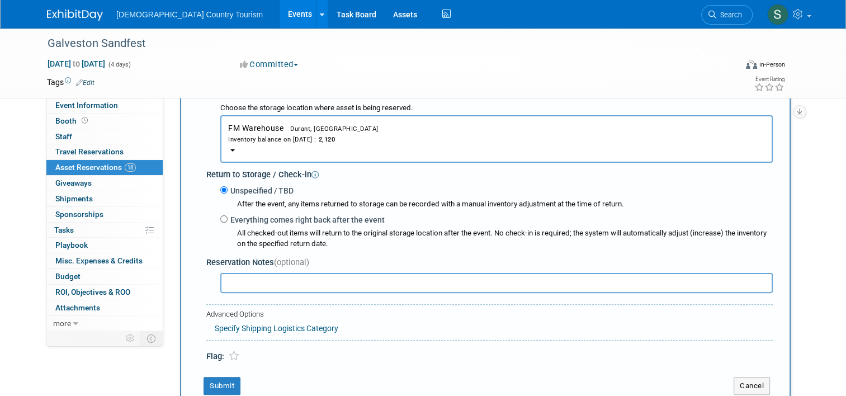
scroll to position [279, 0]
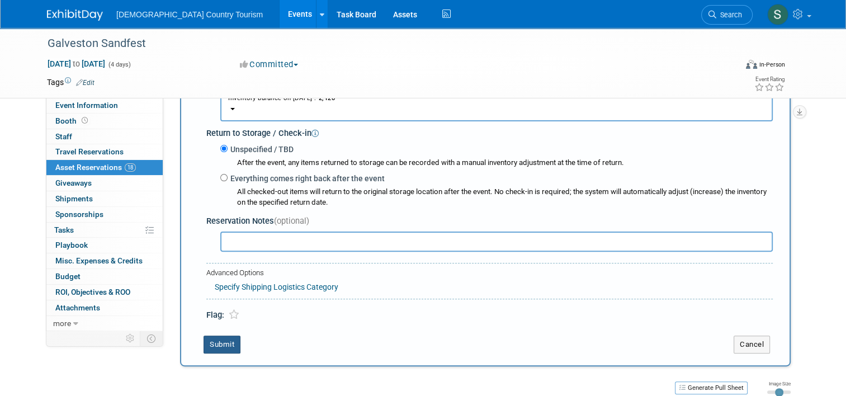
click at [215, 345] on button "Submit" at bounding box center [221, 344] width 37 height 18
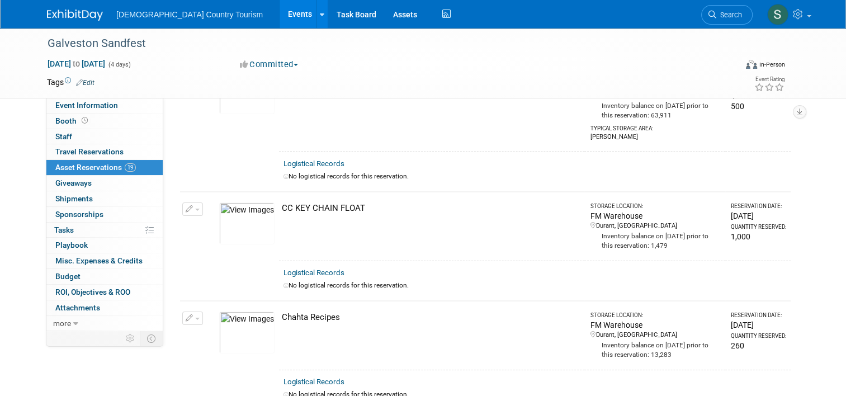
scroll to position [0, 0]
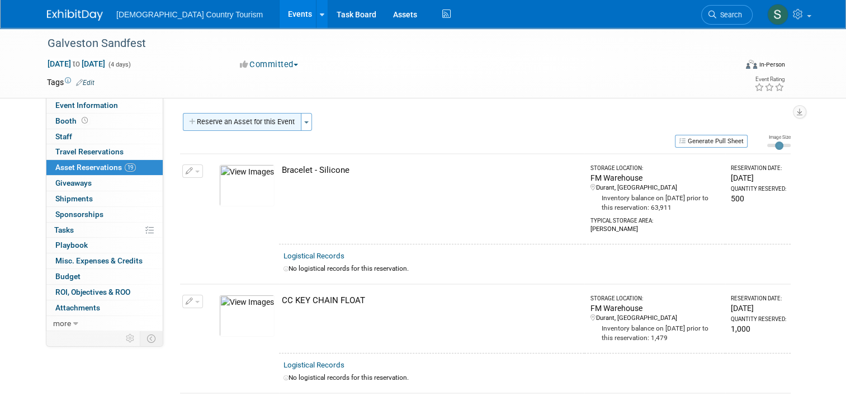
click at [211, 122] on button "Reserve an Asset for this Event" at bounding box center [242, 122] width 119 height 18
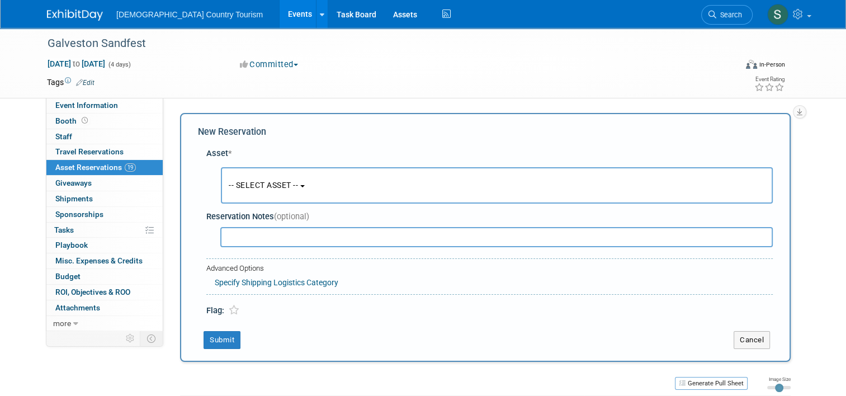
scroll to position [11, 0]
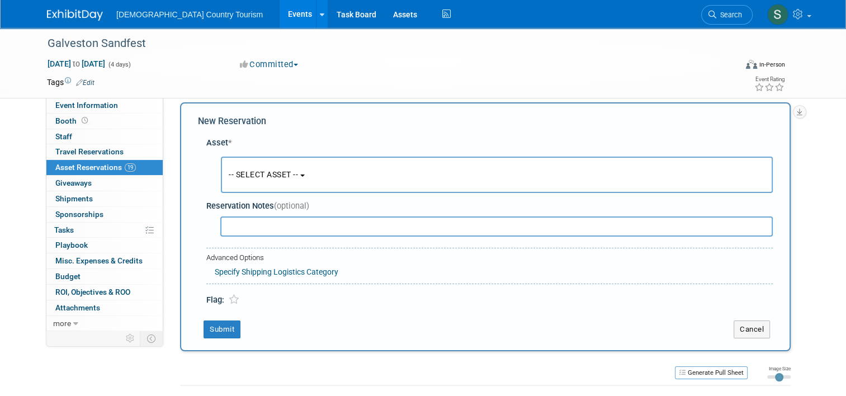
click at [236, 176] on span "-- SELECT ASSET --" at bounding box center [263, 174] width 69 height 9
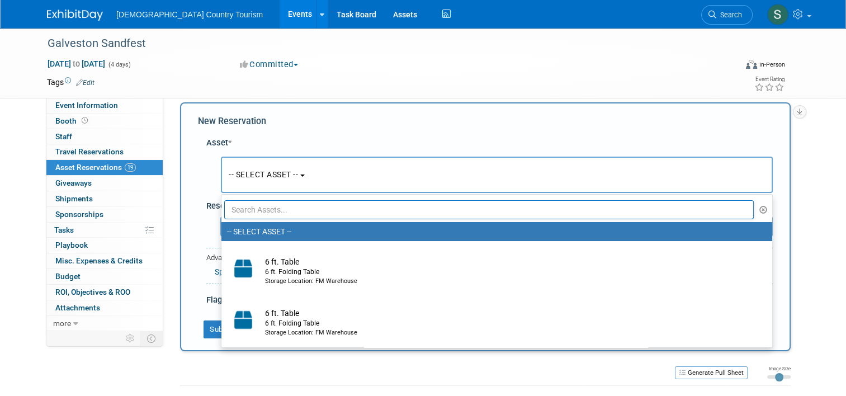
click at [247, 213] on input "text" at bounding box center [488, 209] width 529 height 19
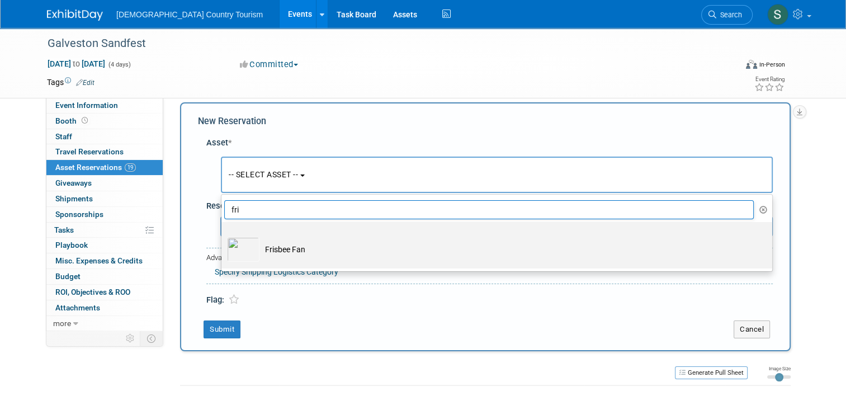
type input "fri"
click at [246, 247] on img at bounding box center [243, 249] width 32 height 25
click at [223, 235] on input "Frisbee Fan" at bounding box center [219, 231] width 7 height 7
select select "10727356"
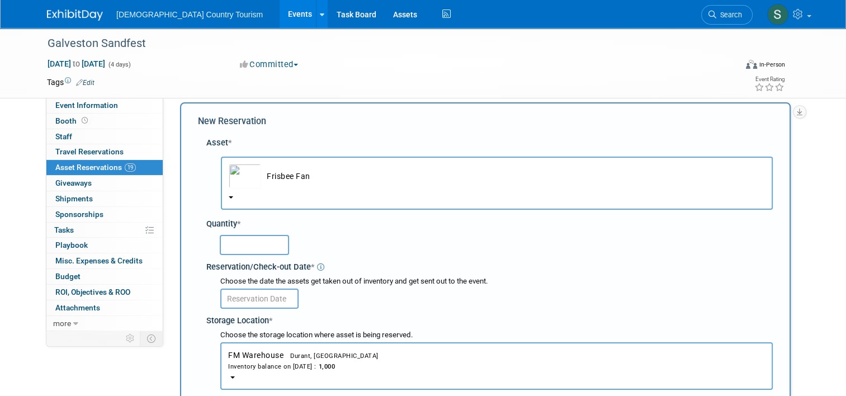
click at [246, 247] on input "text" at bounding box center [254, 245] width 69 height 20
type input "956"
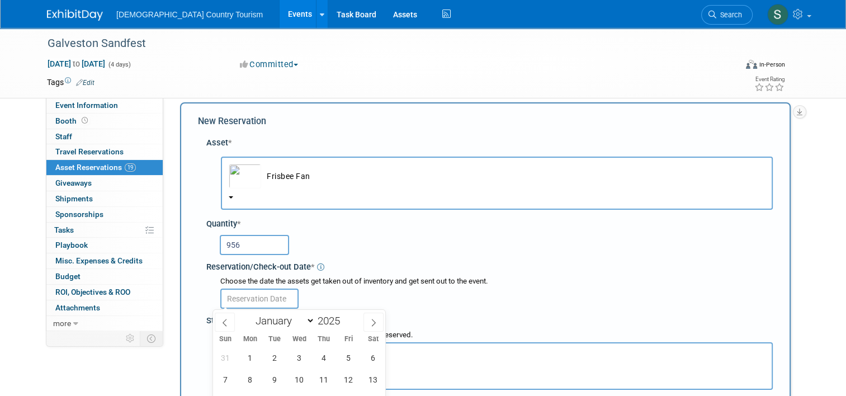
click at [238, 293] on input "text" at bounding box center [259, 298] width 78 height 20
click at [342, 376] on span "12" at bounding box center [349, 379] width 22 height 22
type input "[DATE]"
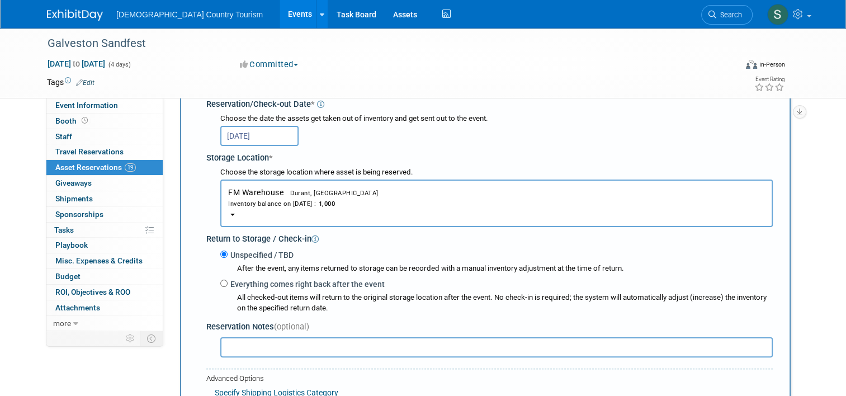
scroll to position [279, 0]
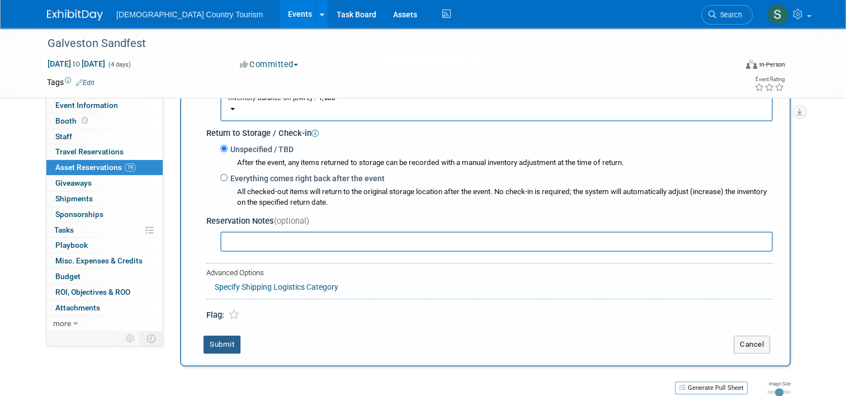
click at [212, 338] on button "Submit" at bounding box center [221, 344] width 37 height 18
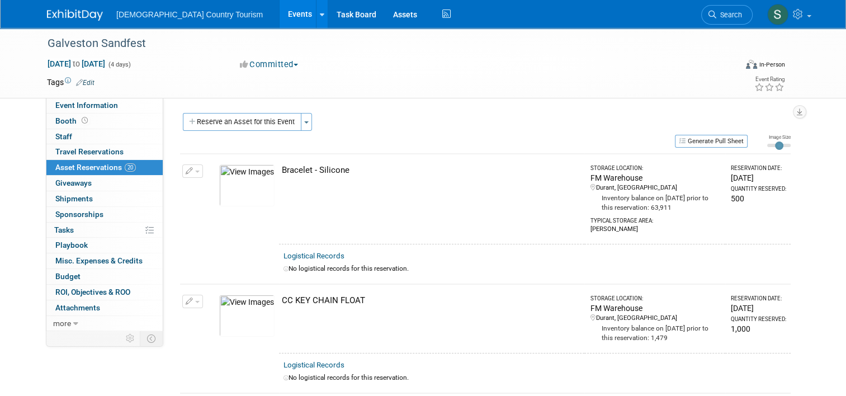
scroll to position [0, 0]
click at [221, 120] on button "Reserve an Asset for this Event" at bounding box center [242, 122] width 119 height 18
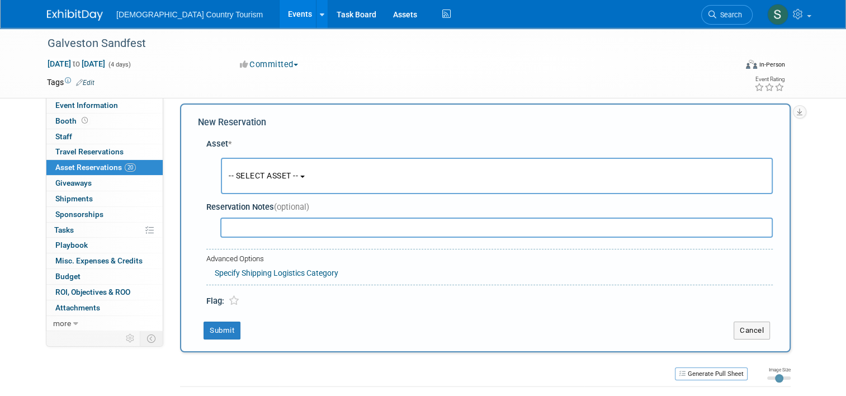
scroll to position [11, 0]
click at [265, 169] on button "-- SELECT ASSET --" at bounding box center [497, 175] width 552 height 36
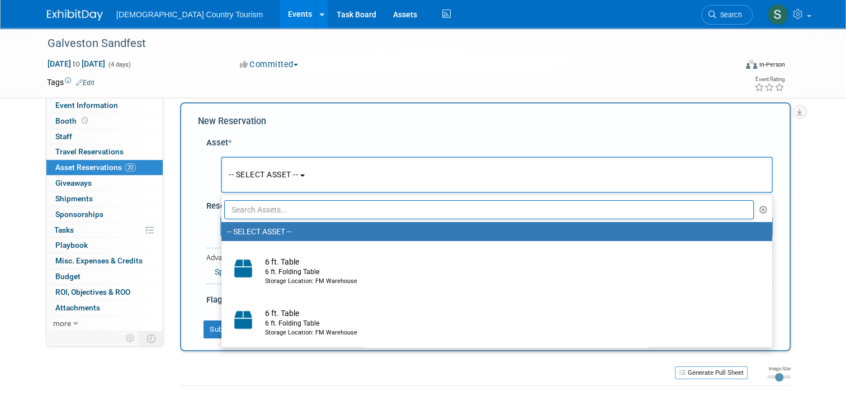
click at [267, 209] on input "text" at bounding box center [488, 209] width 529 height 19
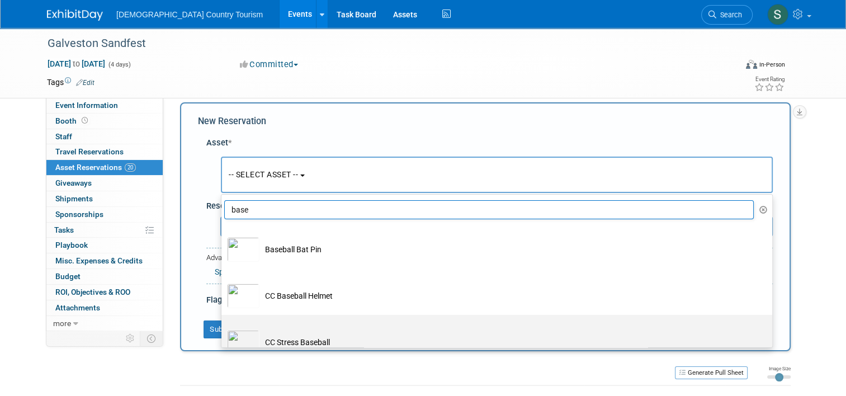
type input "base"
click at [264, 337] on td "CC Stress Baseball" at bounding box center [504, 342] width 490 height 25
click at [223, 328] on input "CC Stress Baseball" at bounding box center [219, 324] width 7 height 7
select select "10728869"
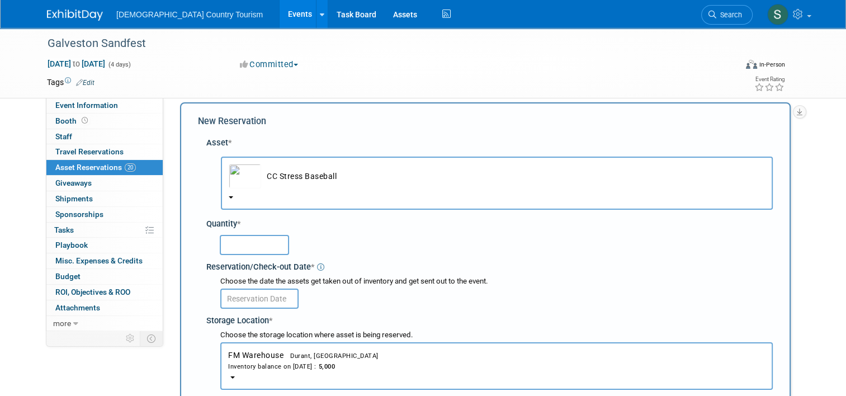
click at [264, 244] on input "text" at bounding box center [254, 245] width 69 height 20
type input "1000"
click at [263, 299] on input "text" at bounding box center [259, 298] width 78 height 20
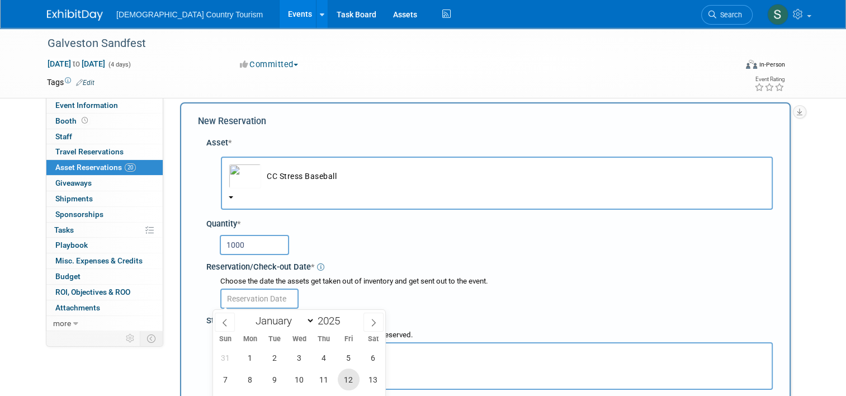
click at [354, 380] on span "12" at bounding box center [349, 379] width 22 height 22
type input "[DATE]"
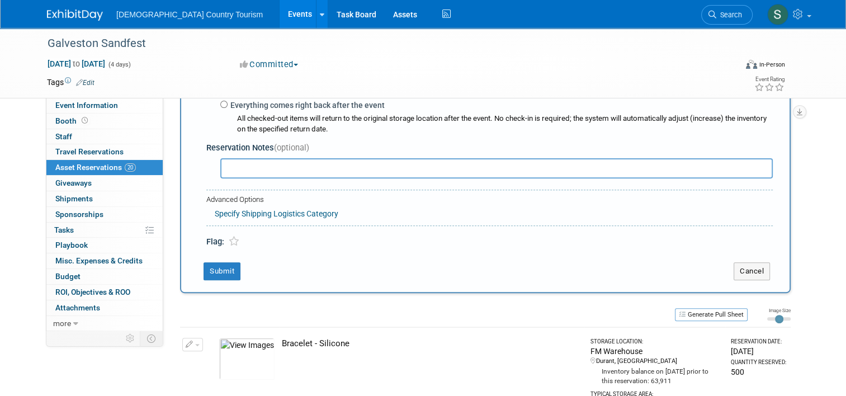
scroll to position [413, 0]
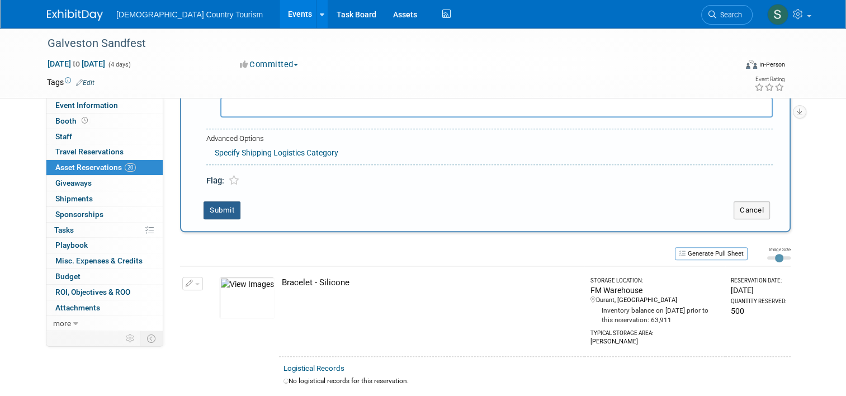
click at [218, 210] on button "Submit" at bounding box center [221, 210] width 37 height 18
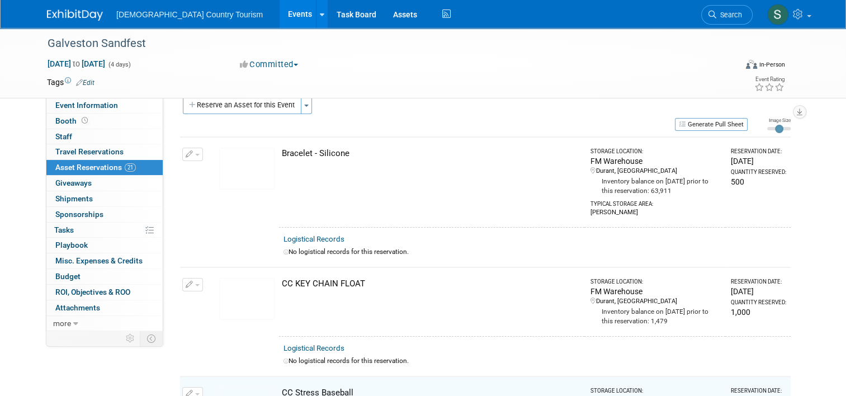
scroll to position [0, 0]
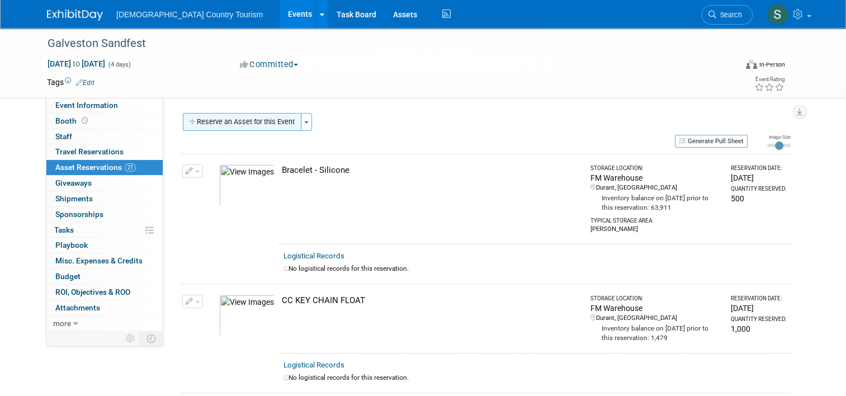
click at [259, 115] on button "Reserve an Asset for this Event" at bounding box center [242, 122] width 119 height 18
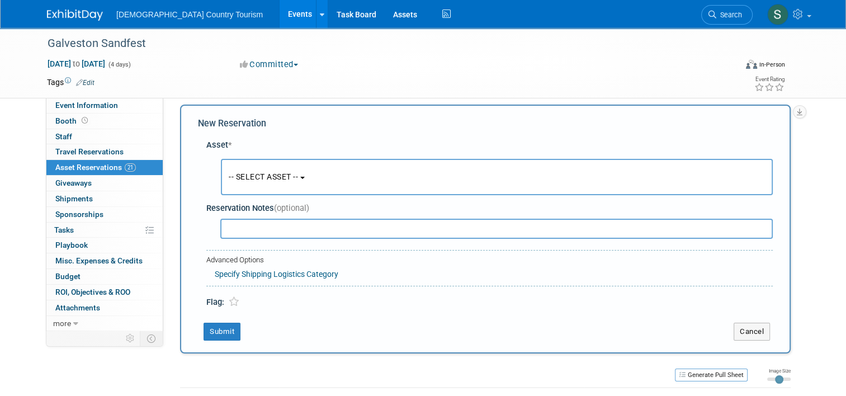
scroll to position [11, 0]
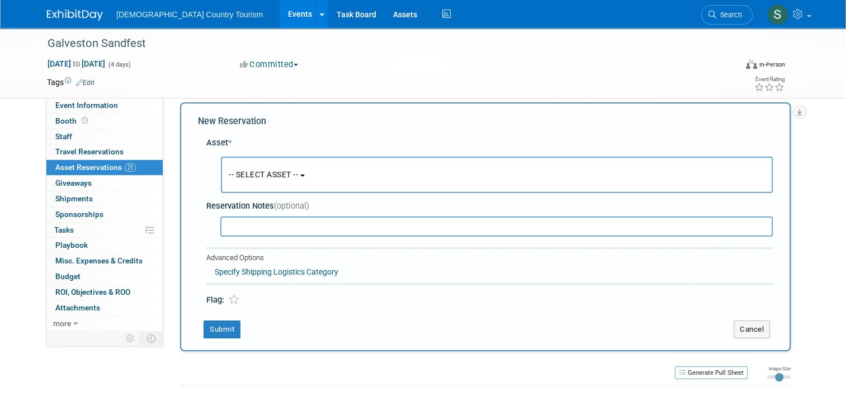
click at [255, 177] on span "-- SELECT ASSET --" at bounding box center [263, 174] width 69 height 9
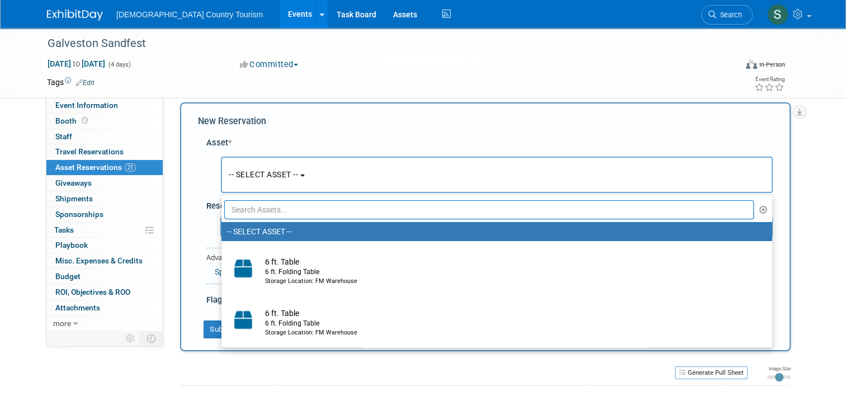
click at [260, 209] on input "text" at bounding box center [488, 209] width 529 height 19
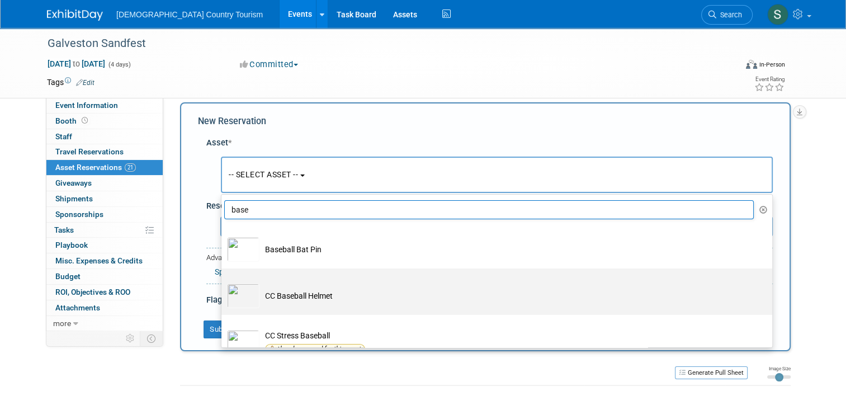
type input "base"
click at [263, 290] on td "CC Baseball Helmet" at bounding box center [504, 295] width 490 height 25
click at [223, 282] on input "CC Baseball Helmet" at bounding box center [219, 277] width 7 height 7
select select "10728870"
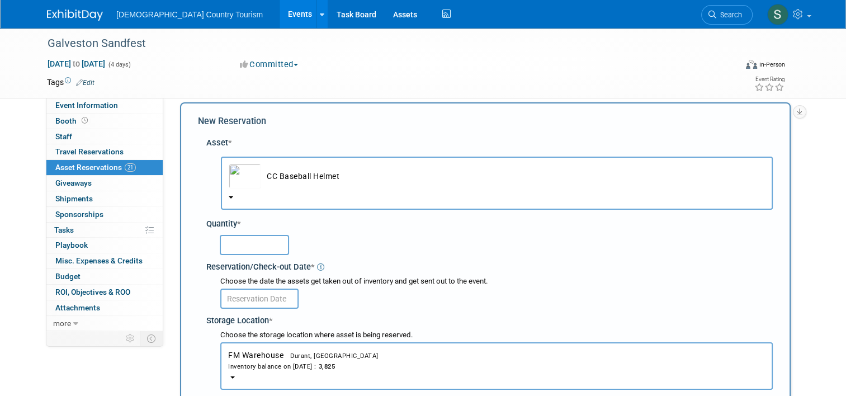
click at [244, 240] on input "text" at bounding box center [254, 245] width 69 height 20
type input "1000"
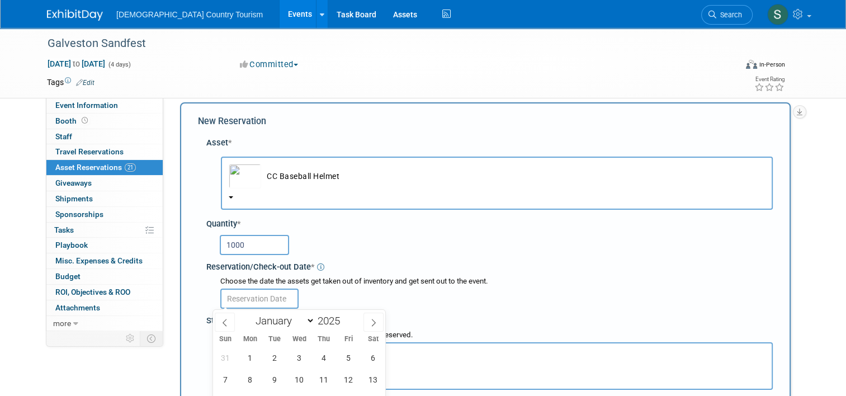
click at [240, 299] on input "text" at bounding box center [259, 298] width 78 height 20
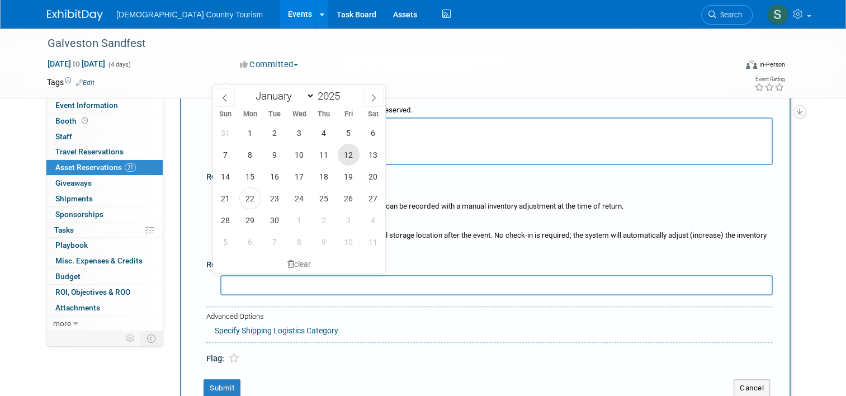
click at [353, 155] on span "12" at bounding box center [349, 155] width 22 height 22
type input "[DATE]"
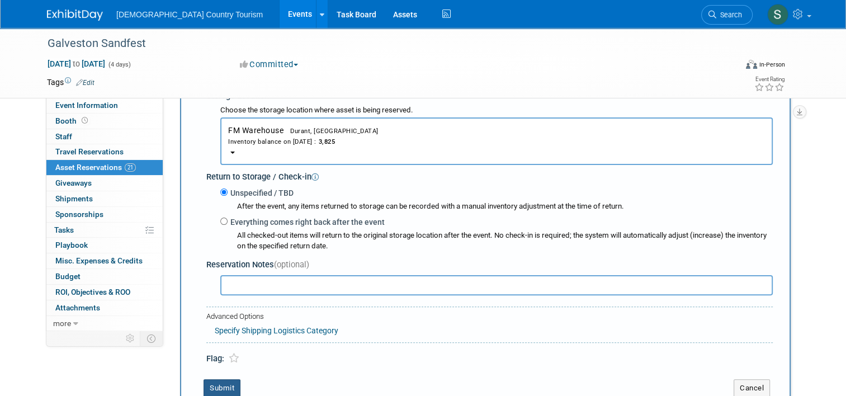
click at [225, 385] on button "Submit" at bounding box center [221, 388] width 37 height 18
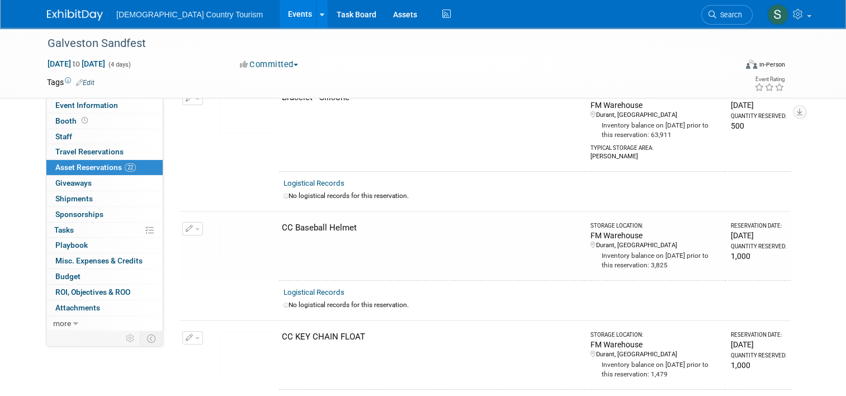
scroll to position [0, 0]
